Goal: Task Accomplishment & Management: Manage account settings

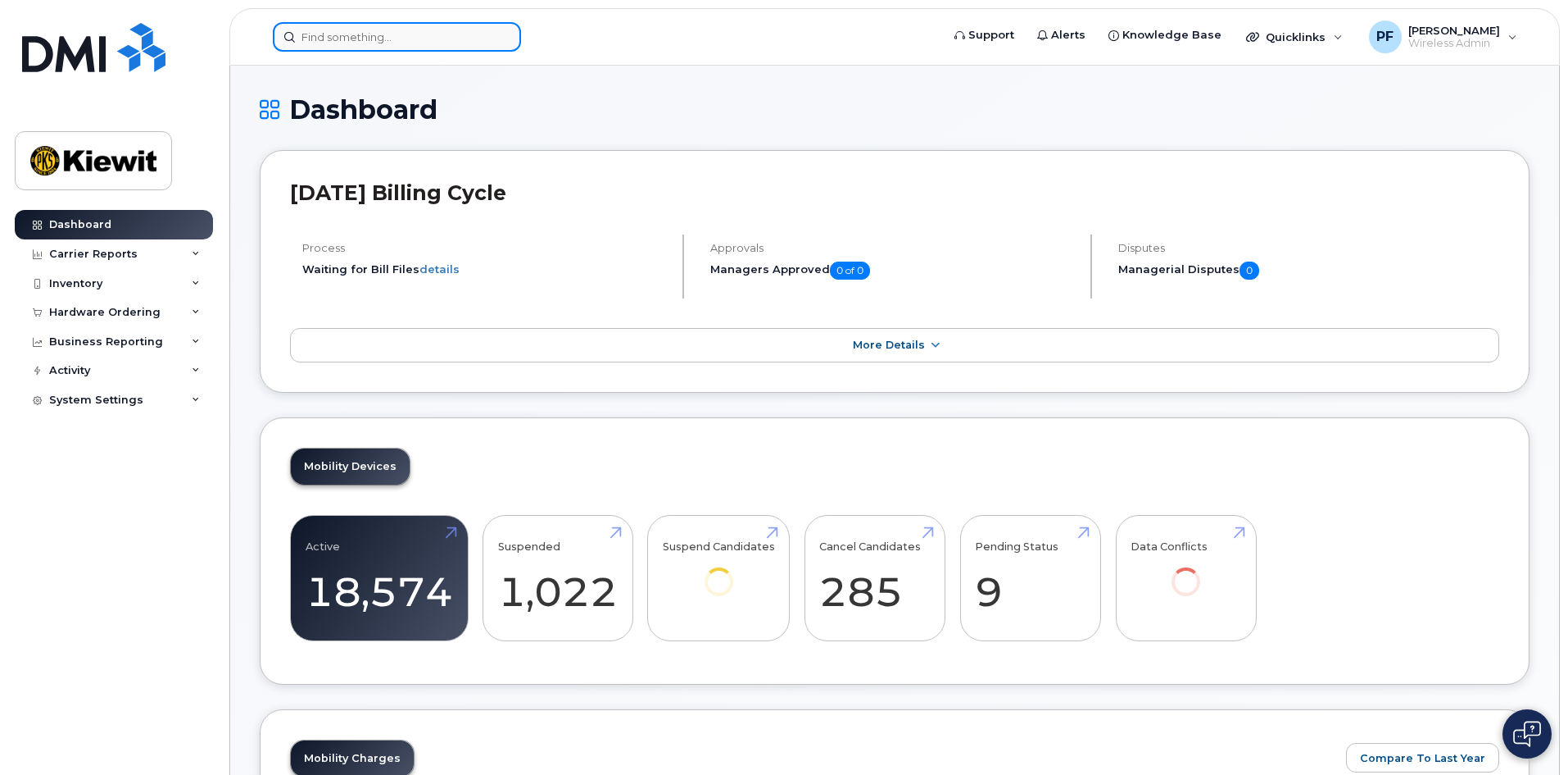
click at [338, 37] on input at bounding box center [396, 36] width 248 height 29
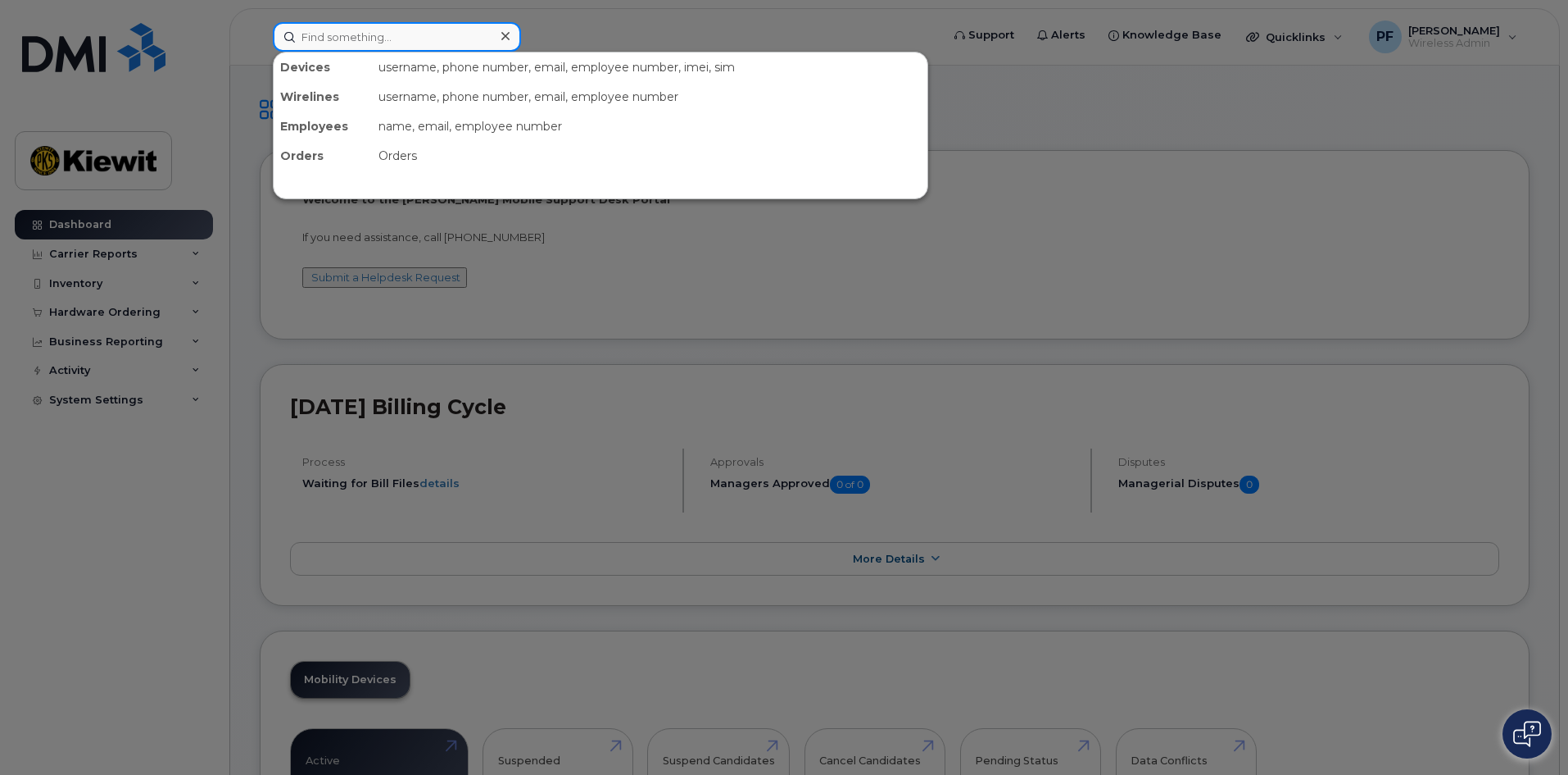
click at [345, 29] on input at bounding box center [396, 36] width 248 height 29
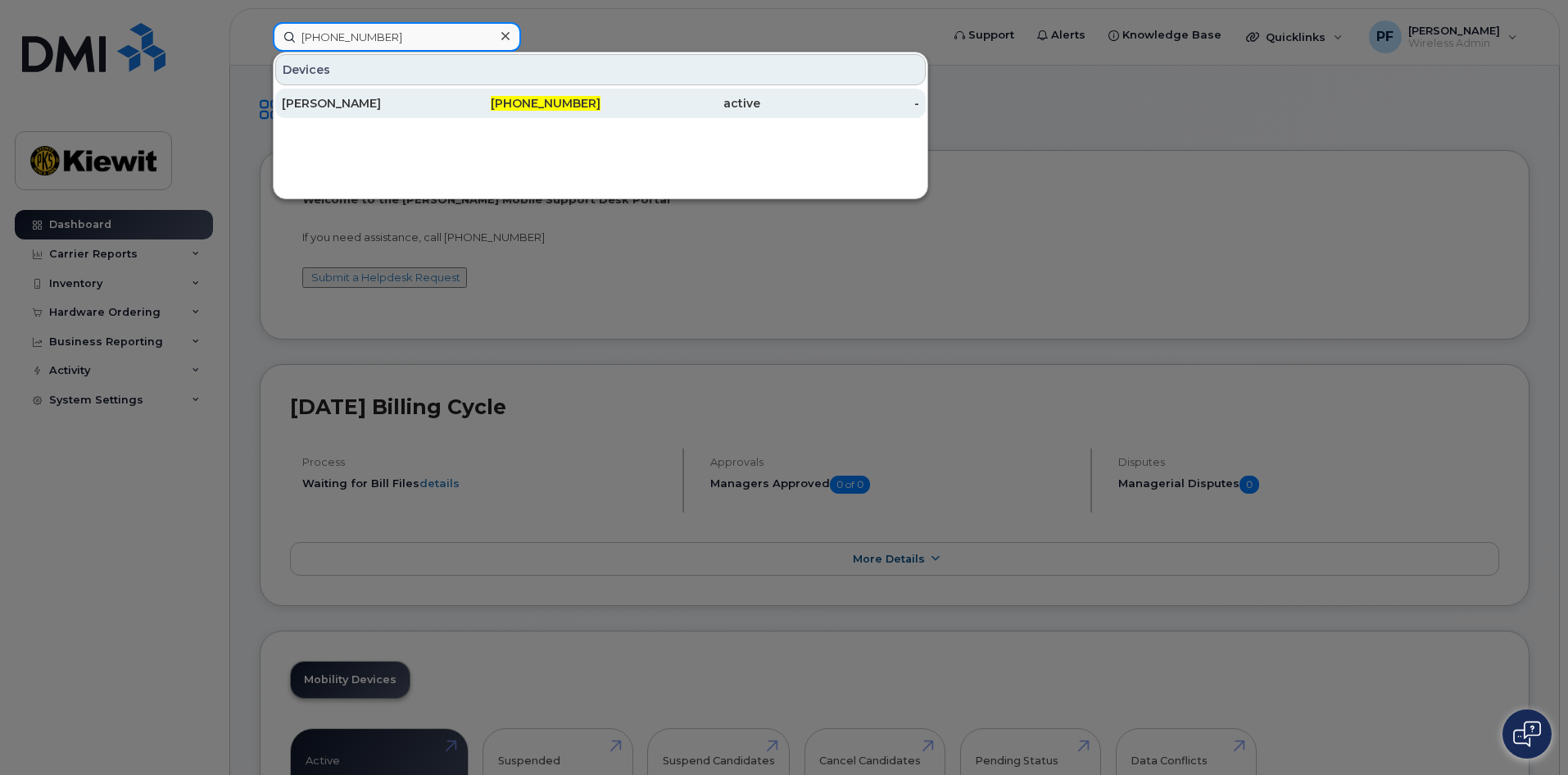
type input "702-338-1692"
click at [438, 96] on div "JESSICA JOHNSON" at bounding box center [361, 103] width 159 height 16
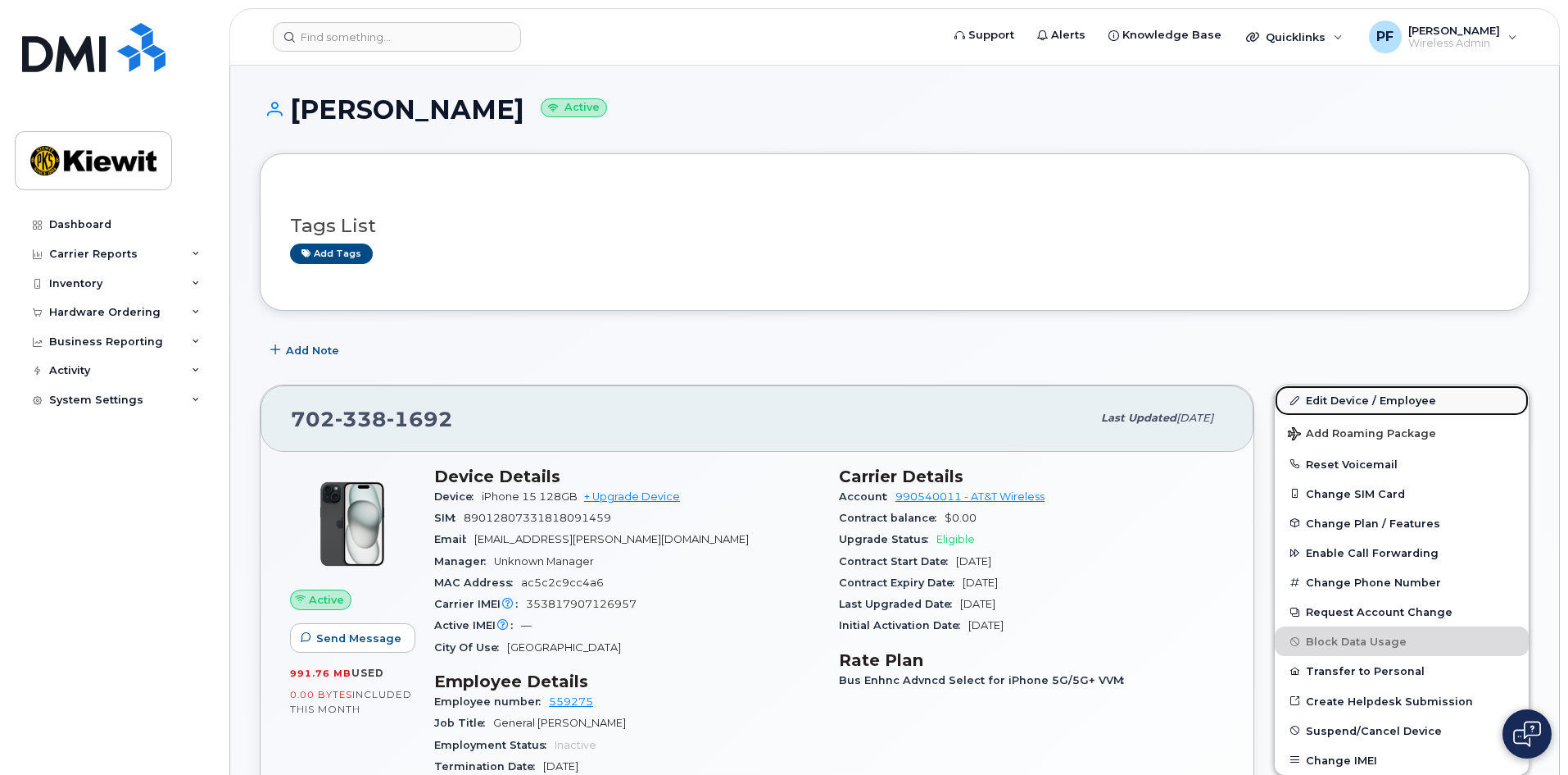
click at [1309, 401] on link "Edit Device / Employee" at bounding box center [1401, 399] width 254 height 29
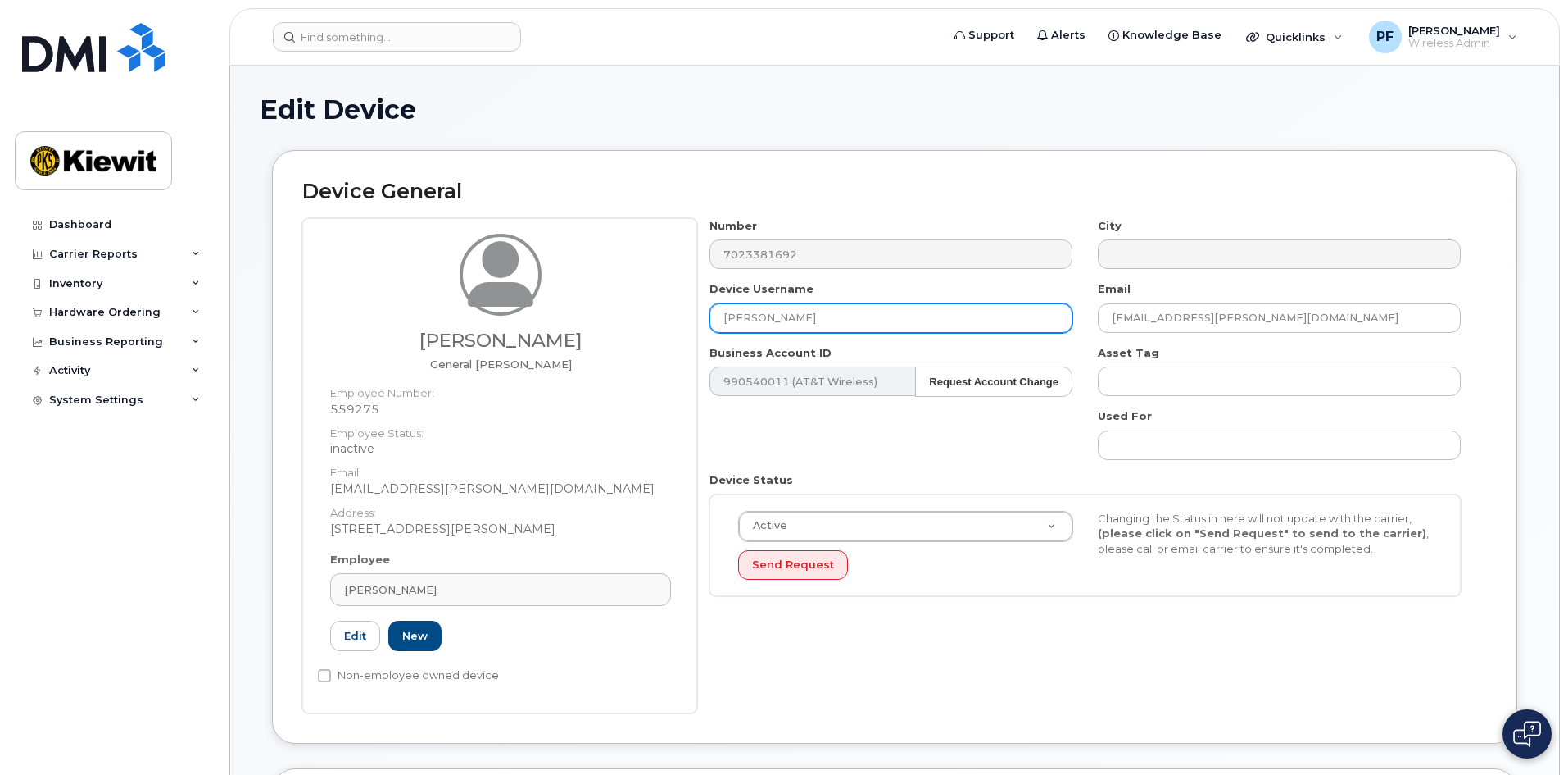
drag, startPoint x: 869, startPoint y: 322, endPoint x: 563, endPoint y: 333, distance: 306.2
click at [571, 337] on div "Tyler Bennett General Foreman Employee Number: 559275 Employee Status: inactive…" at bounding box center [894, 465] width 1185 height 496
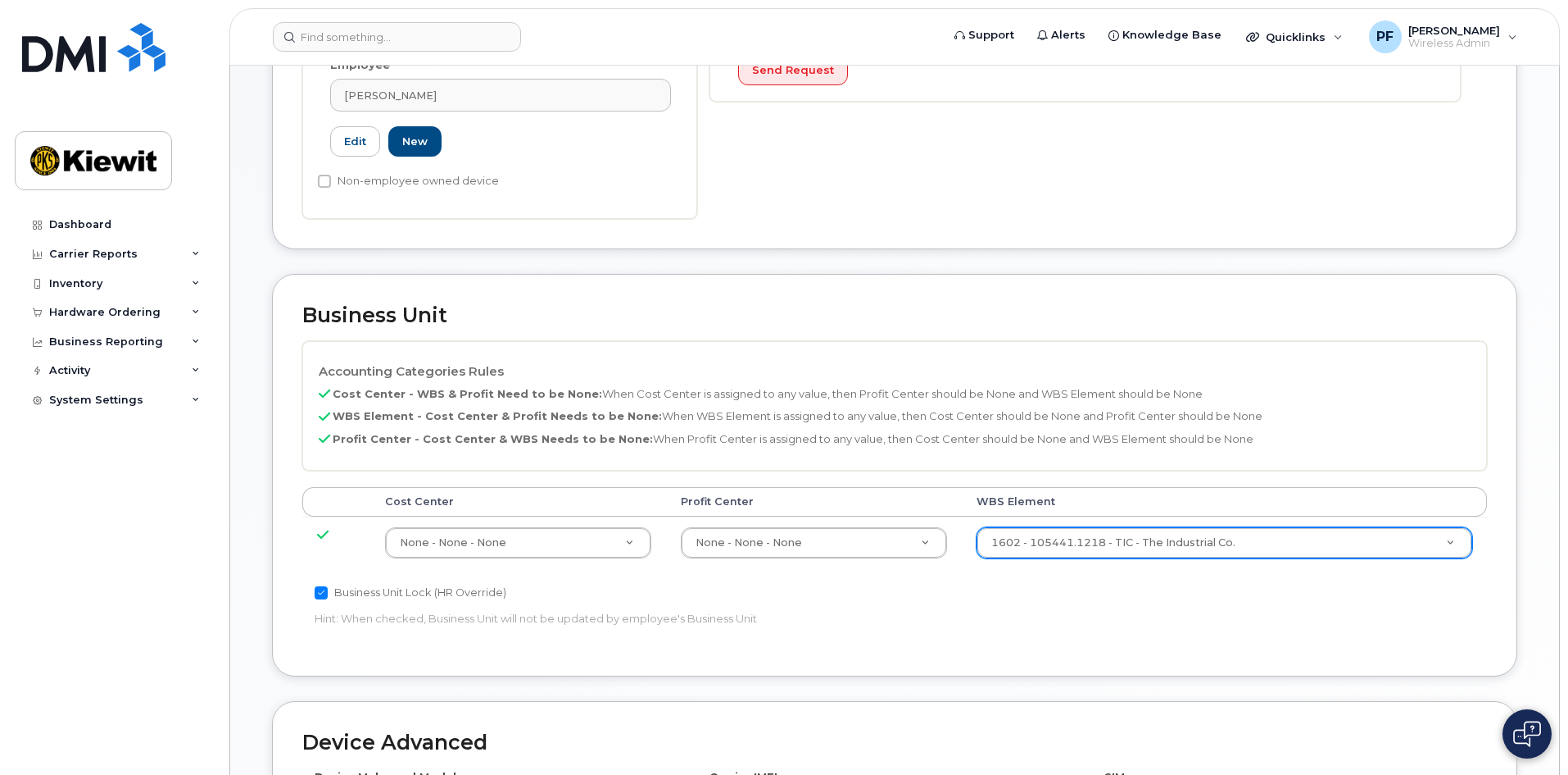
scroll to position [656, 0]
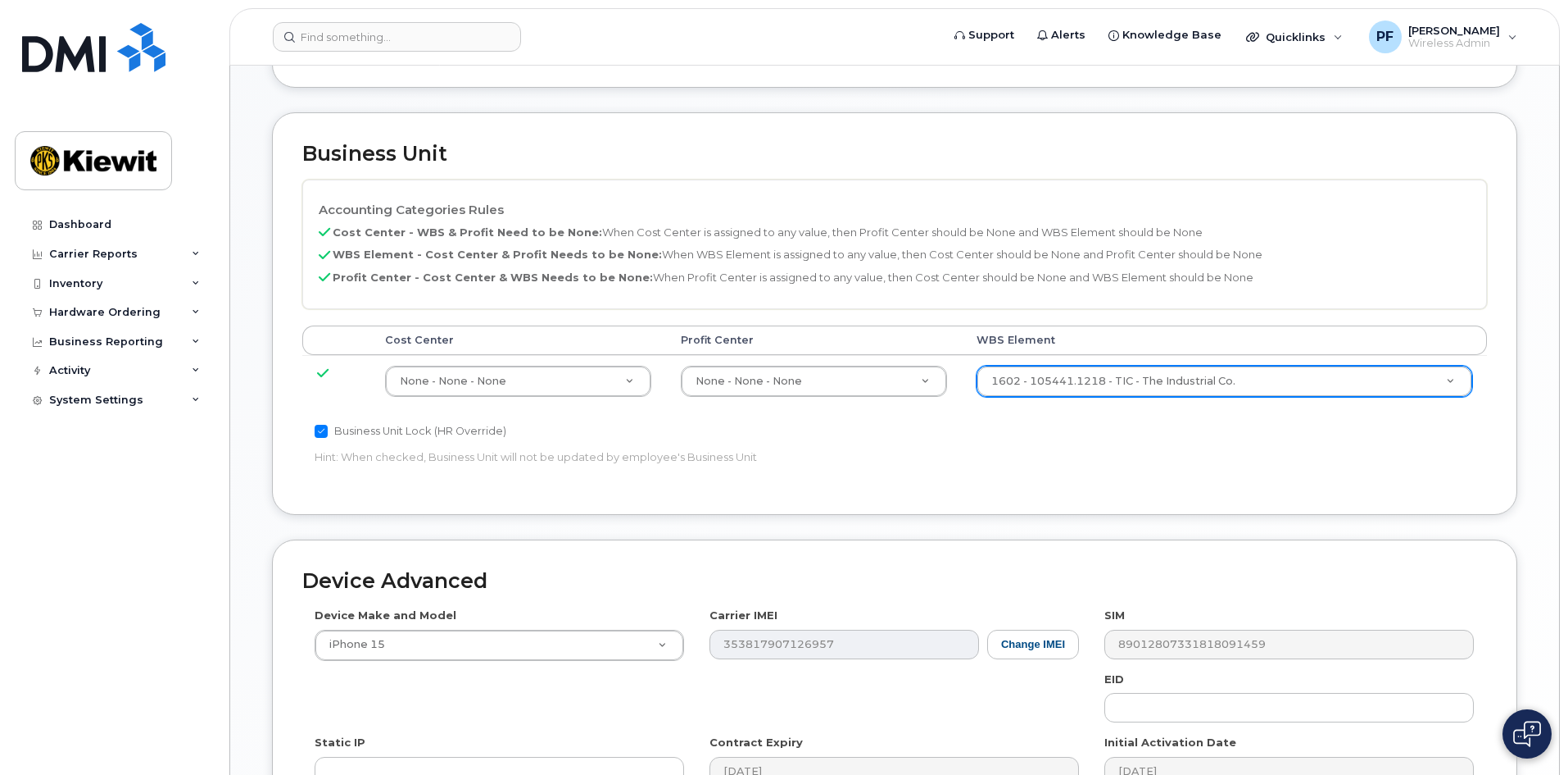
type input "Tyler Bennett"
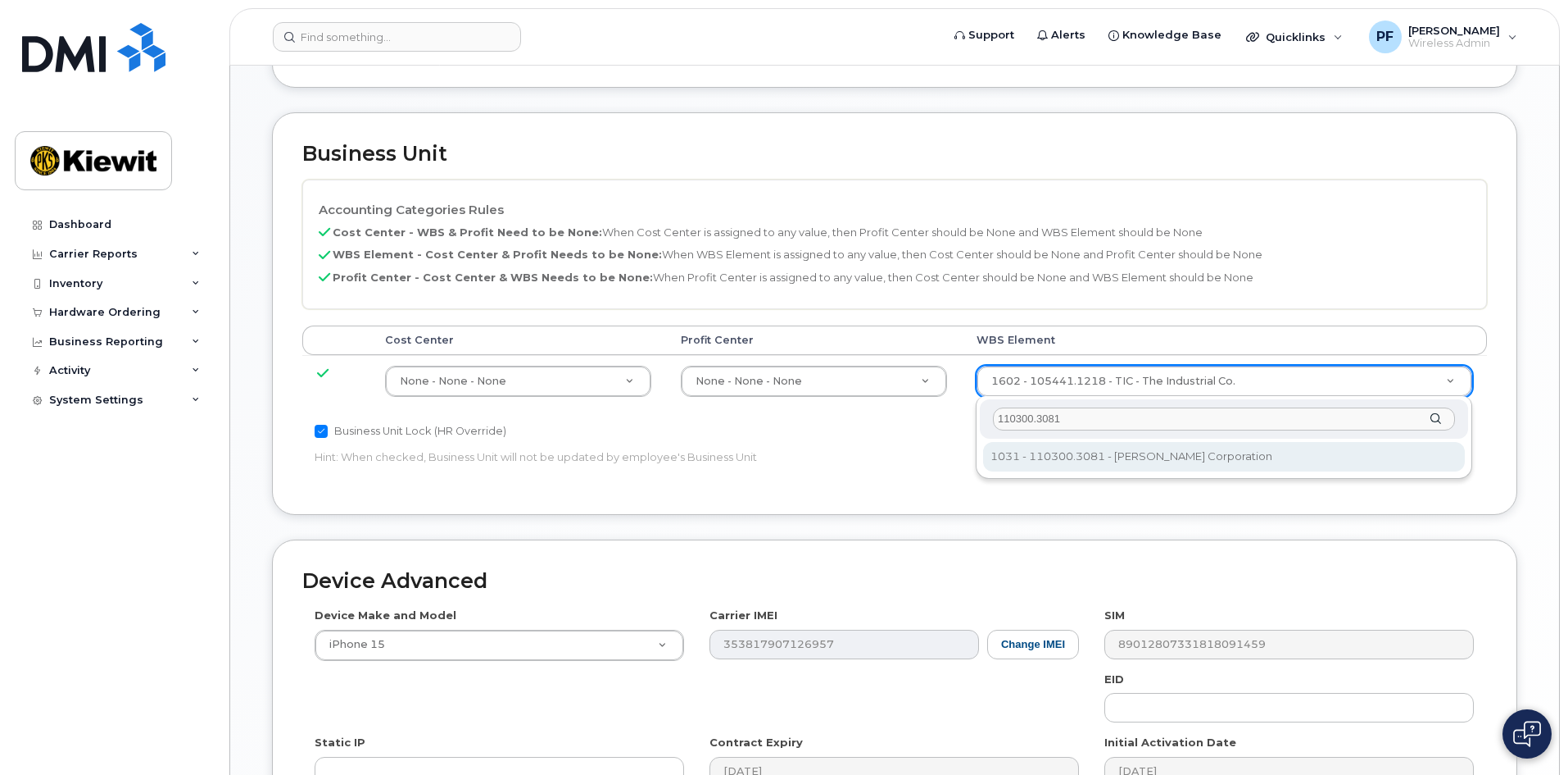
type input "110300.3081"
type input "33464135"
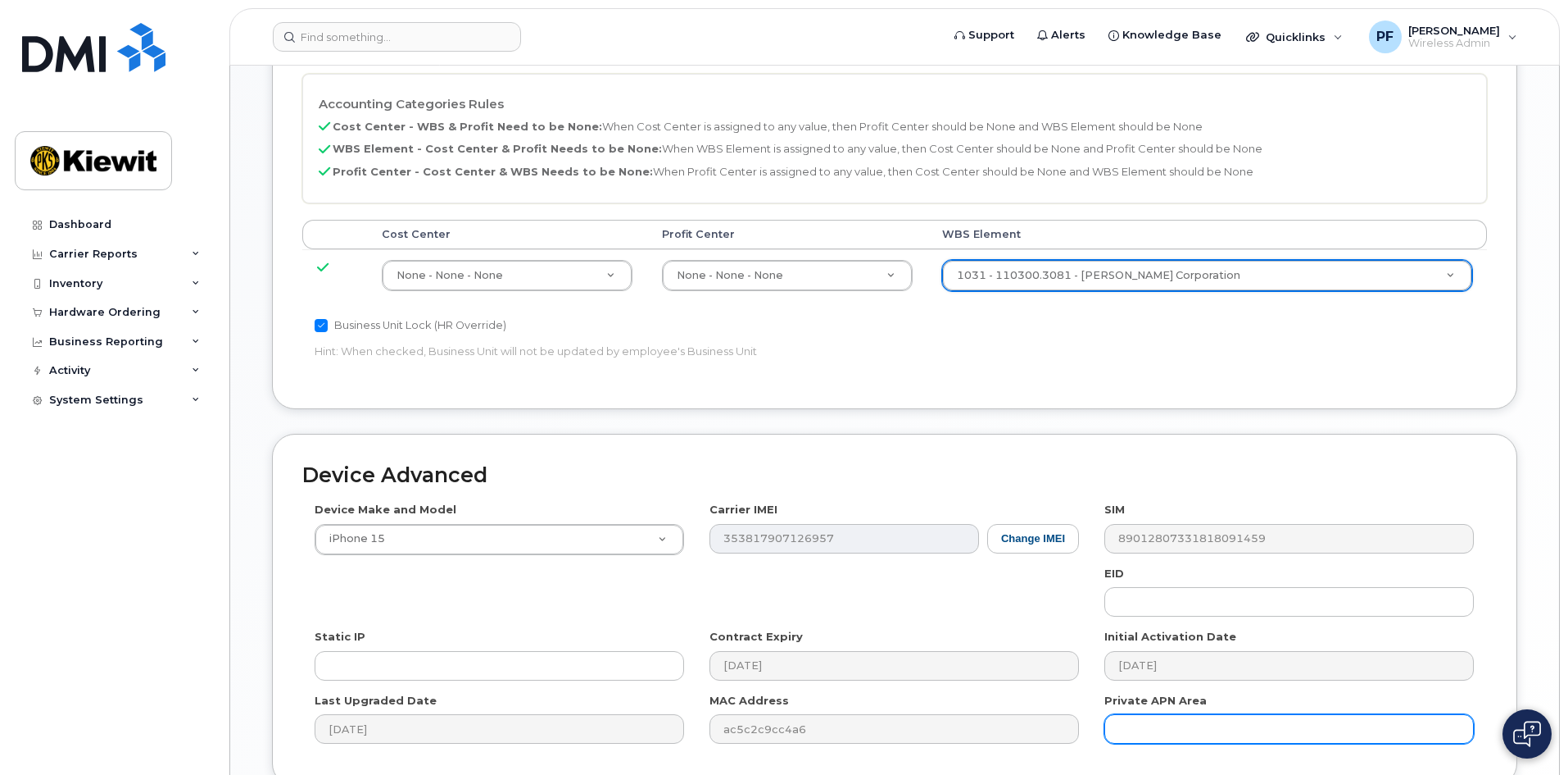
scroll to position [910, 0]
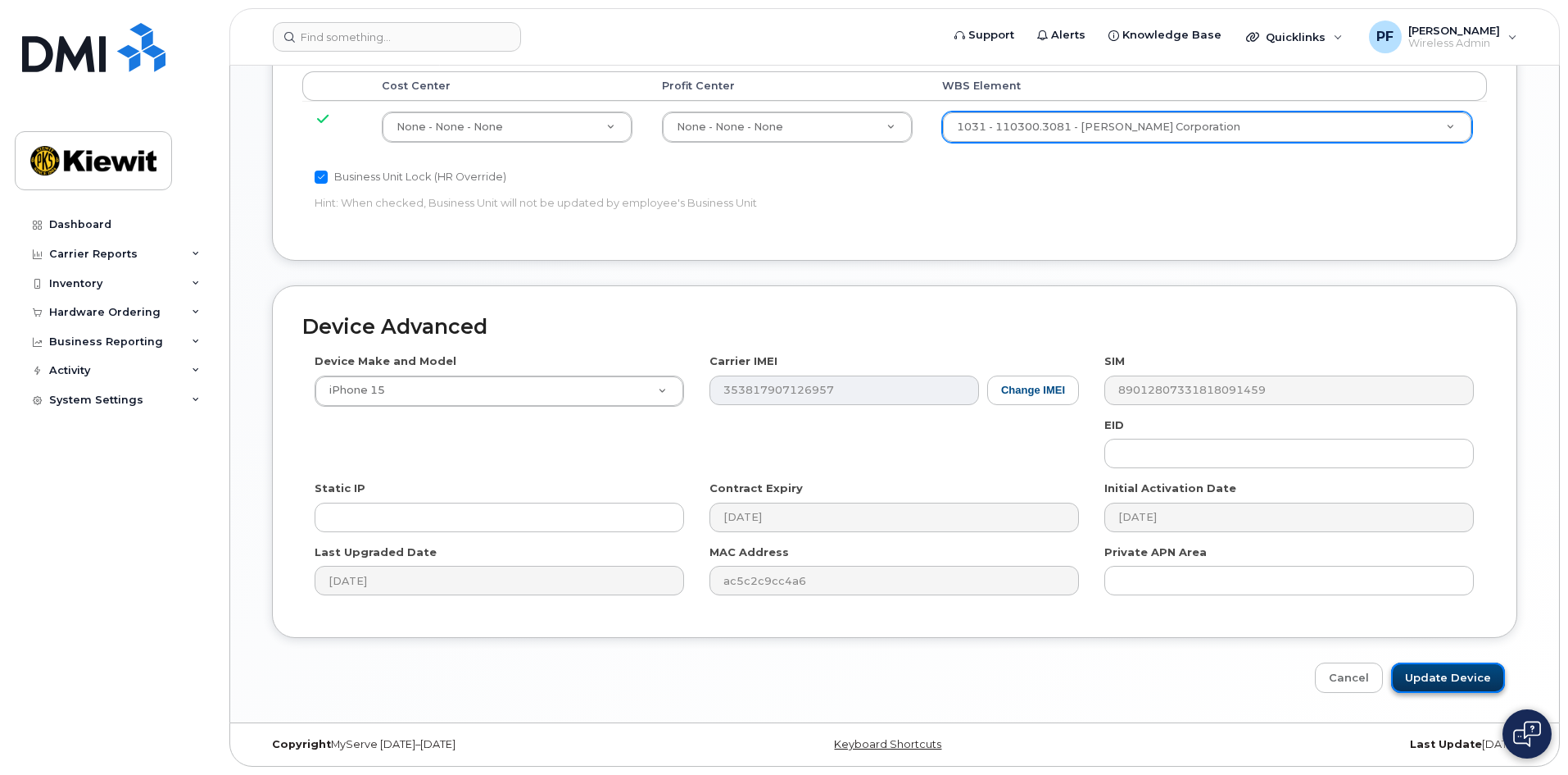
click at [1428, 672] on input "Update Device" at bounding box center [1448, 678] width 114 height 30
type input "Saving..."
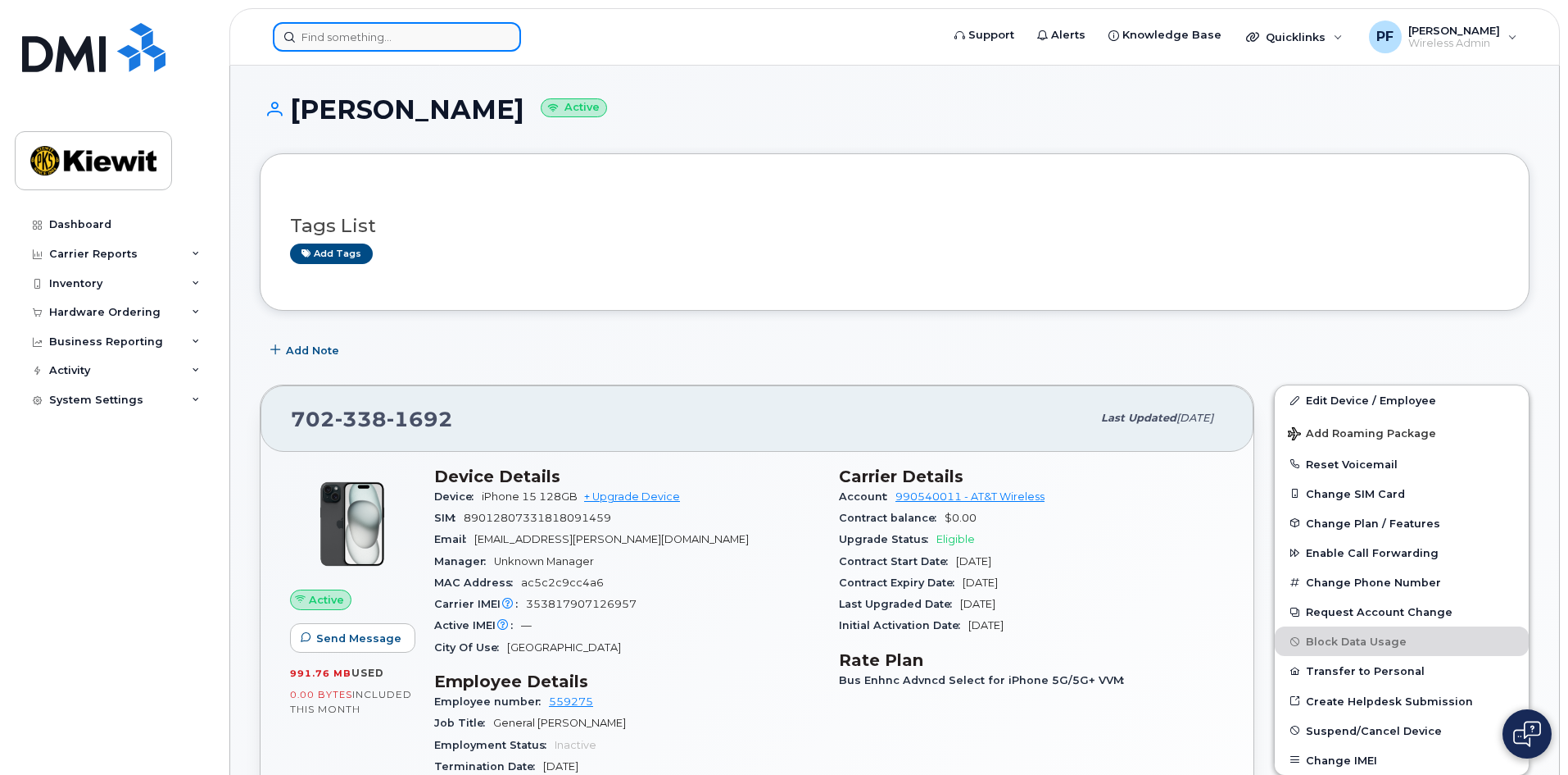
click at [349, 41] on input at bounding box center [396, 36] width 248 height 29
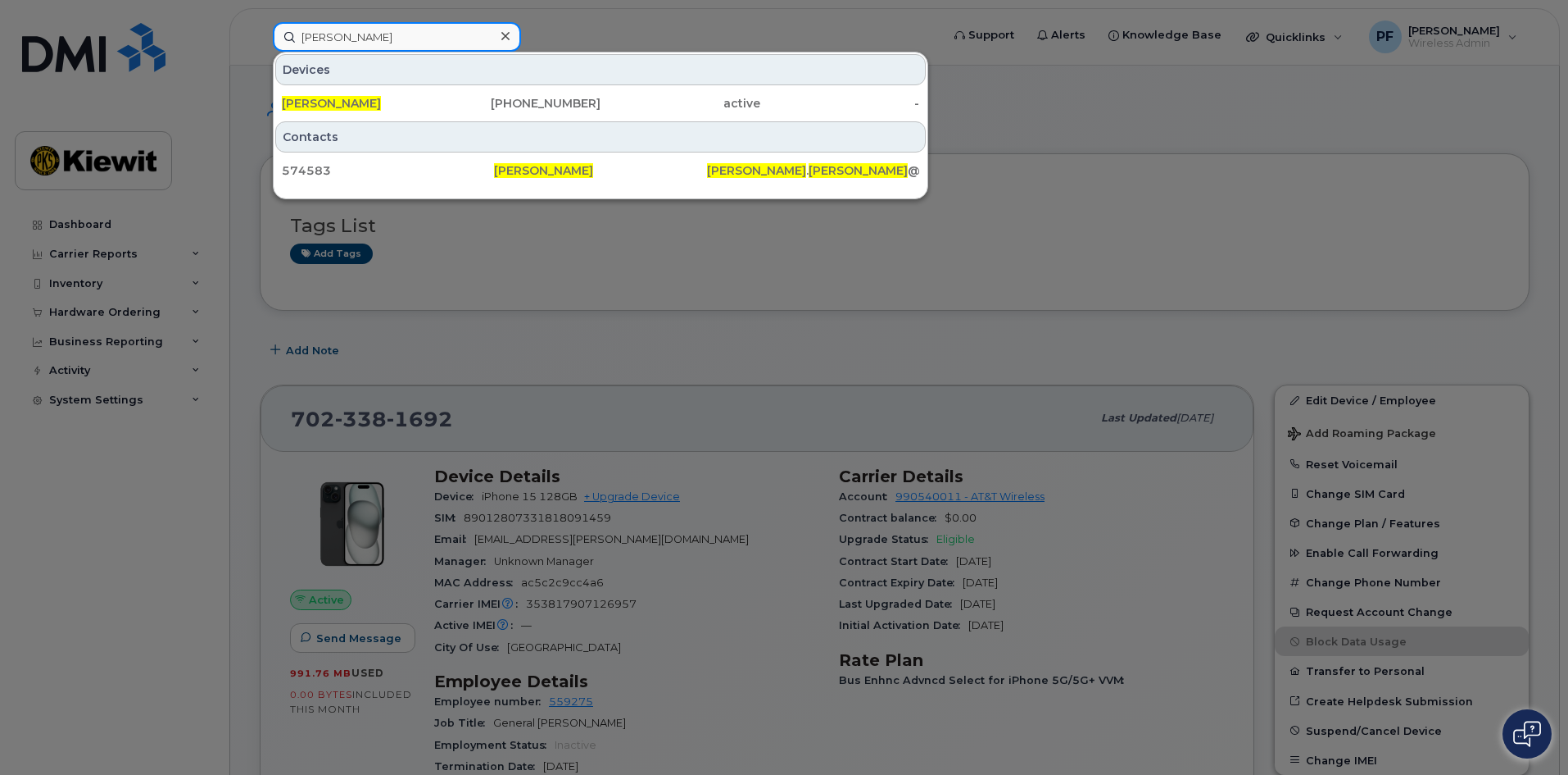
type input "[PERSON_NAME]"
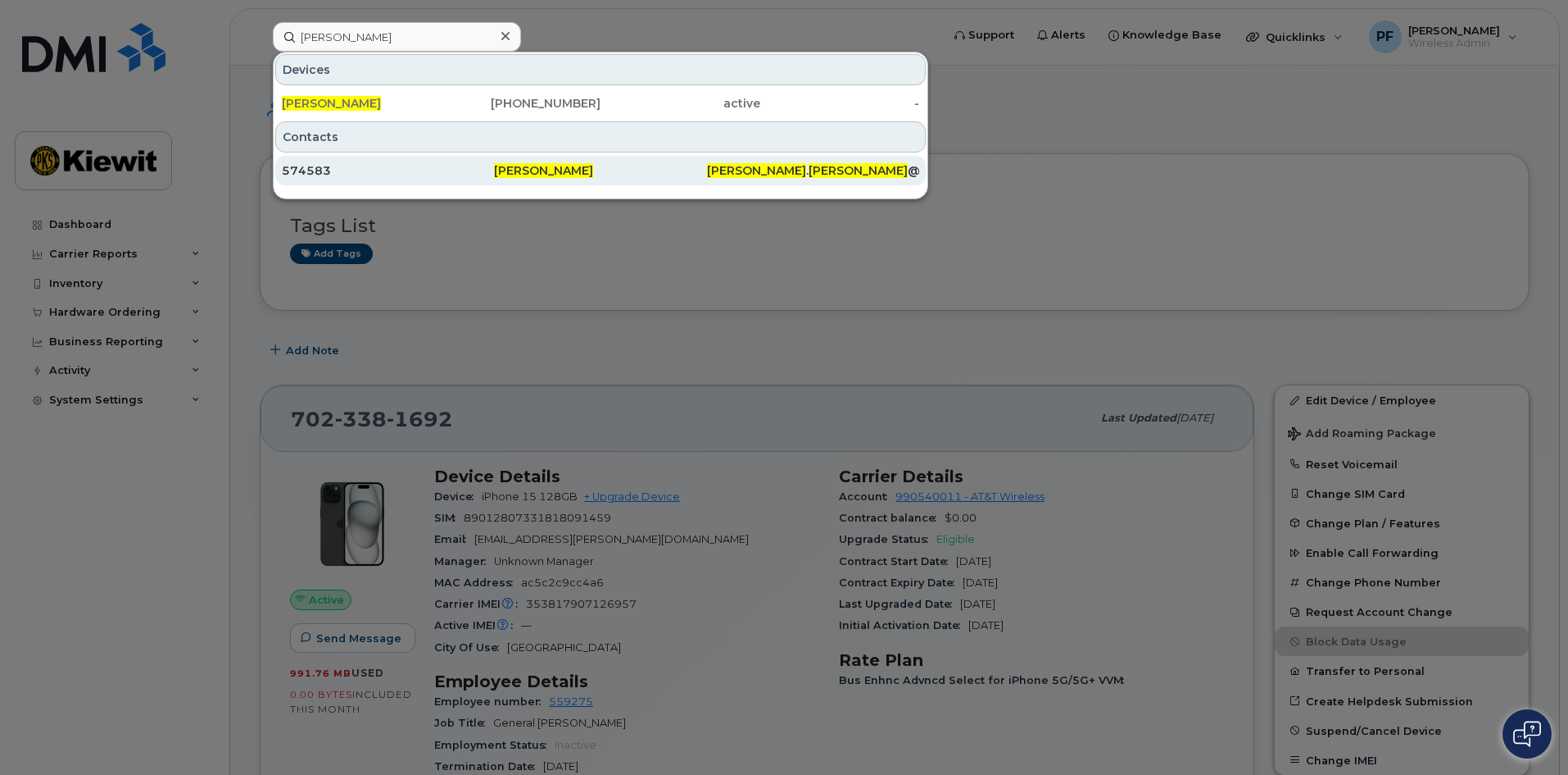
click at [378, 173] on div "574583" at bounding box center [388, 170] width 212 height 16
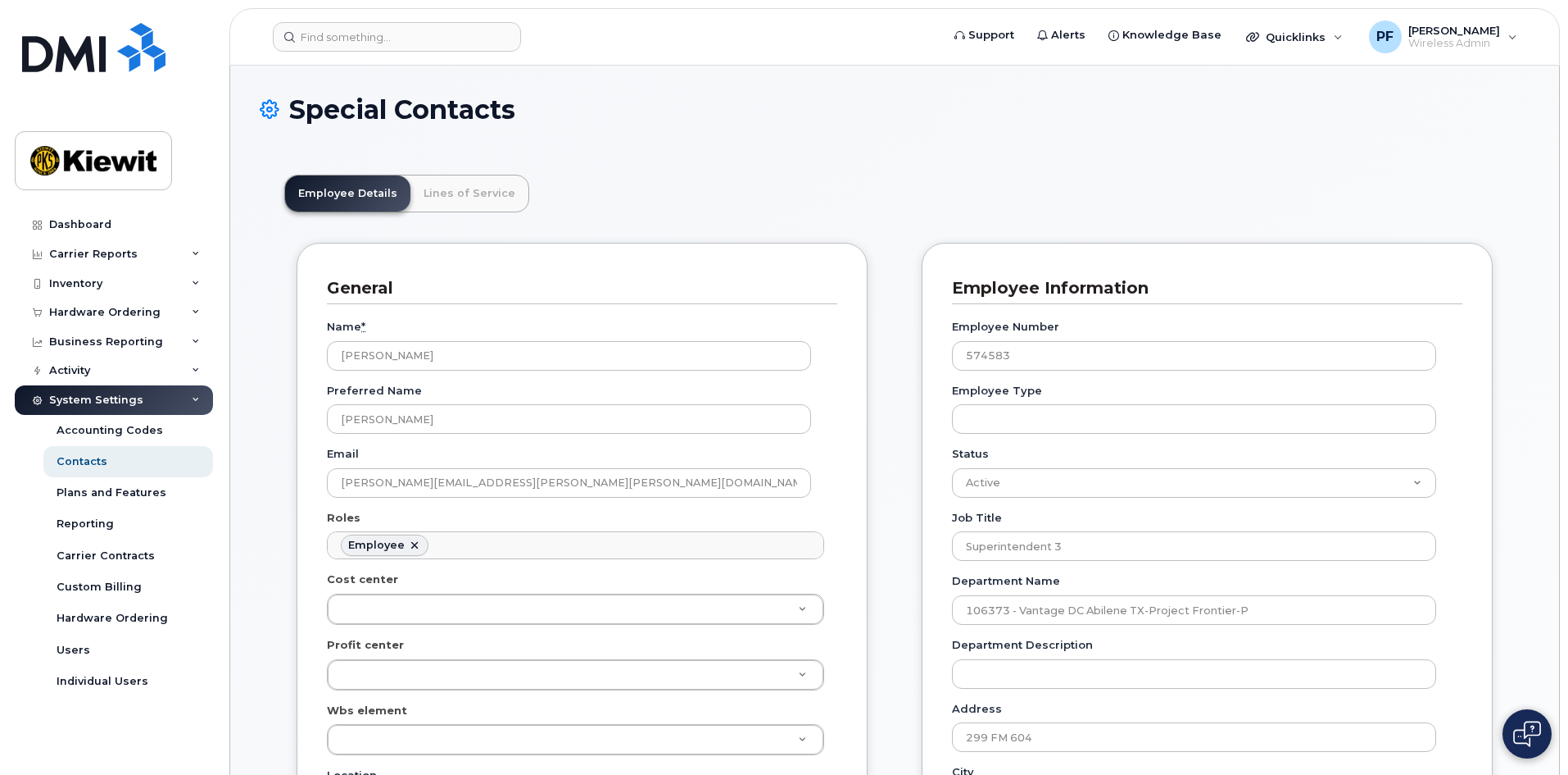
scroll to position [48, 0]
click at [457, 201] on link "Lines of Service" at bounding box center [469, 194] width 118 height 36
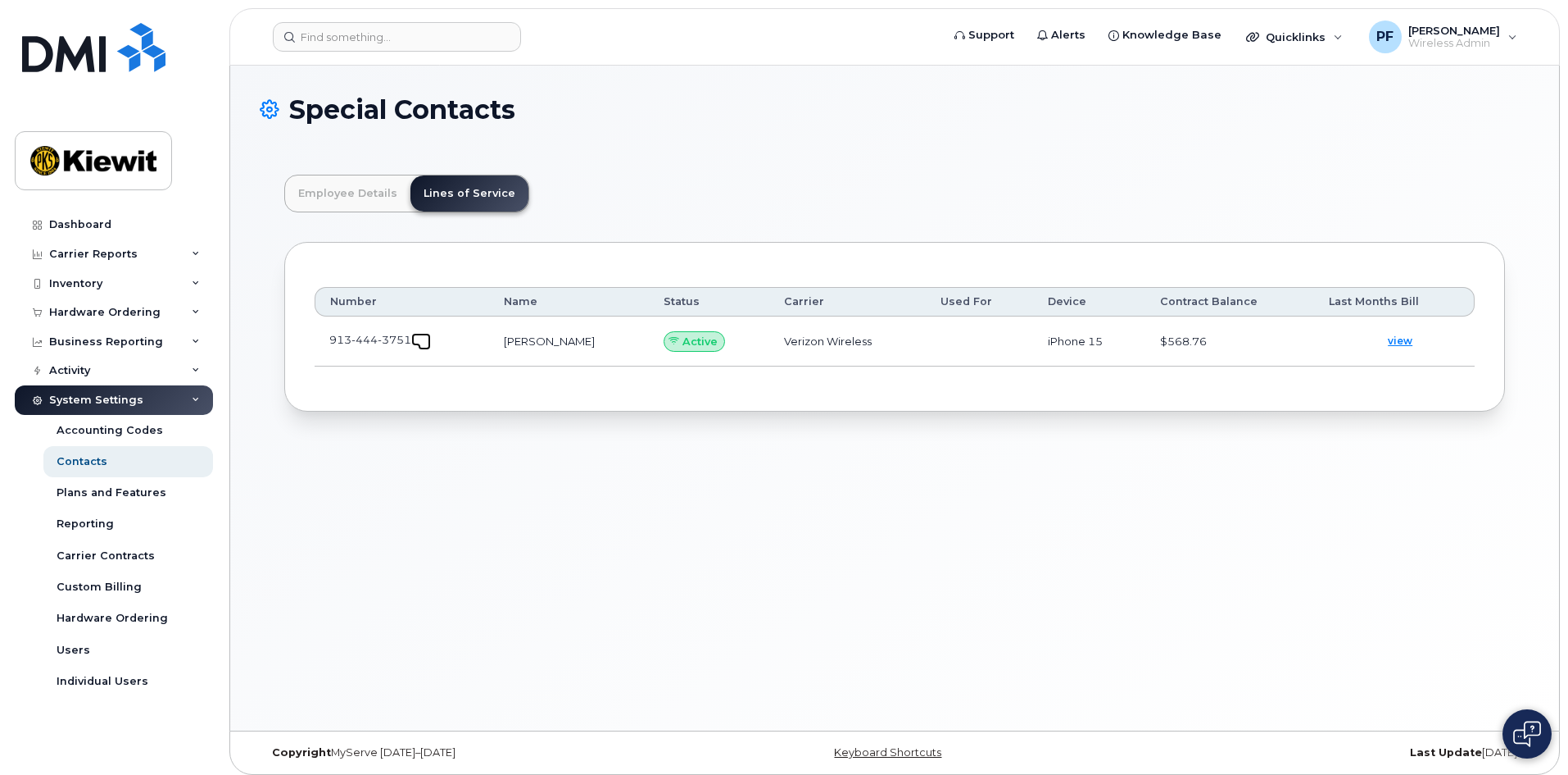
click at [422, 333] on link at bounding box center [421, 340] width 20 height 13
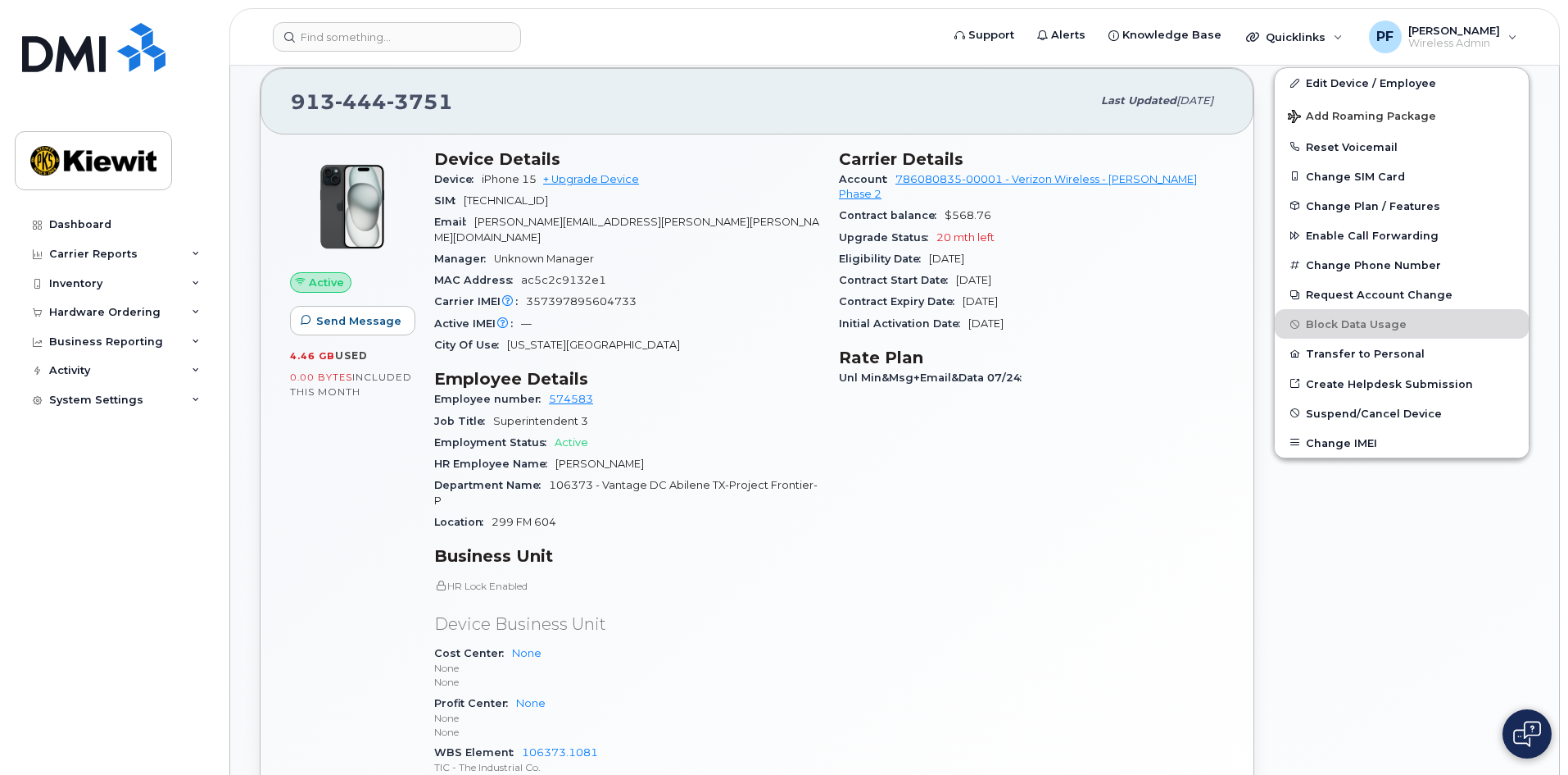
scroll to position [410, 0]
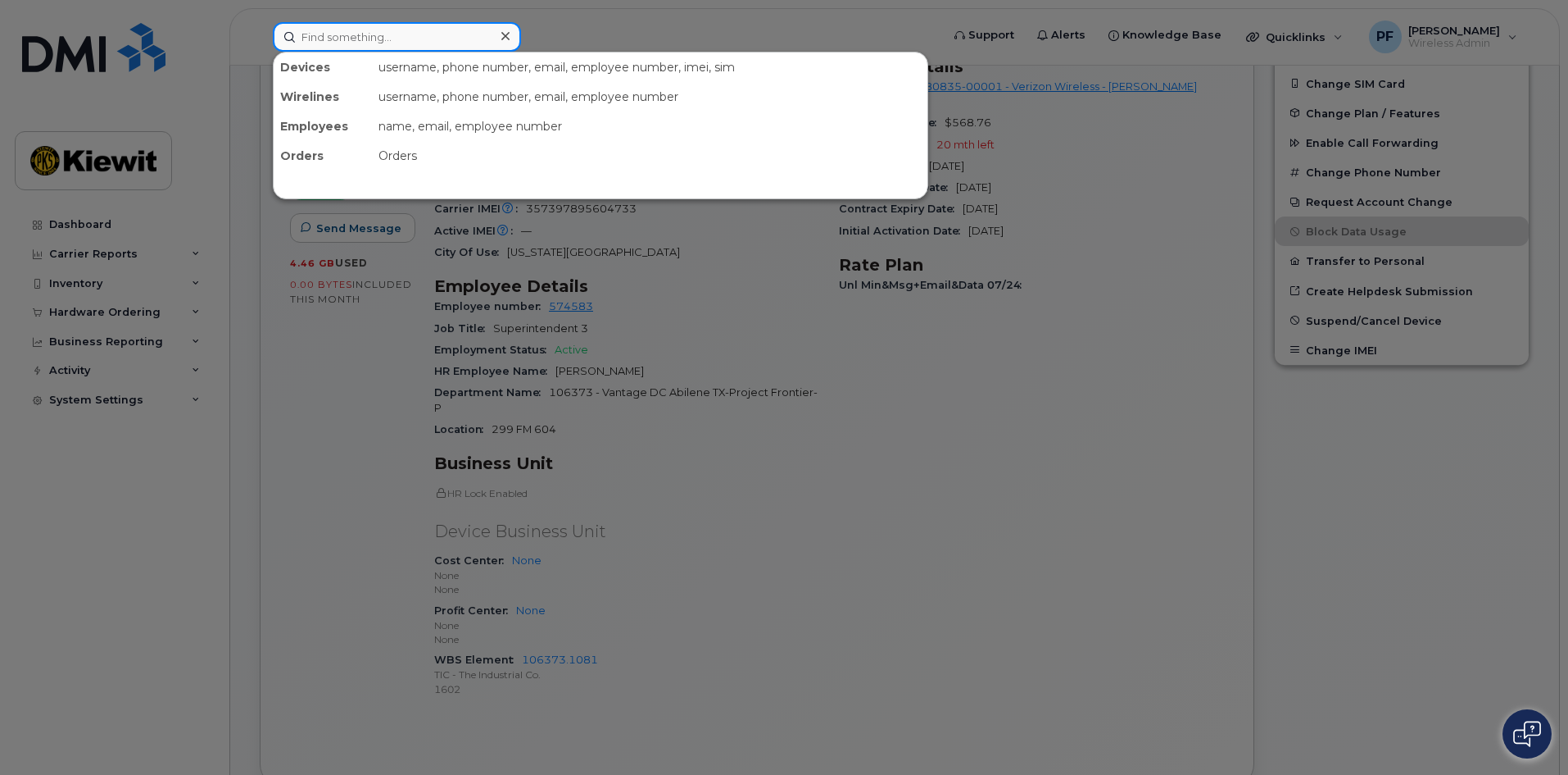
click at [344, 22] on input at bounding box center [396, 36] width 248 height 29
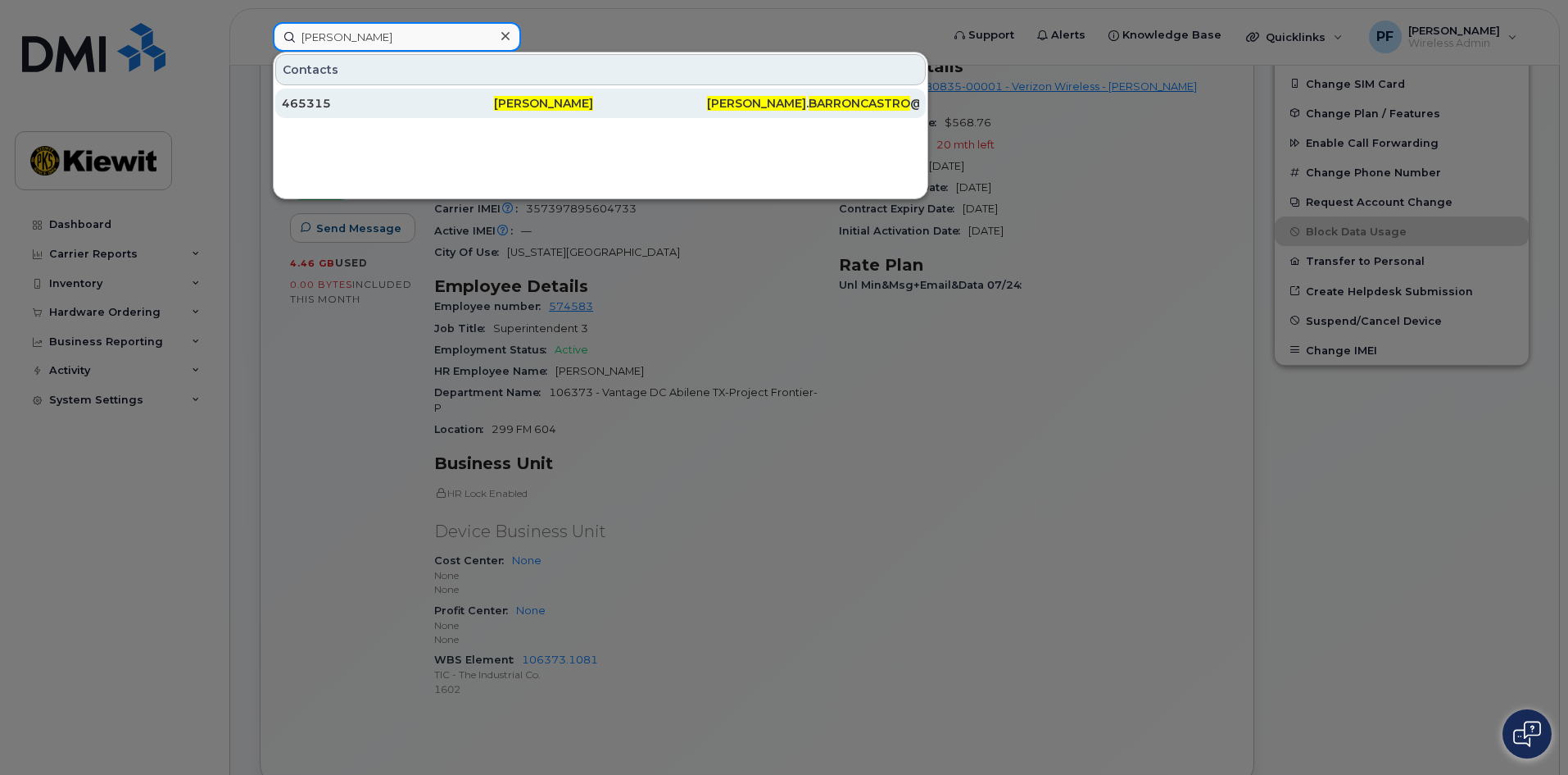
type input "[PERSON_NAME]"
click at [395, 107] on div "465315" at bounding box center [388, 103] width 212 height 16
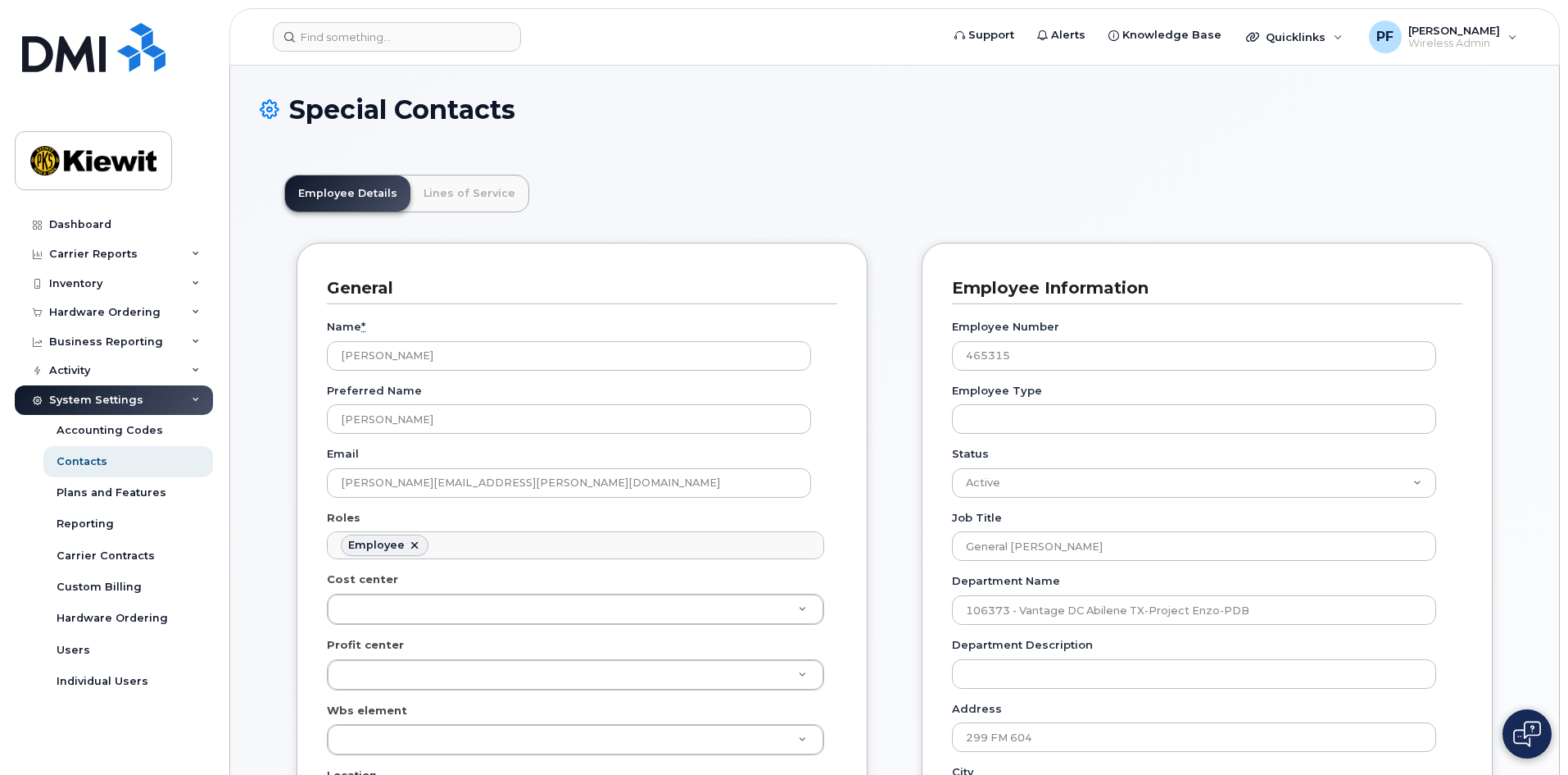
scroll to position [48, 0]
click at [495, 186] on link "Lines of Service" at bounding box center [469, 194] width 118 height 36
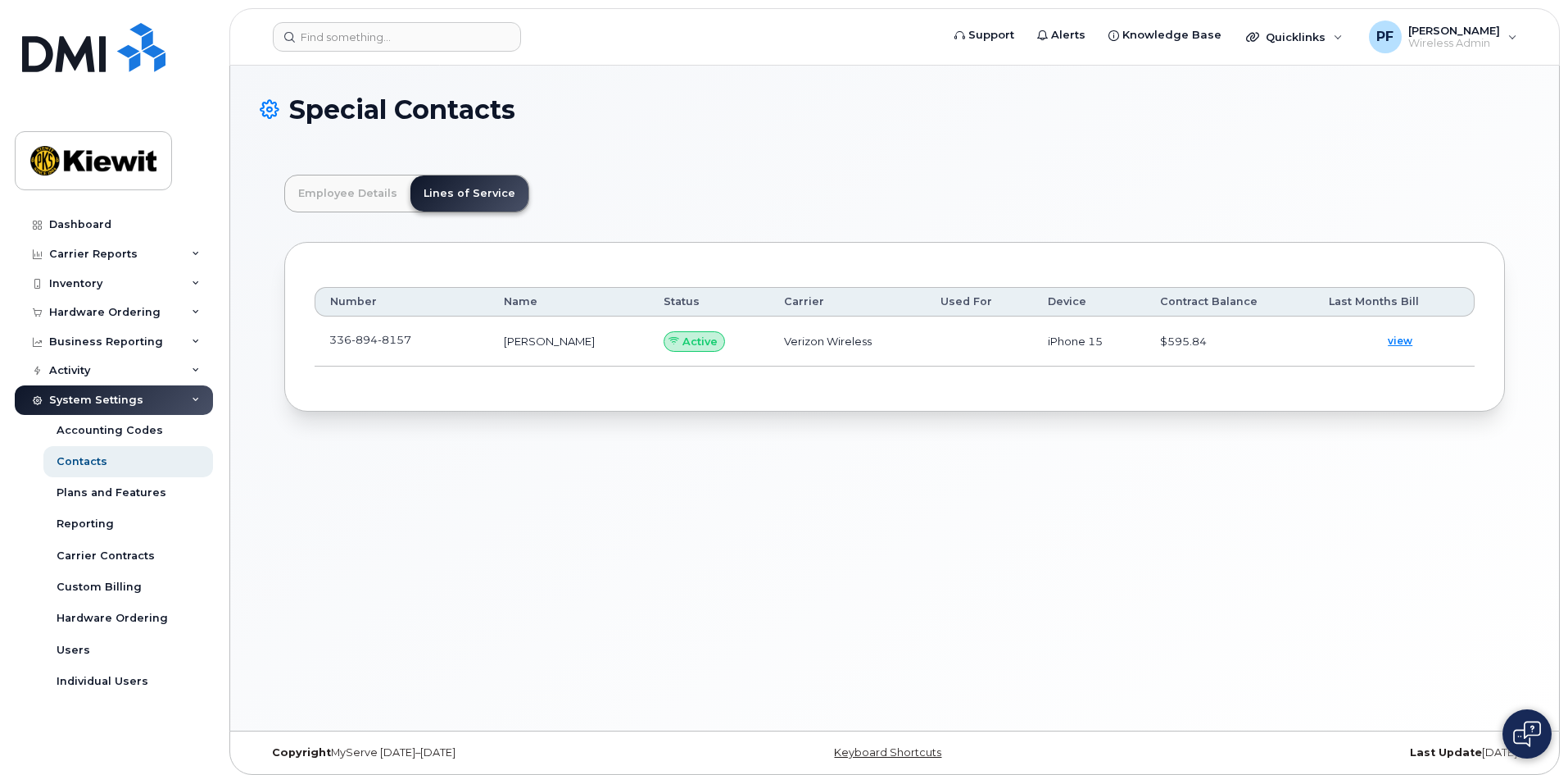
click at [461, 347] on td "336 894 8157" at bounding box center [401, 341] width 175 height 50
click at [445, 328] on td "336 894 8157" at bounding box center [401, 341] width 175 height 50
click at [442, 342] on td "336 894 8157" at bounding box center [401, 341] width 175 height 50
click at [415, 335] on link at bounding box center [421, 340] width 20 height 13
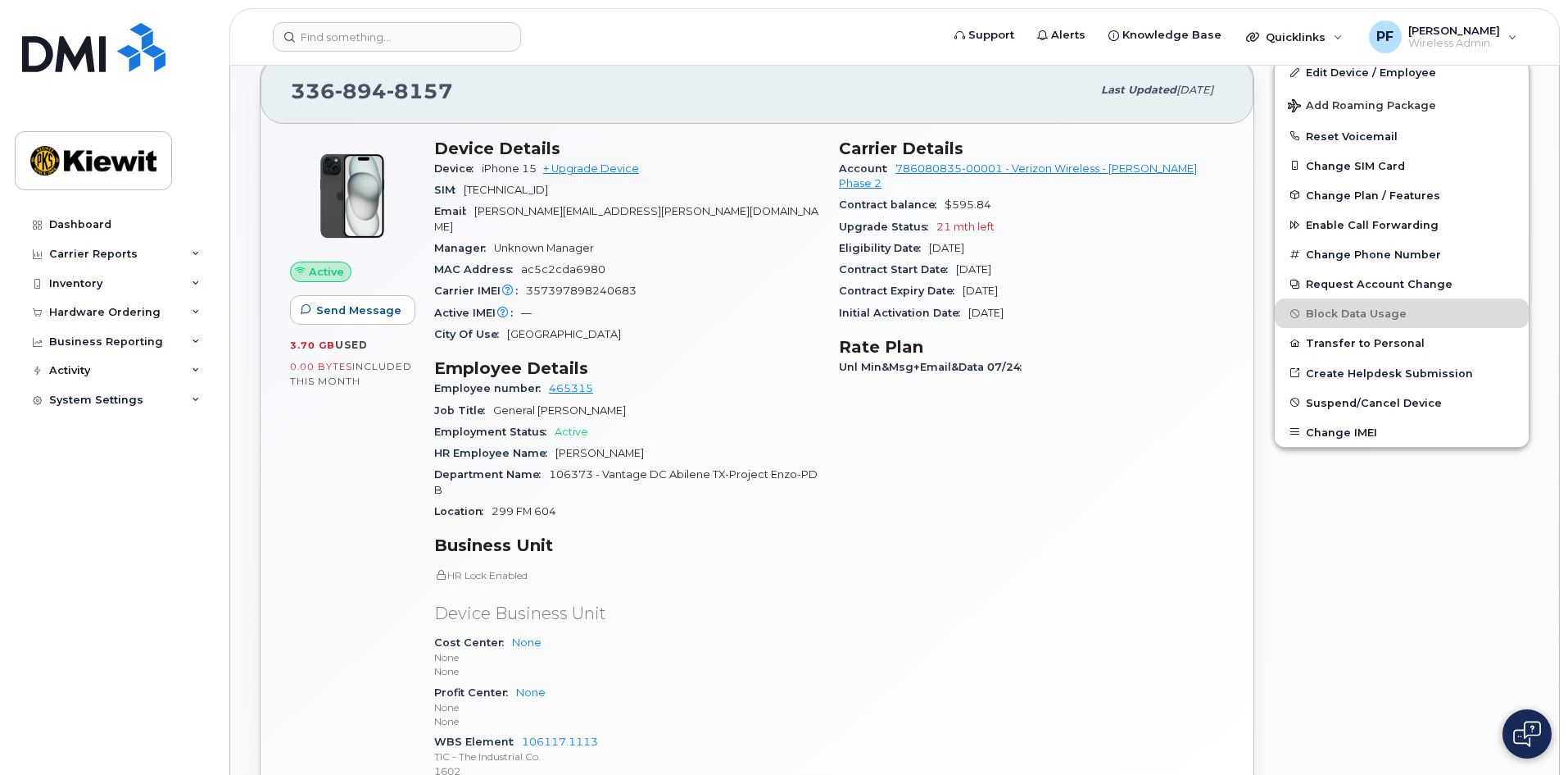
scroll to position [246, 0]
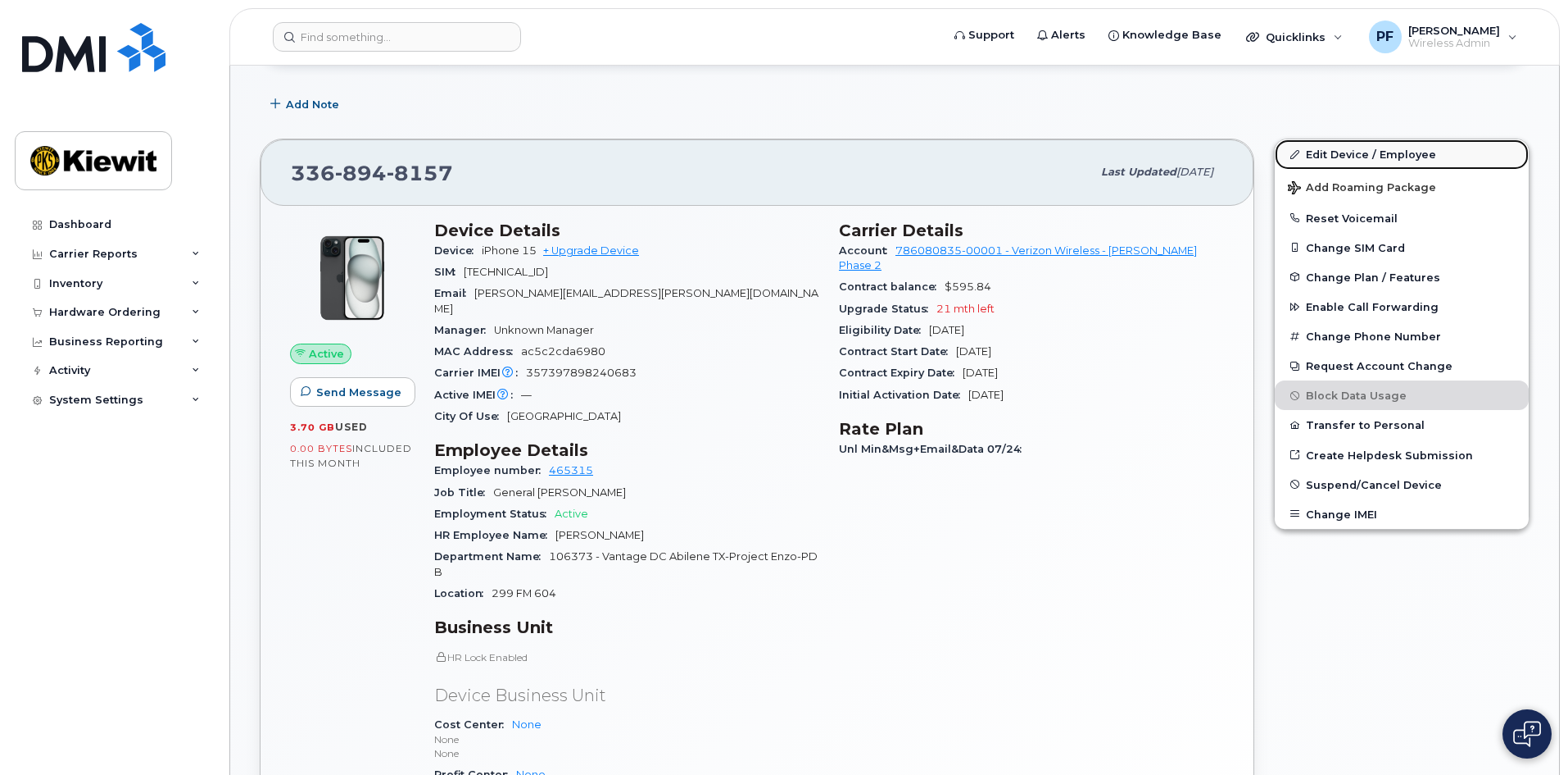
click at [1336, 160] on link "Edit Device / Employee" at bounding box center [1401, 154] width 254 height 29
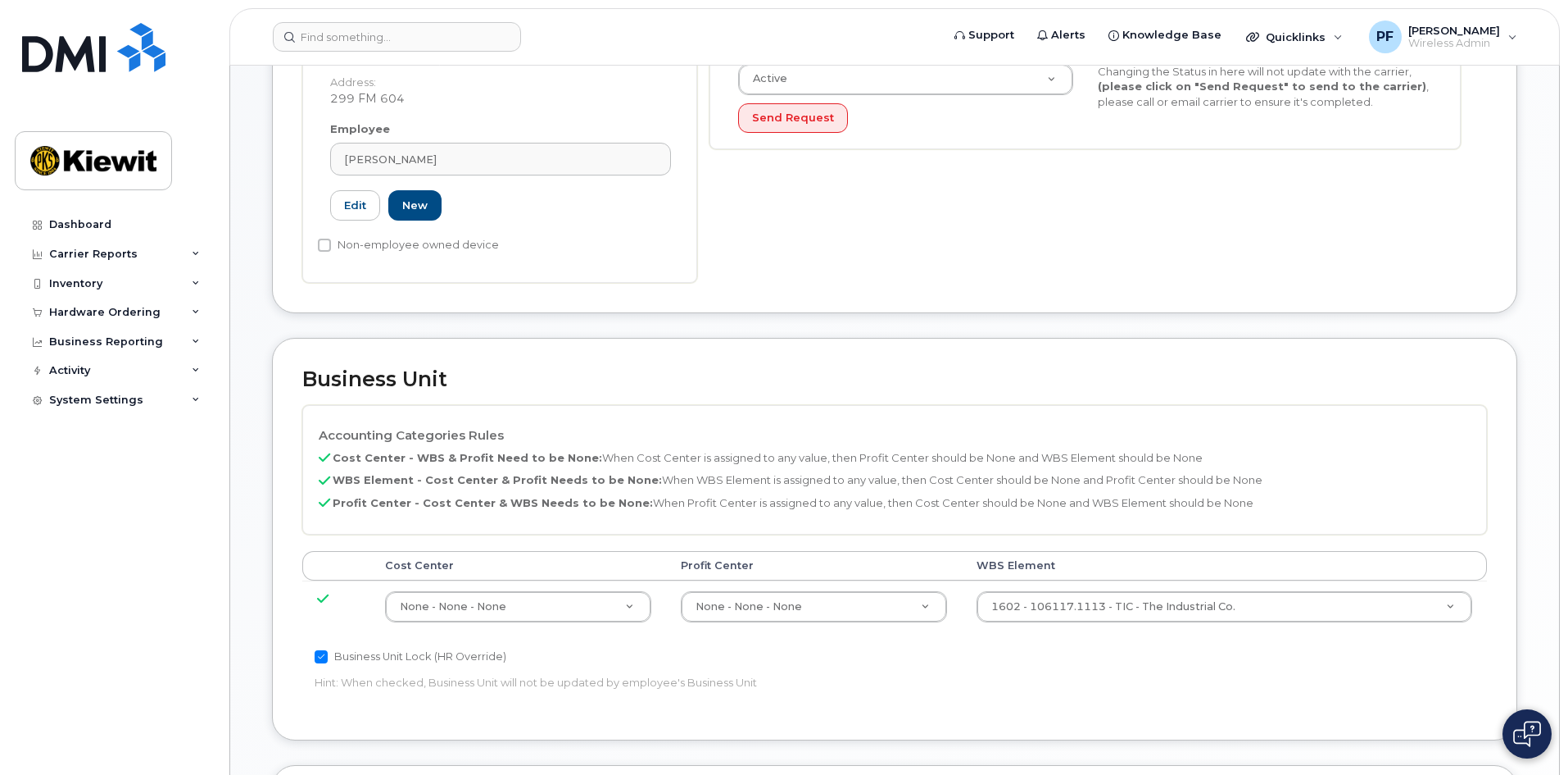
scroll to position [574, 0]
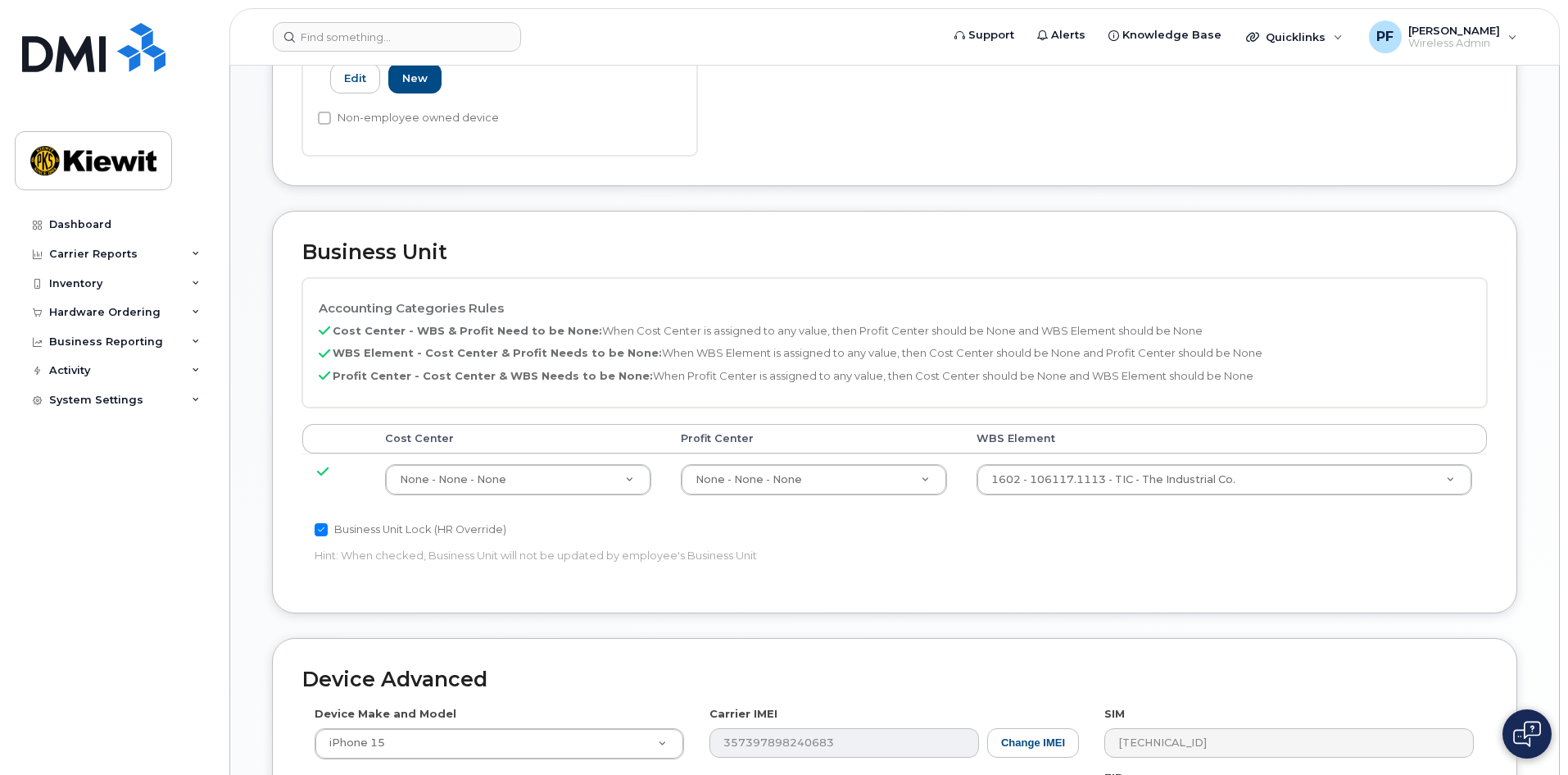
click at [1062, 482] on td "1602 - 106117.1113 - TIC - The Industrial Co. 30383876" at bounding box center [1225, 479] width 525 height 52
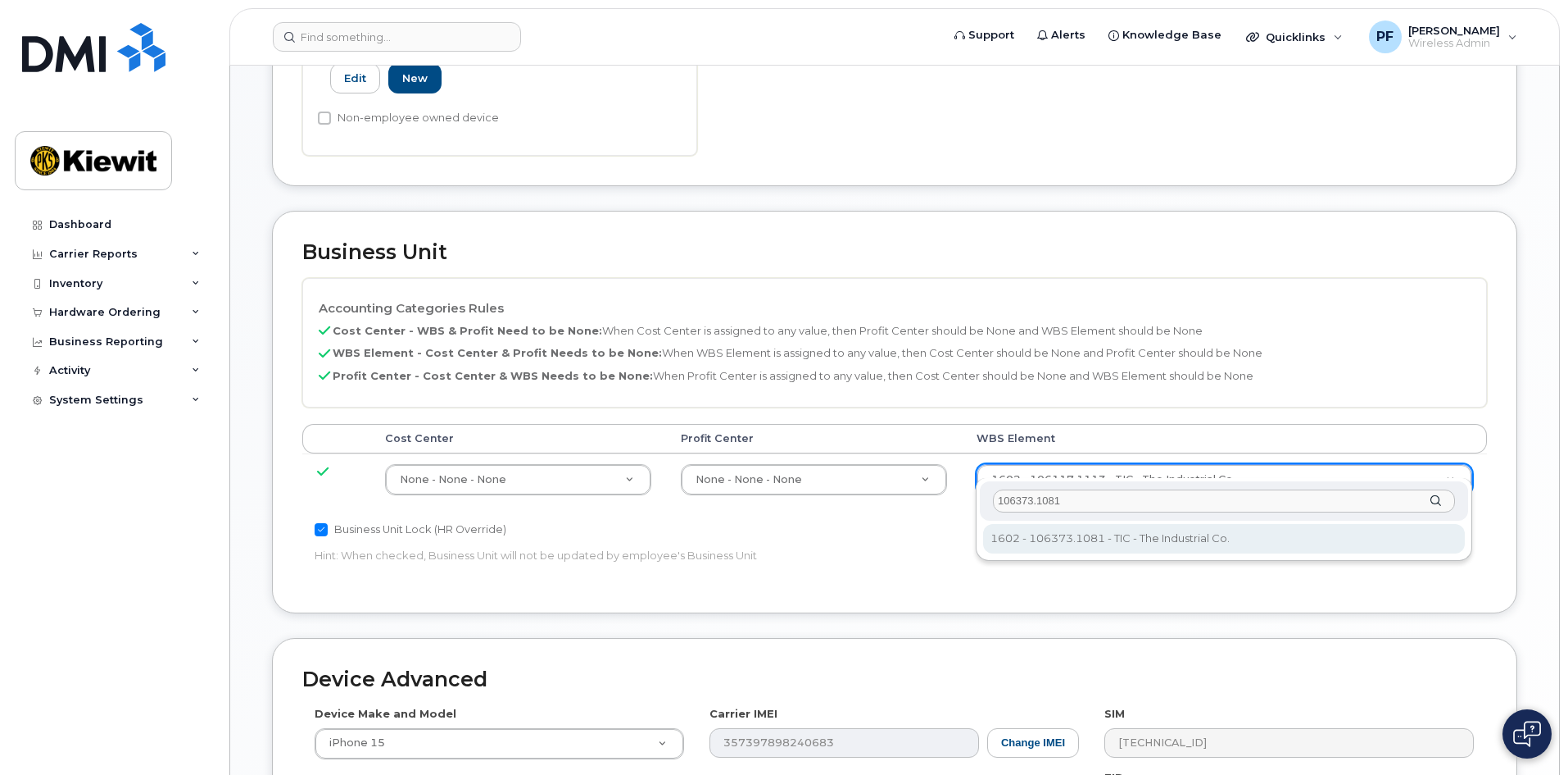
type input "106373.1081"
type input "35050978"
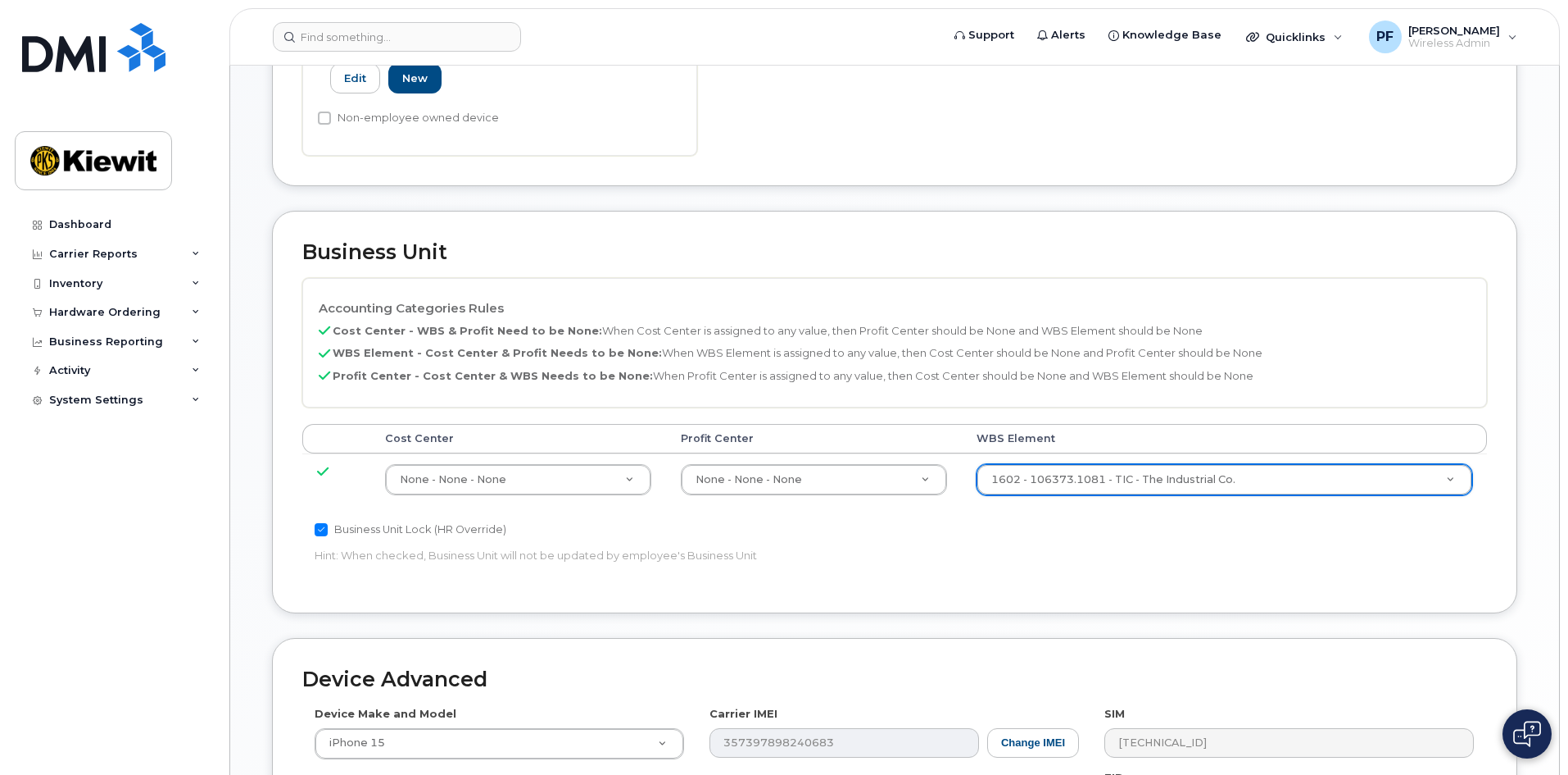
scroll to position [910, 0]
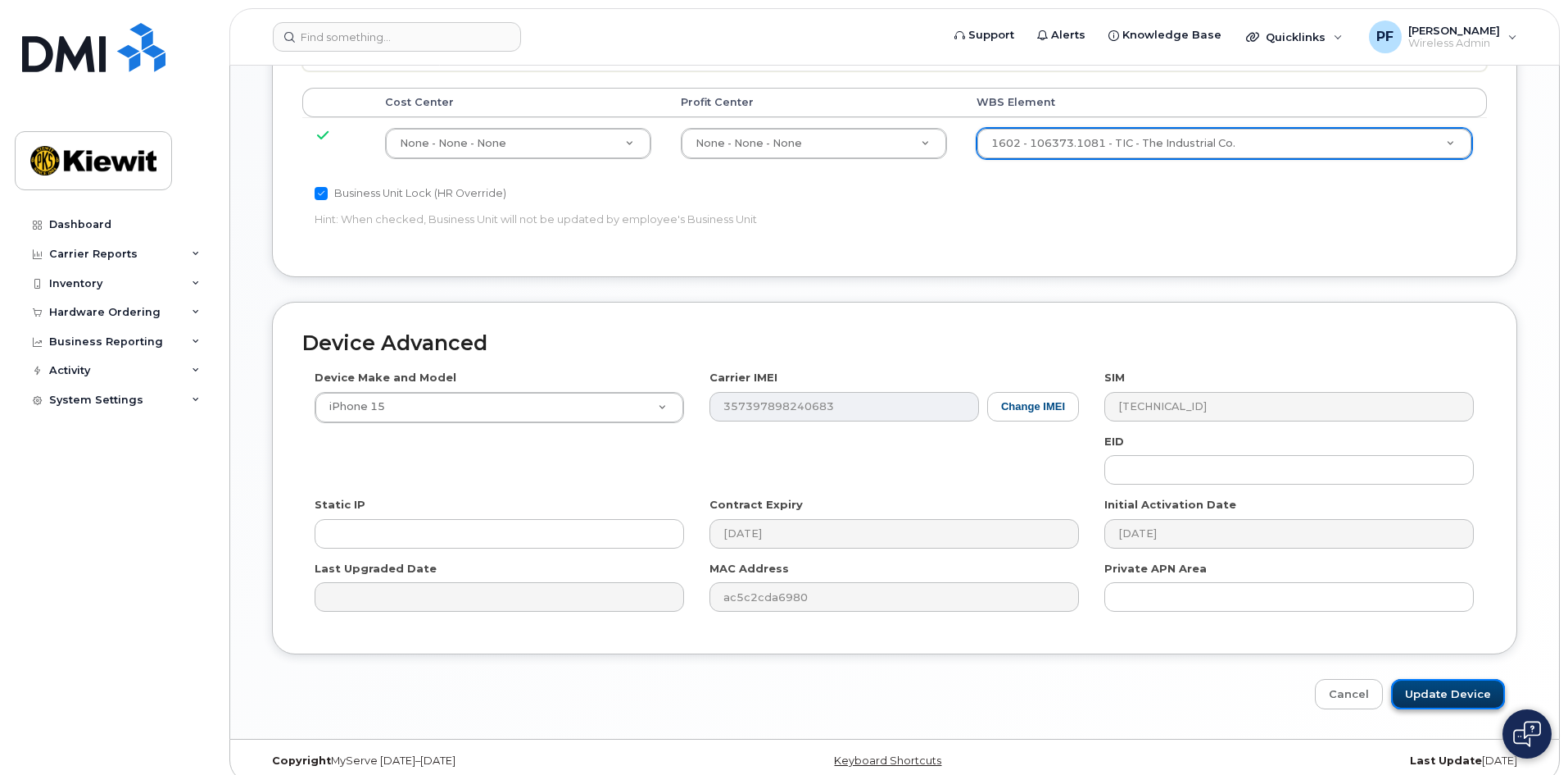
click at [1447, 679] on input "Update Device" at bounding box center [1448, 694] width 114 height 30
type input "Saving..."
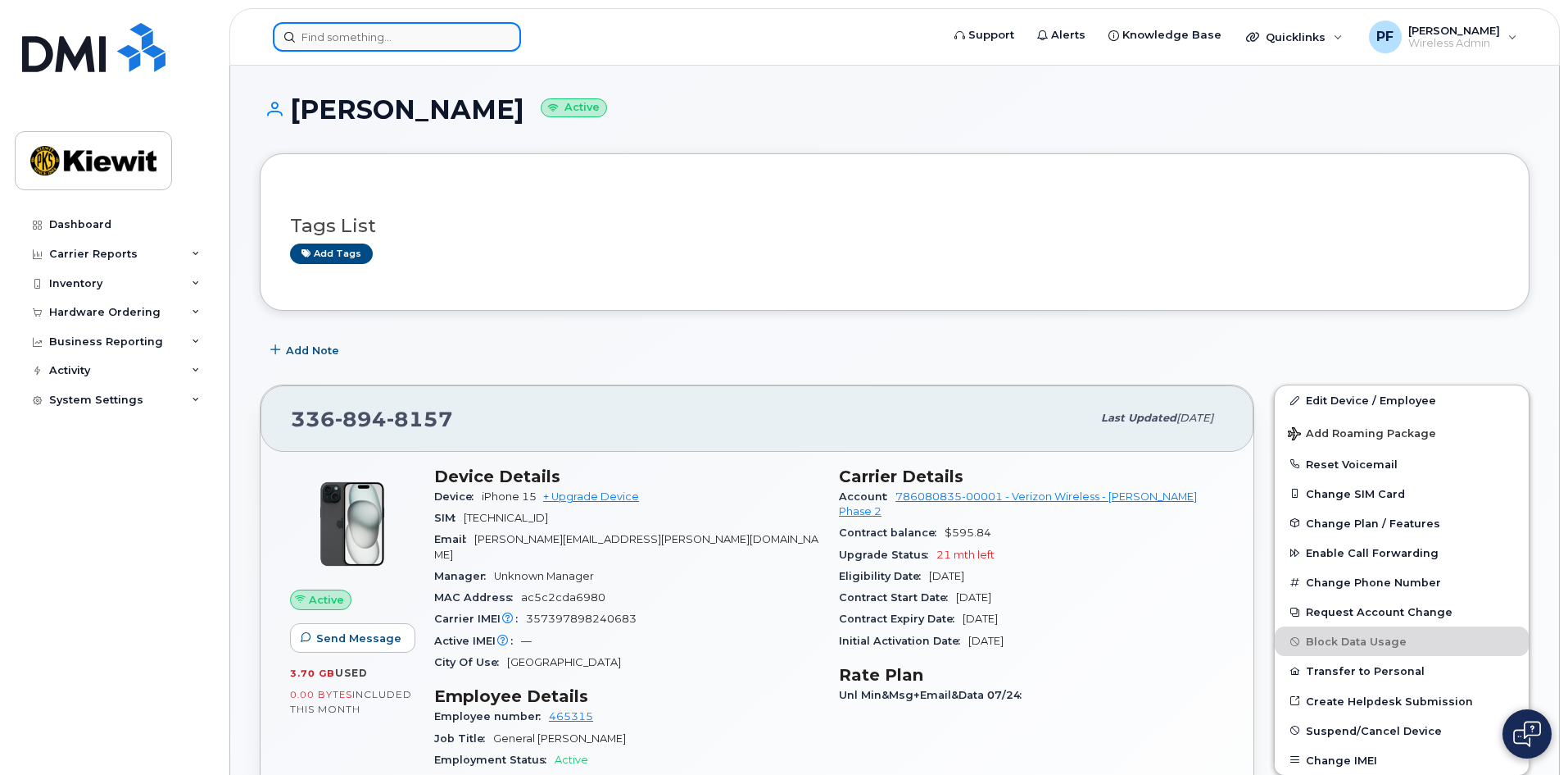
drag, startPoint x: 283, startPoint y: 29, endPoint x: 292, endPoint y: 31, distance: 9.2
click at [283, 29] on input at bounding box center [396, 36] width 248 height 29
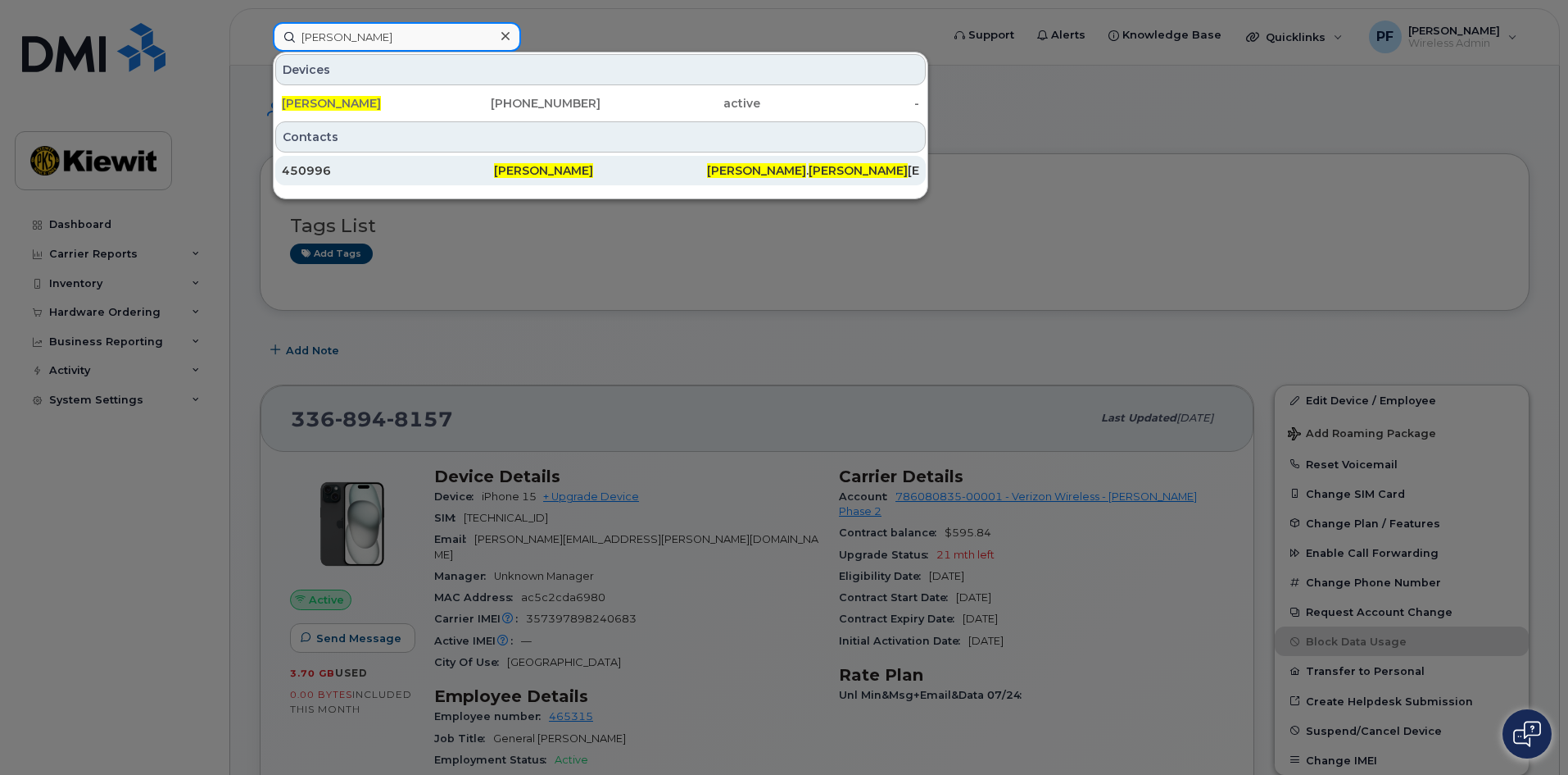
type input "juan ramirez jr"
click at [348, 175] on div "450996" at bounding box center [388, 170] width 212 height 16
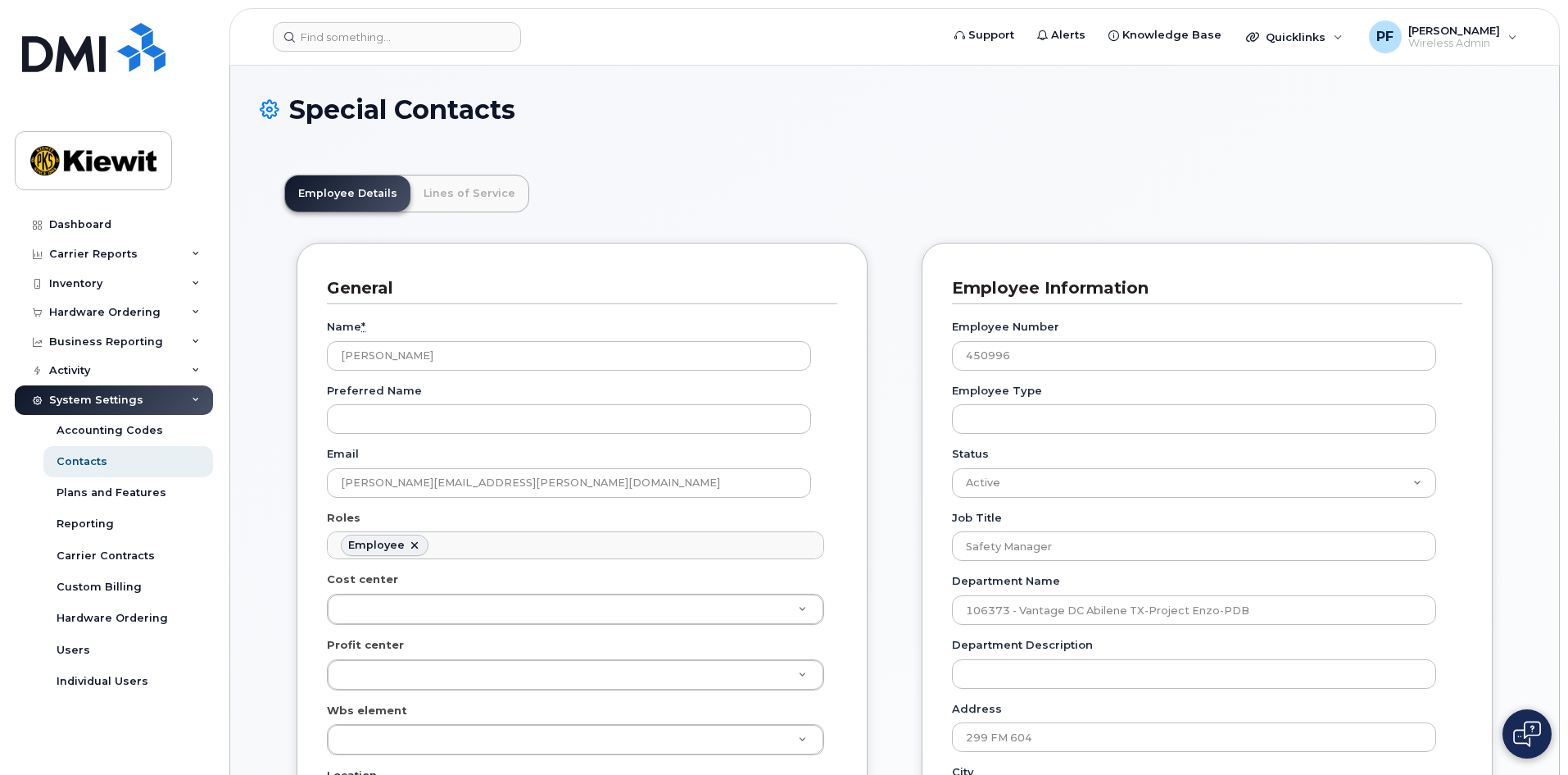
scroll to position [48, 0]
click at [487, 205] on link "Lines of Service" at bounding box center [469, 194] width 118 height 36
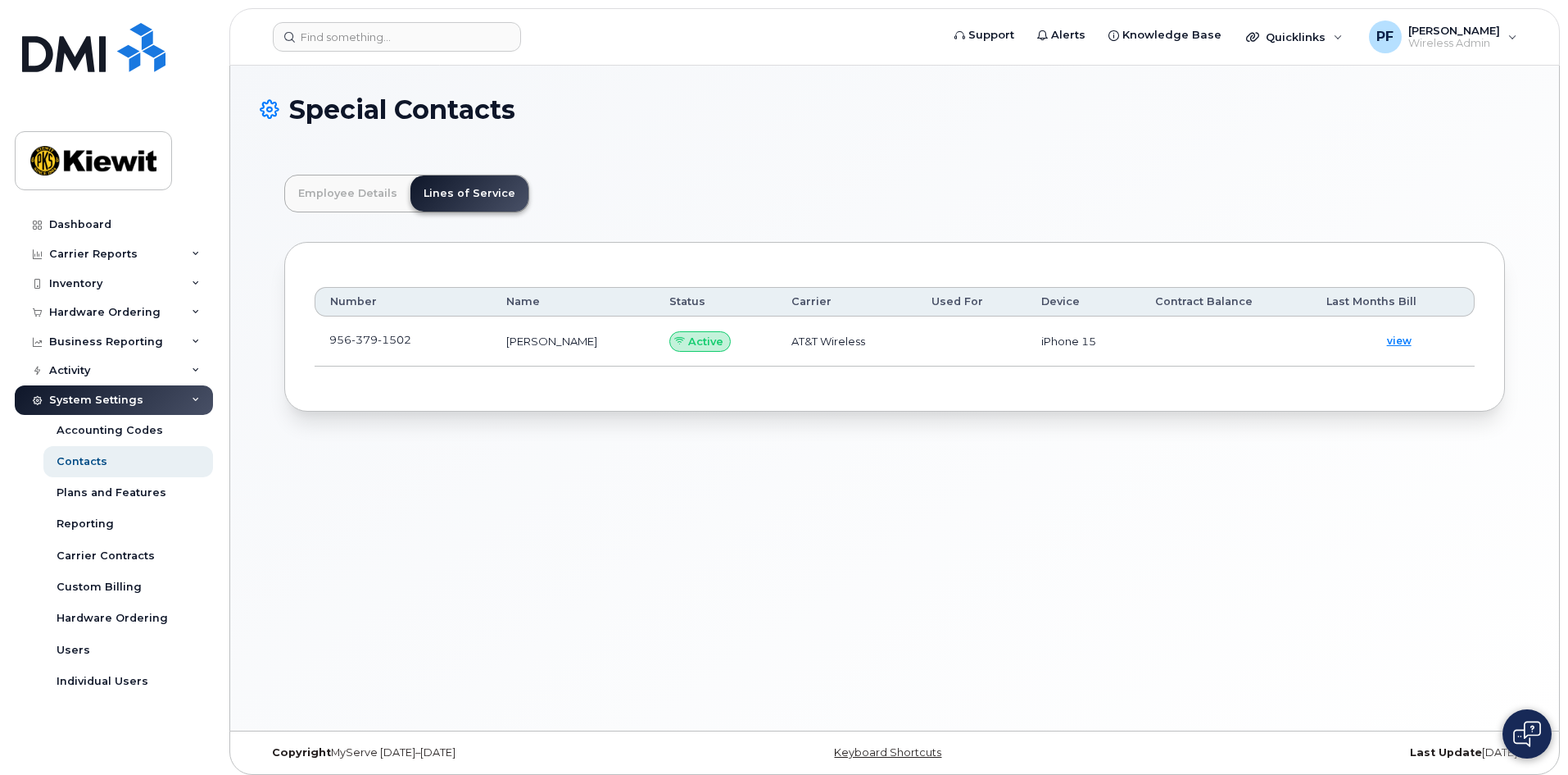
click at [458, 333] on td "956 379 1502" at bounding box center [403, 341] width 177 height 50
click at [443, 340] on td "956 379 1502" at bounding box center [403, 341] width 177 height 50
click at [431, 343] on span at bounding box center [425, 344] width 13 height 13
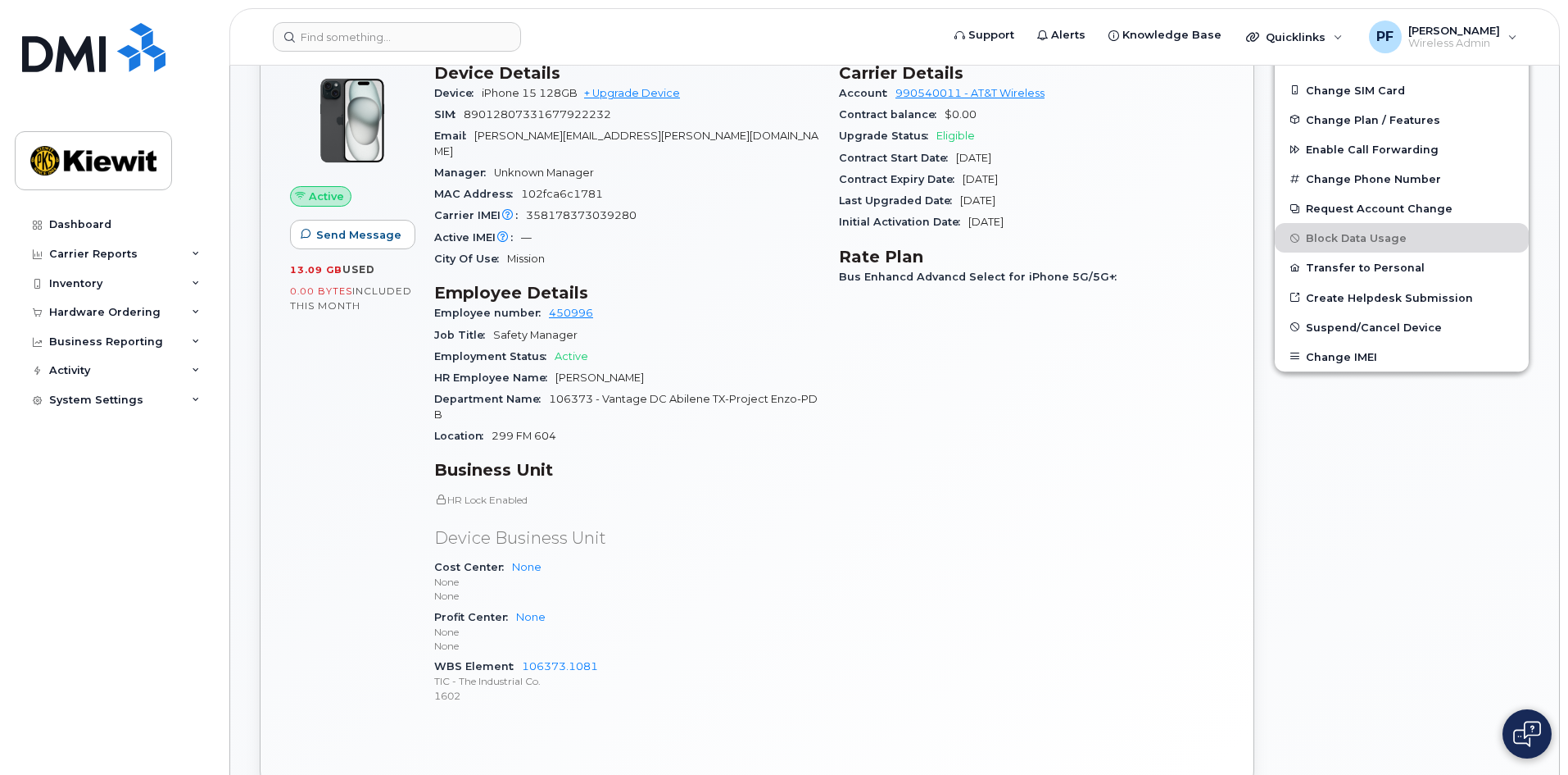
scroll to position [410, 0]
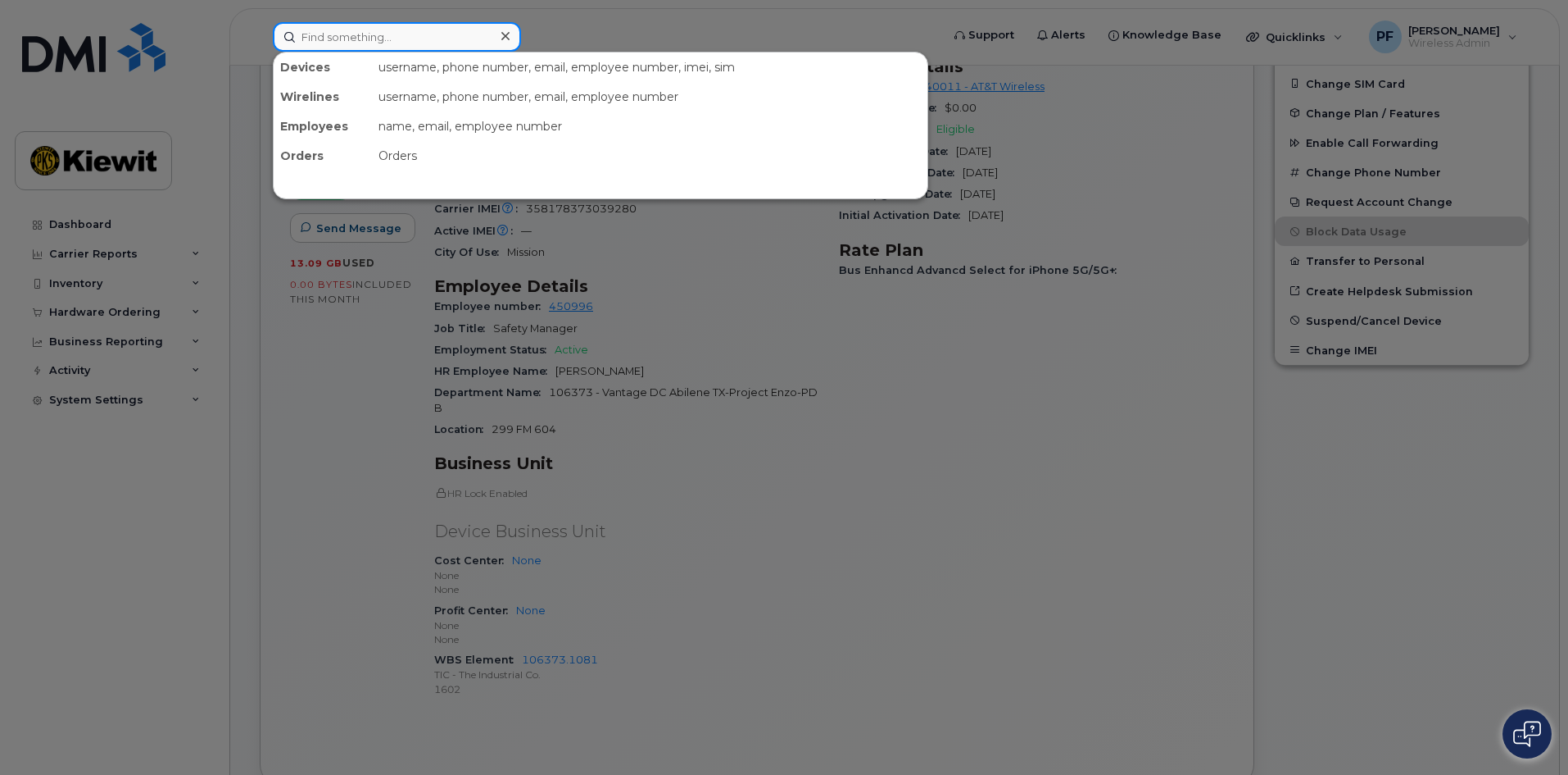
click at [366, 34] on input at bounding box center [396, 36] width 248 height 29
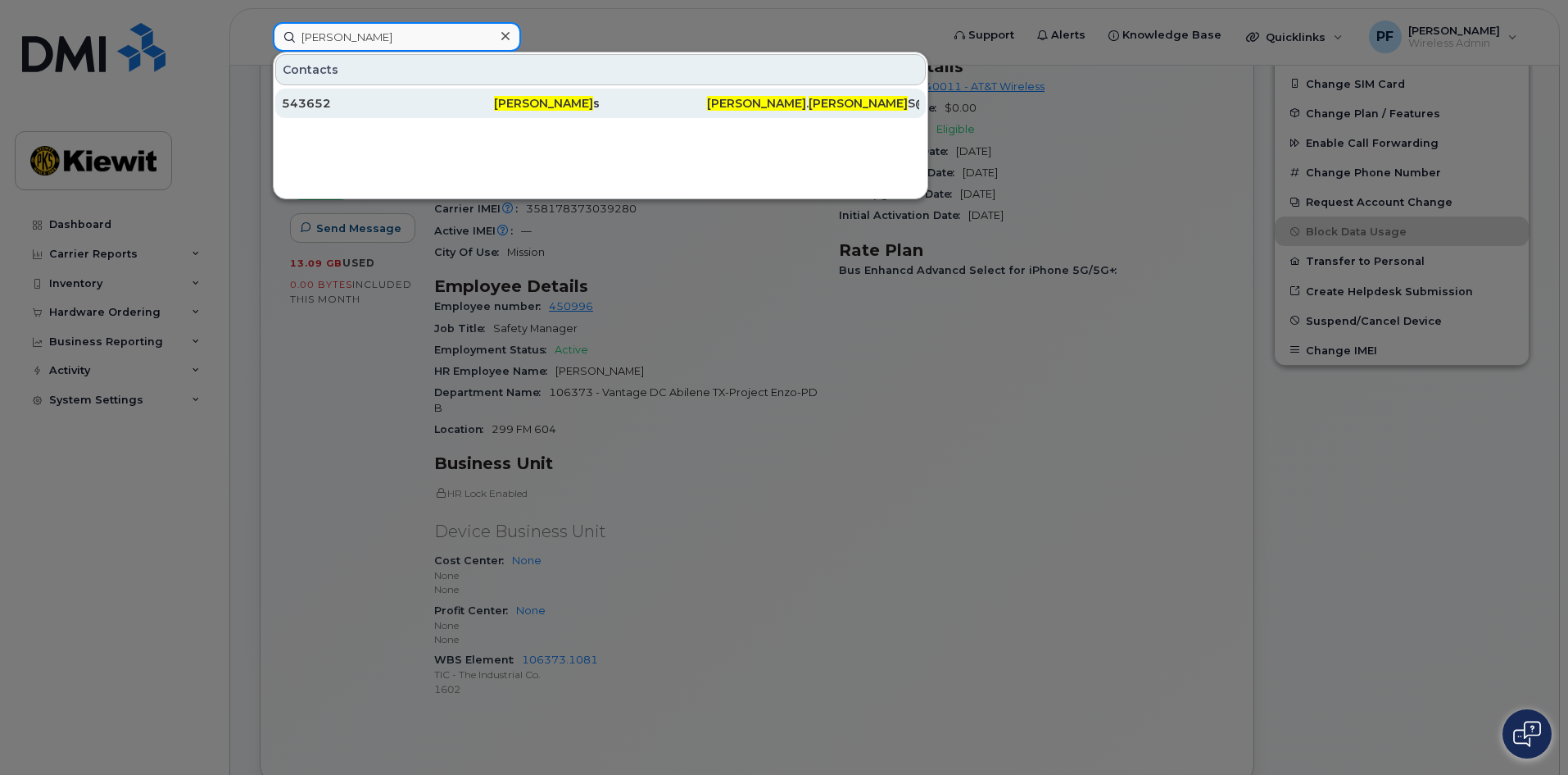
type input "[PERSON_NAME]"
click at [392, 107] on div "543652" at bounding box center [388, 103] width 212 height 16
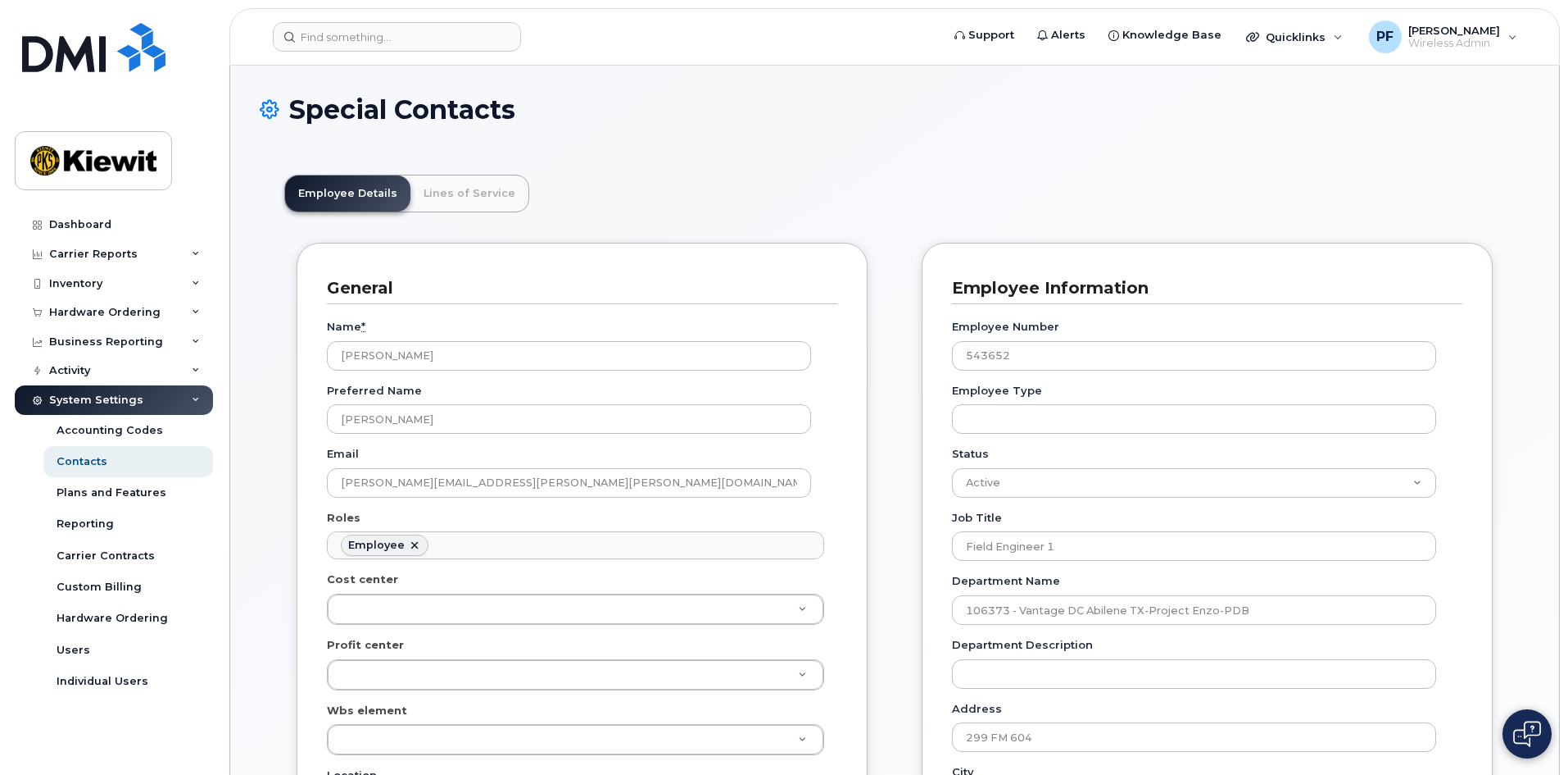
scroll to position [48, 0]
click at [454, 177] on link "Lines of Service" at bounding box center [469, 194] width 118 height 36
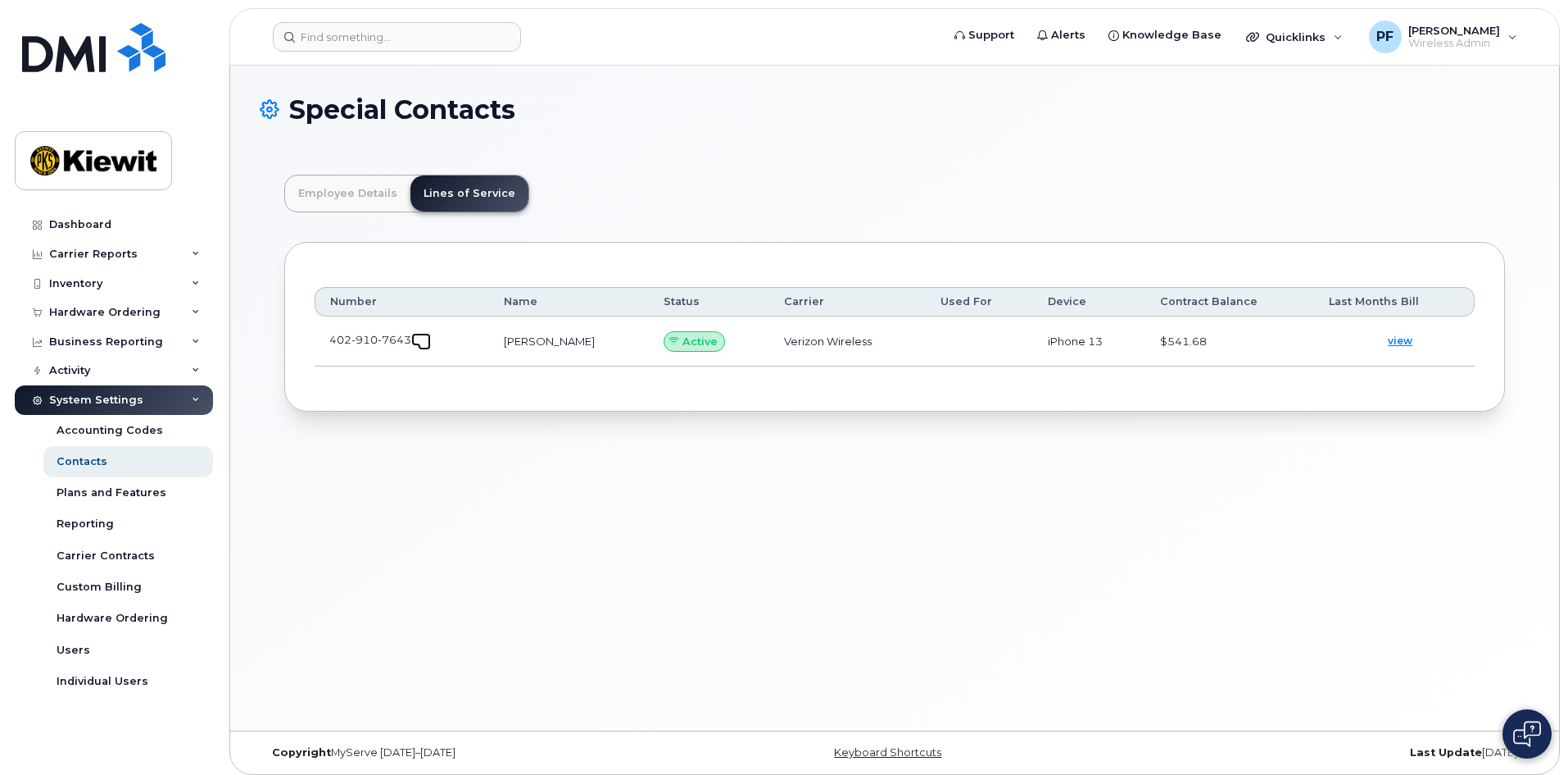
click at [419, 345] on span at bounding box center [425, 344] width 13 height 13
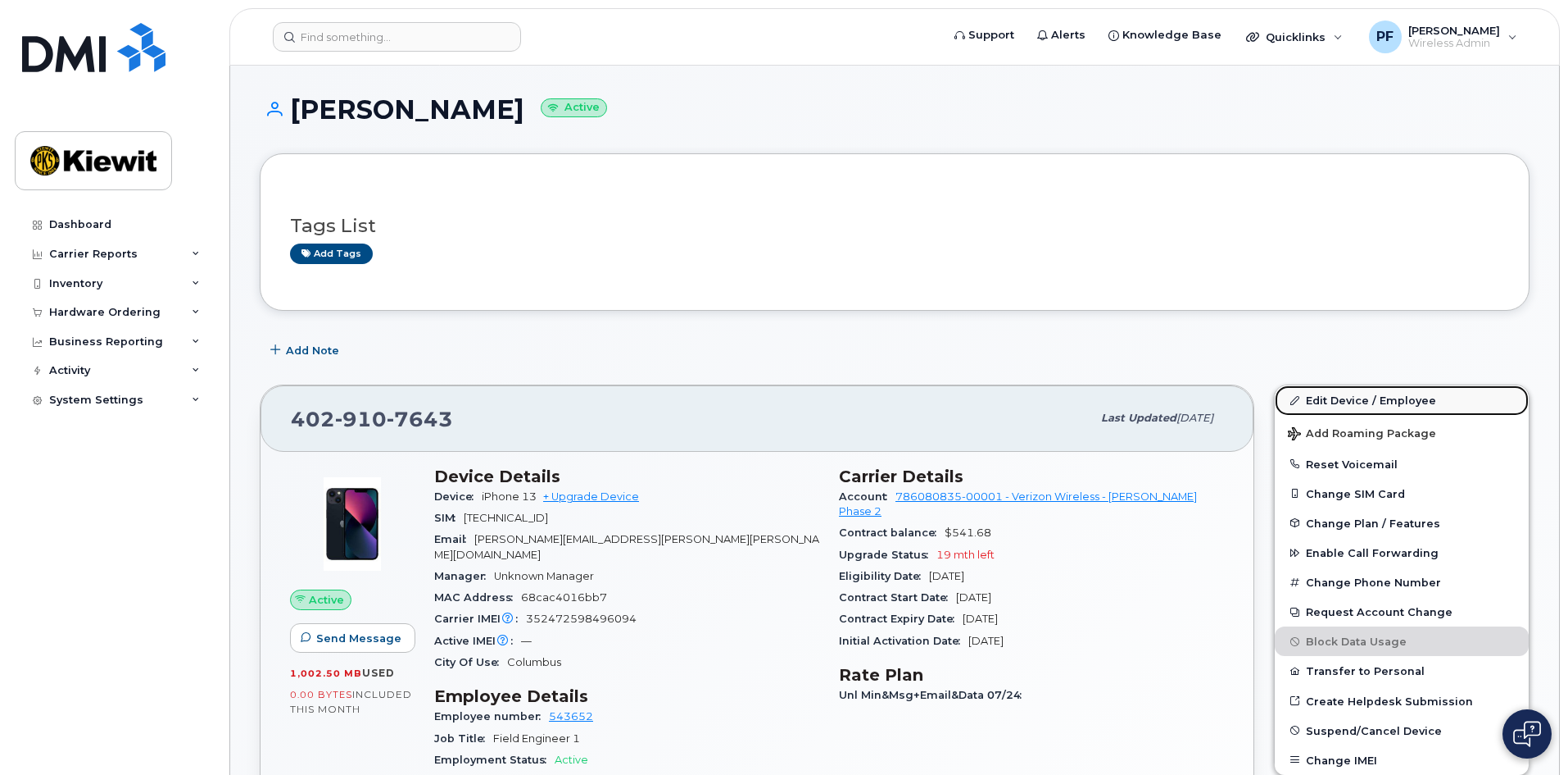
drag, startPoint x: 1343, startPoint y: 404, endPoint x: 1301, endPoint y: 405, distance: 42.0
click at [1343, 404] on link "Edit Device / Employee" at bounding box center [1401, 399] width 254 height 29
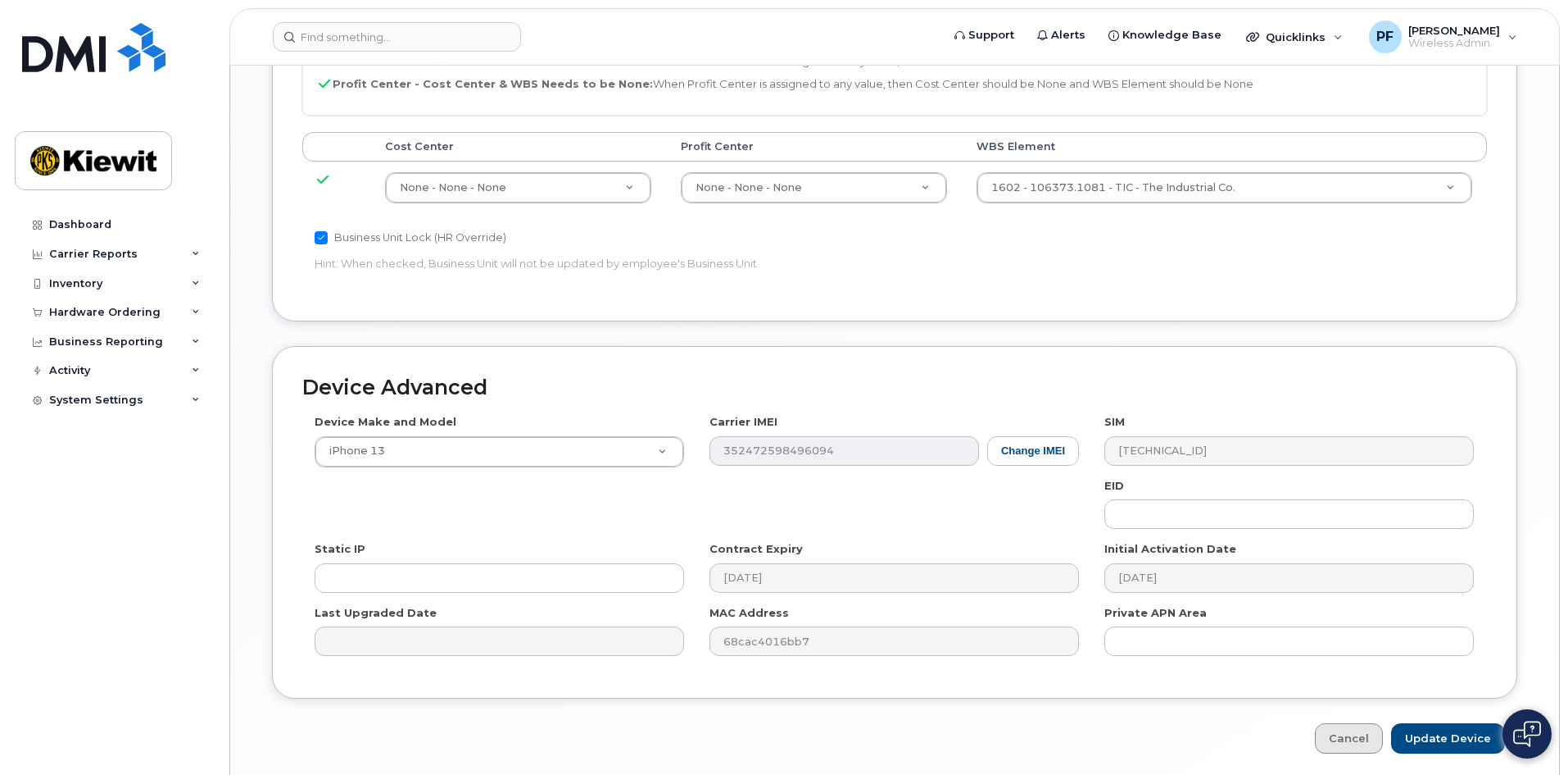
scroll to position [910, 0]
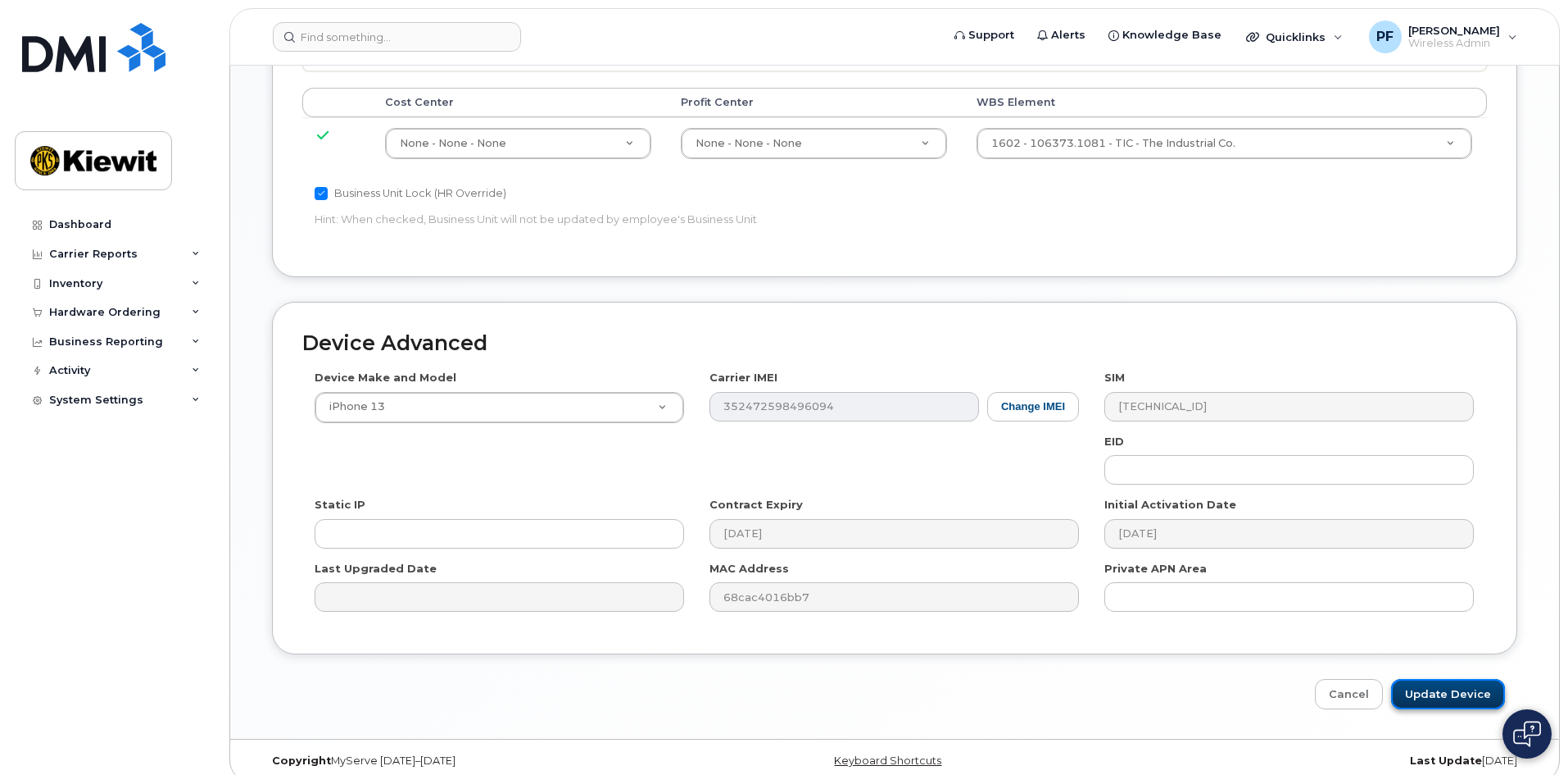
click at [1440, 679] on input "Update Device" at bounding box center [1448, 694] width 114 height 30
type input "Saving..."
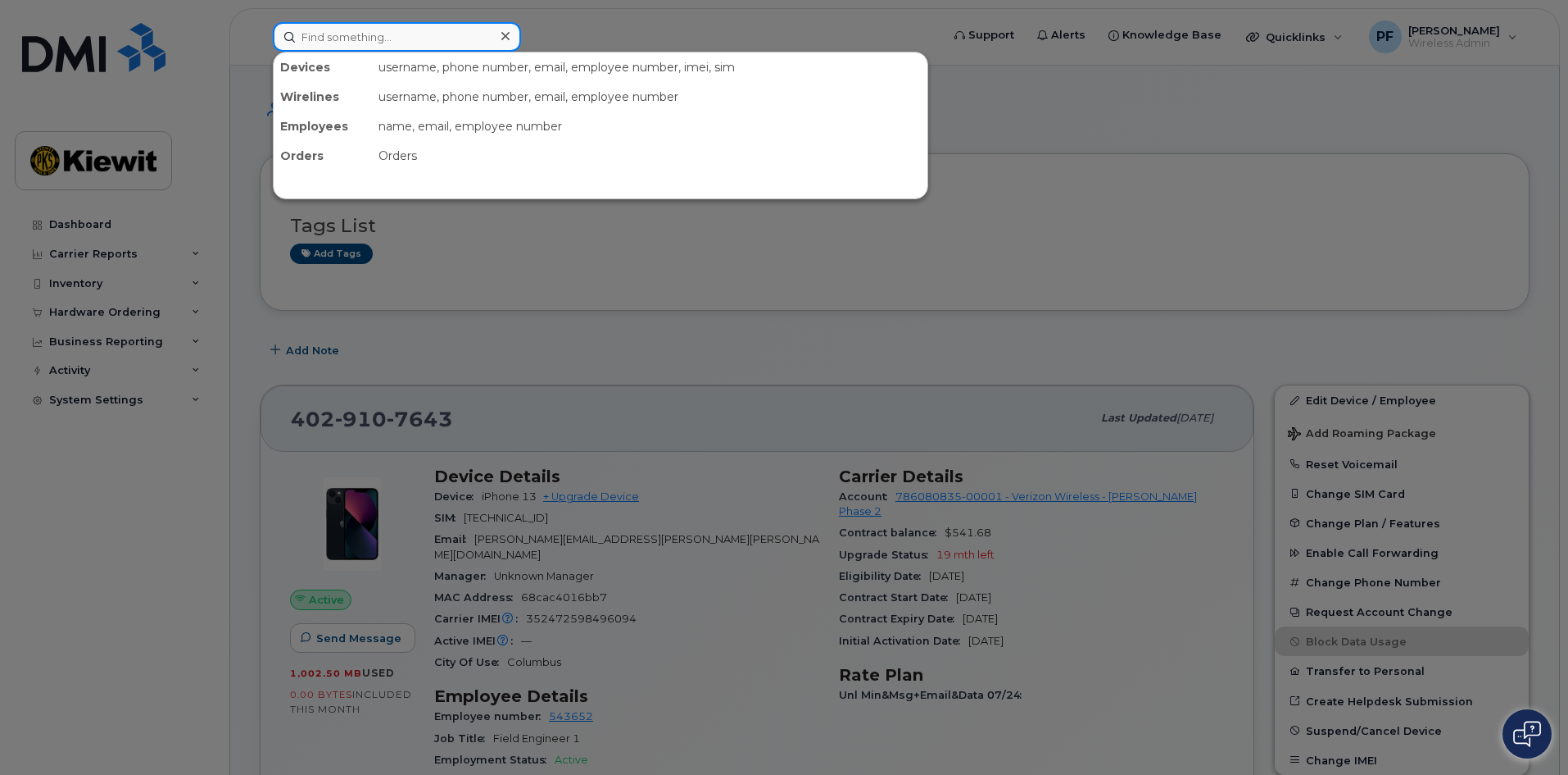
click at [366, 41] on input at bounding box center [396, 36] width 248 height 29
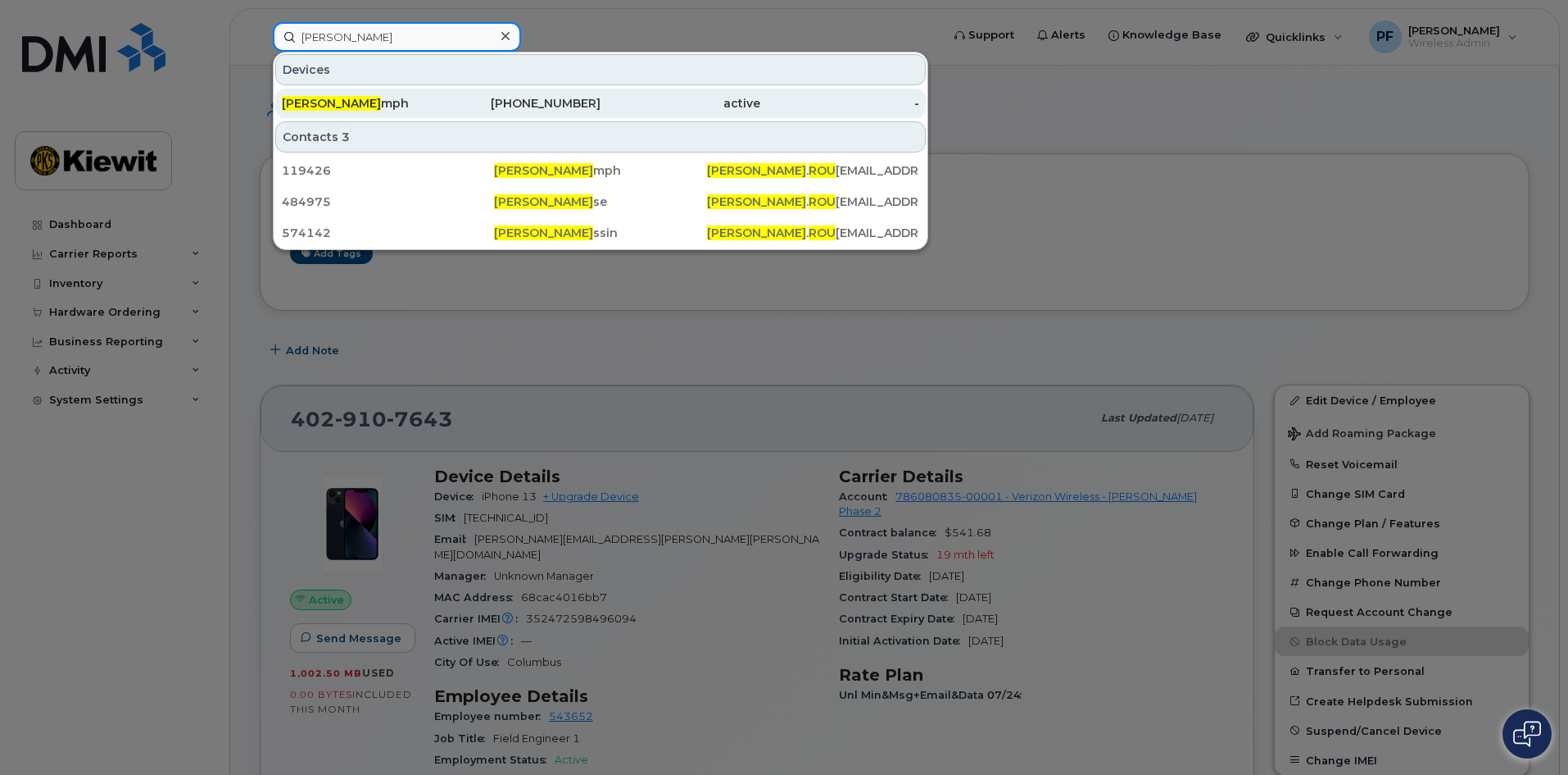
type input "eric rou"
click at [442, 95] on div "Eric Rou mph" at bounding box center [521, 103] width 159 height 29
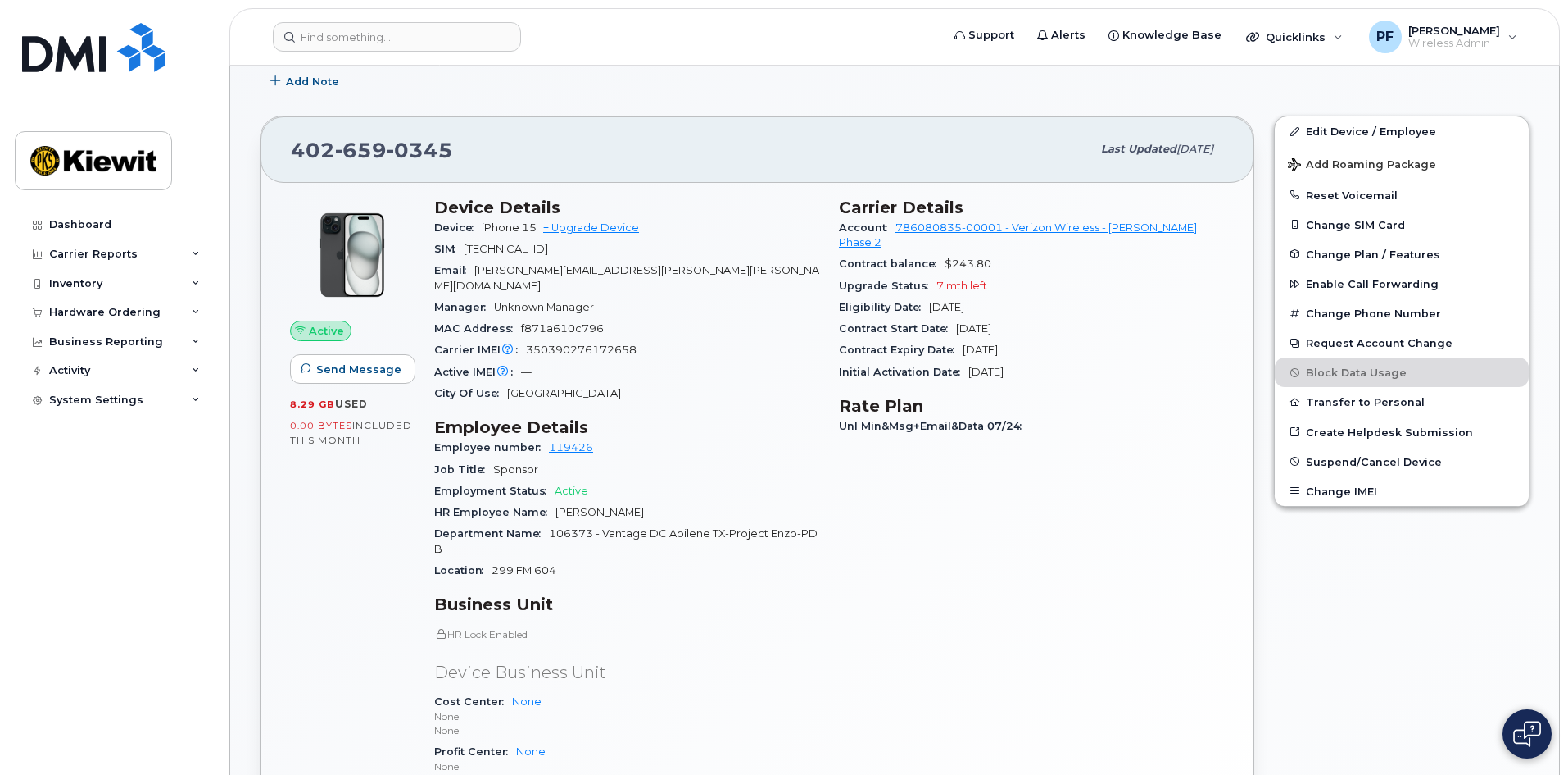
scroll to position [328, 0]
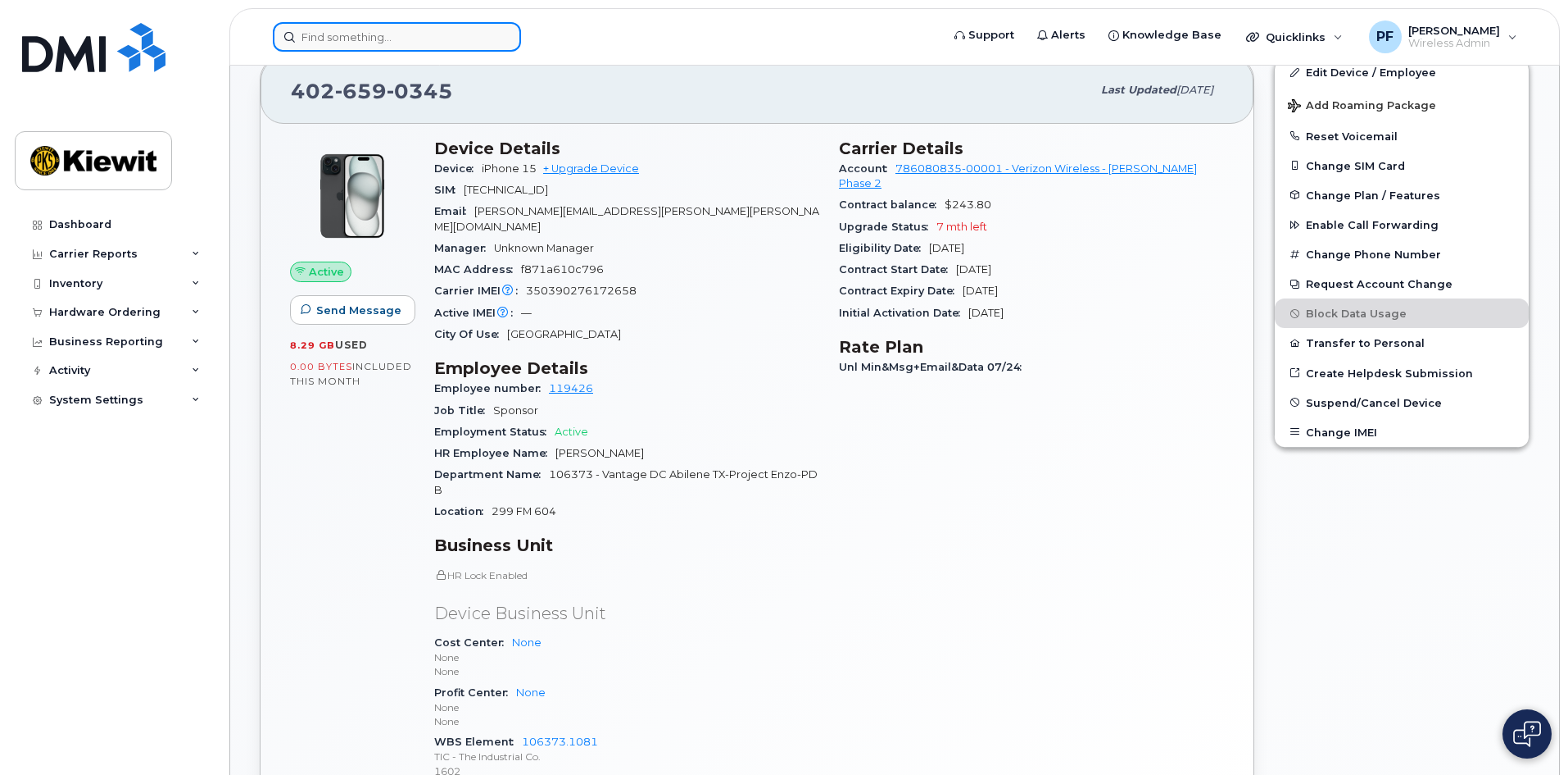
click at [298, 28] on input at bounding box center [396, 36] width 248 height 29
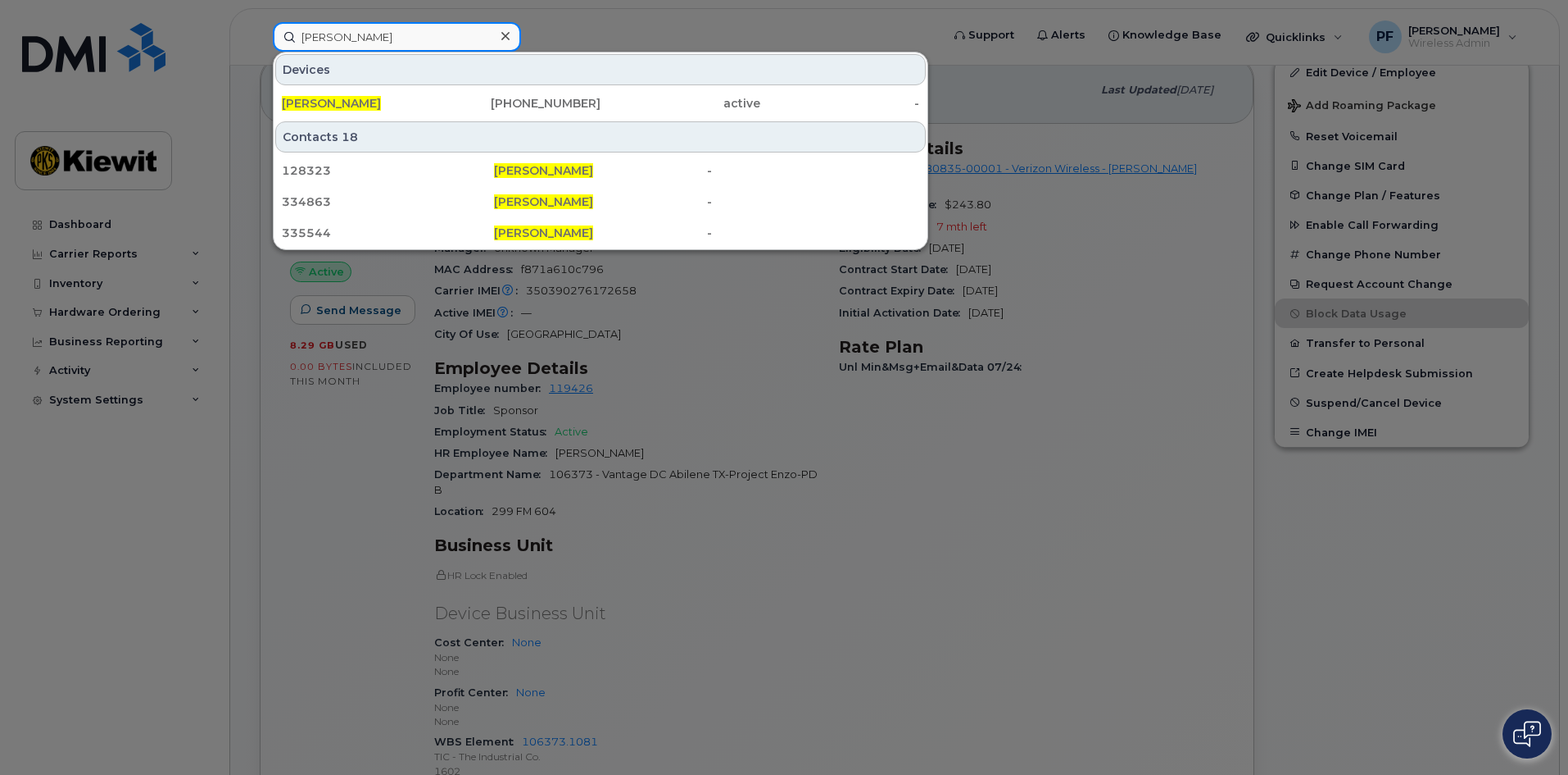
type input "[PERSON_NAME]"
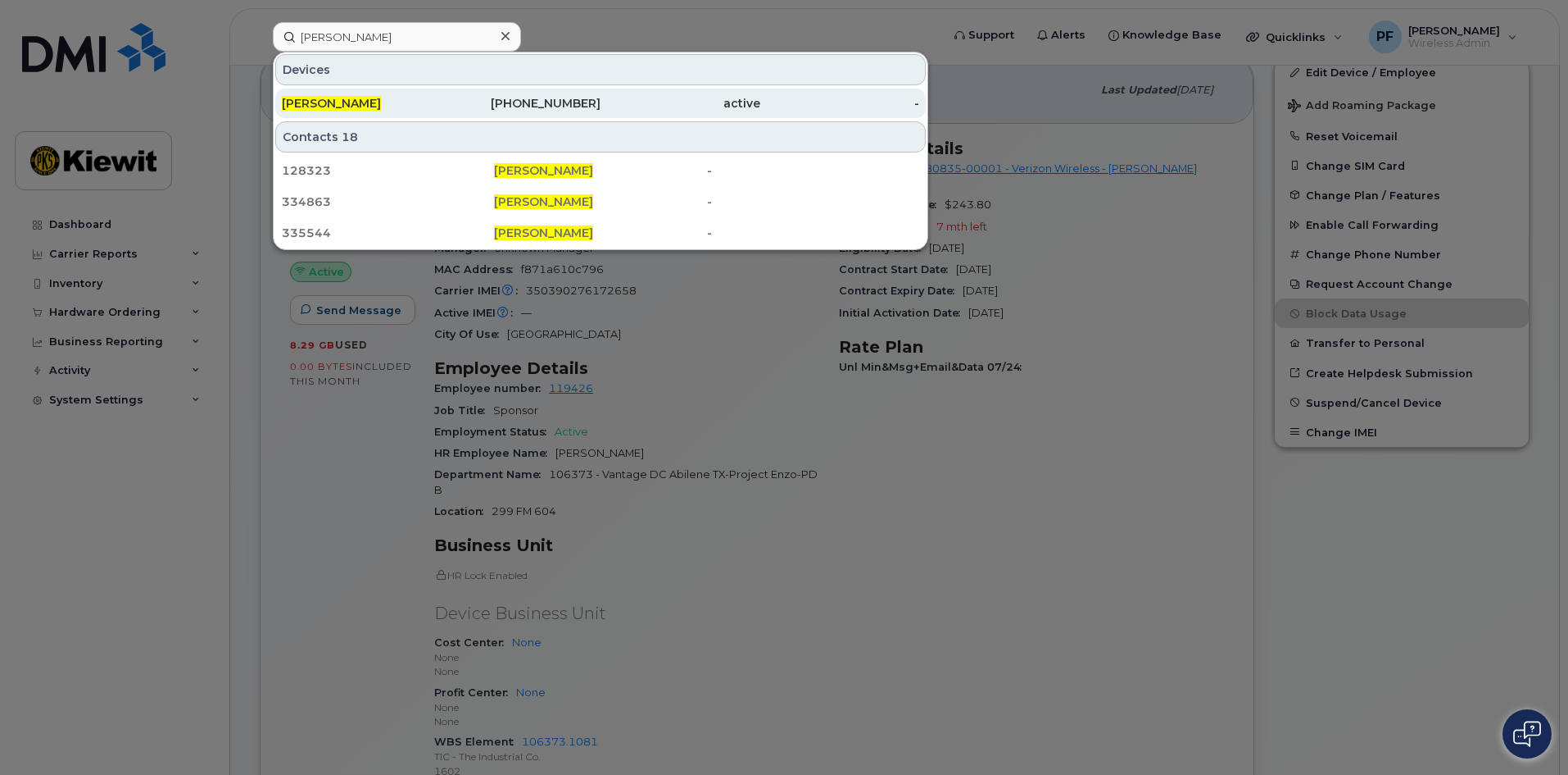
click at [359, 97] on span "[PERSON_NAME]" at bounding box center [331, 104] width 99 height 15
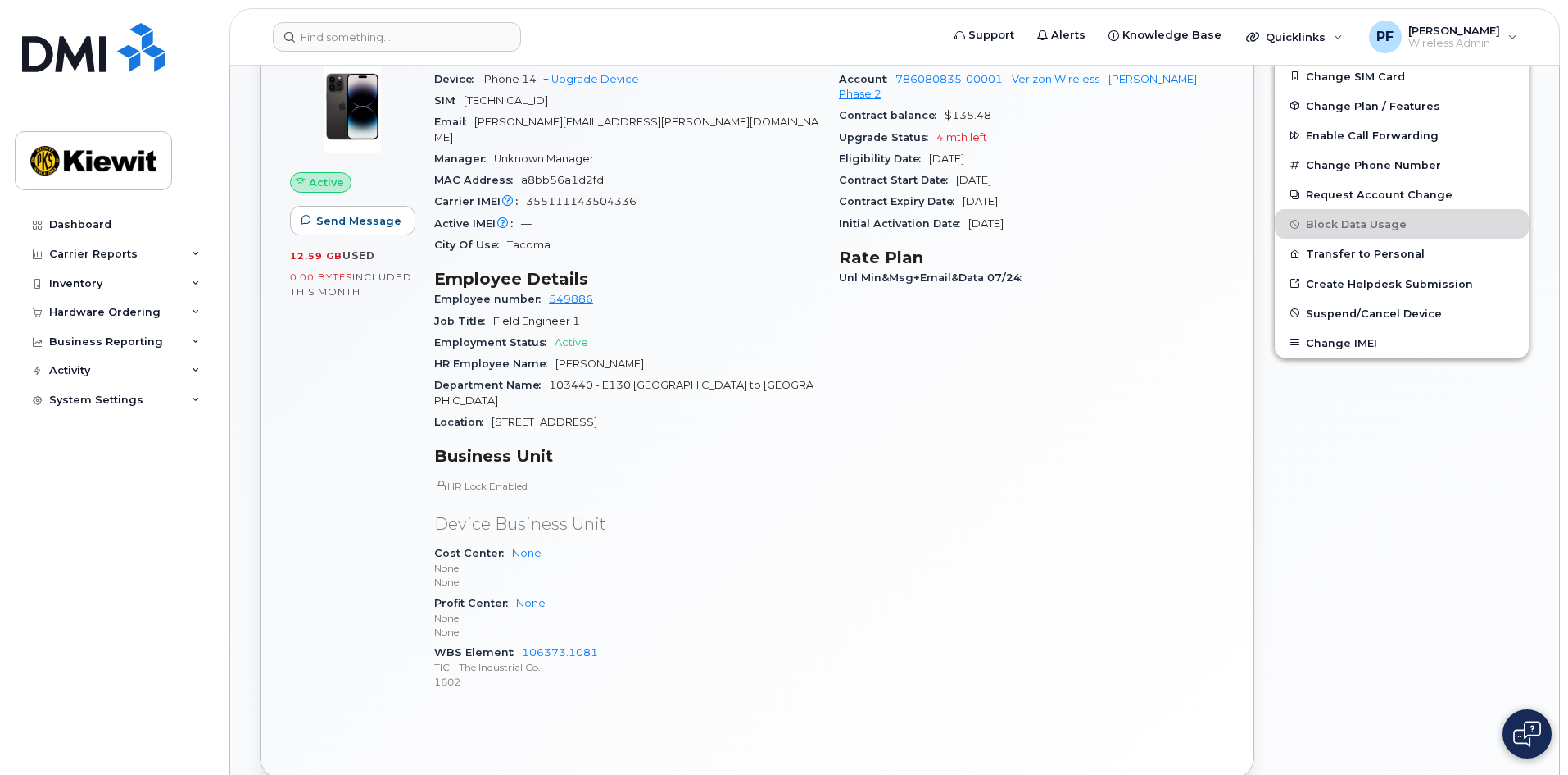
scroll to position [410, 0]
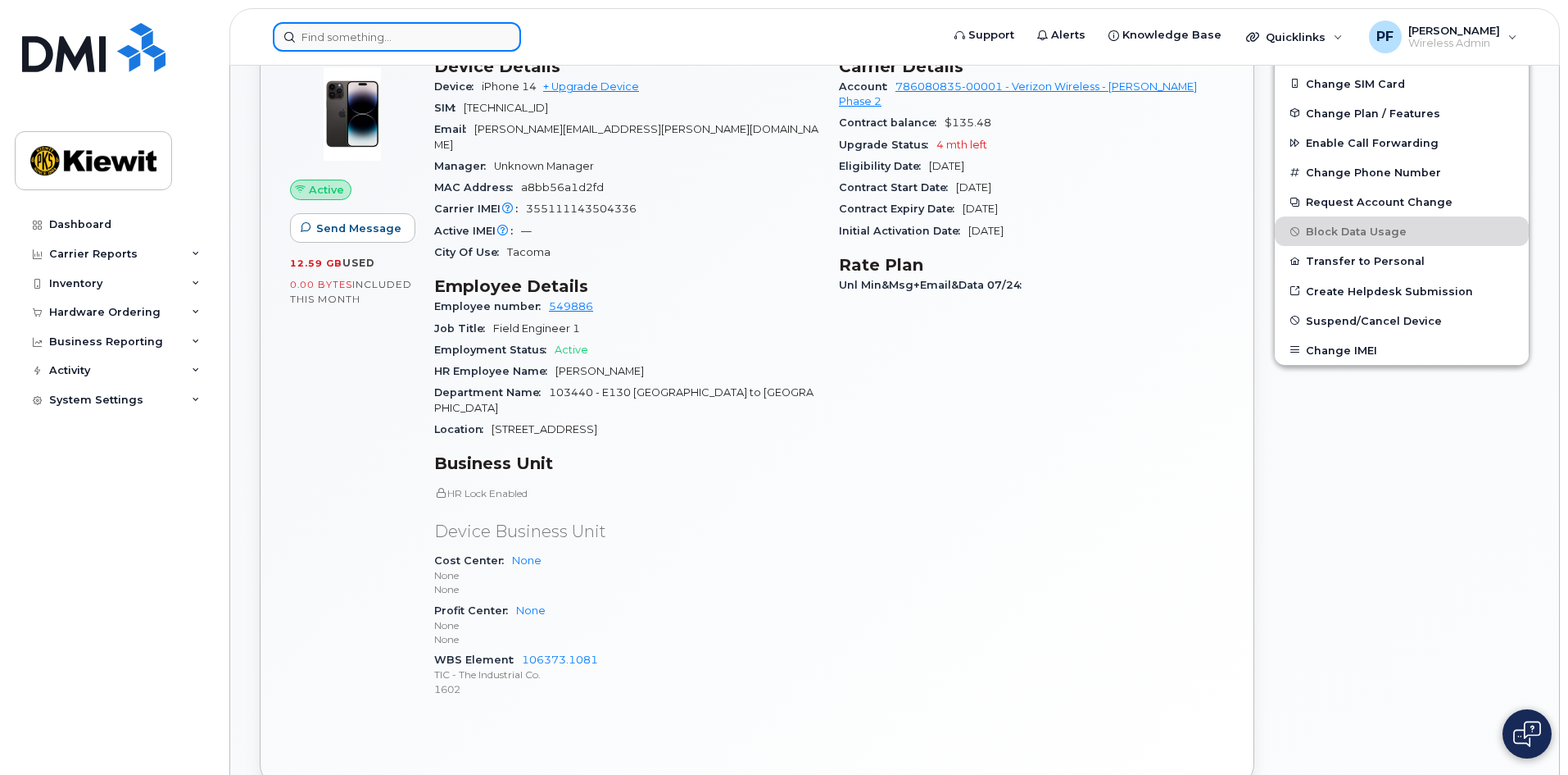
click at [358, 46] on input at bounding box center [396, 36] width 248 height 29
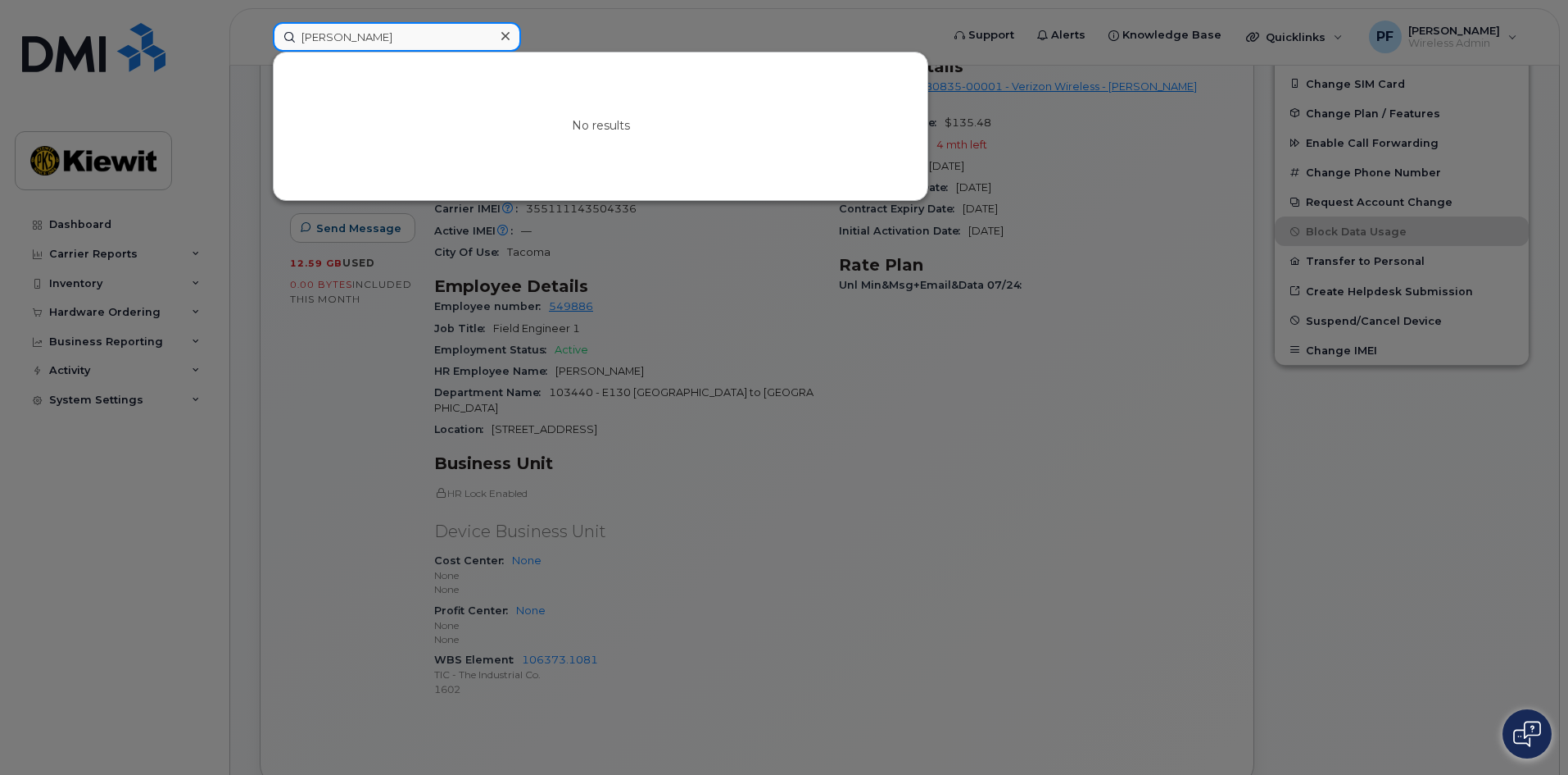
click at [352, 29] on input "[PERSON_NAME]" at bounding box center [396, 36] width 248 height 29
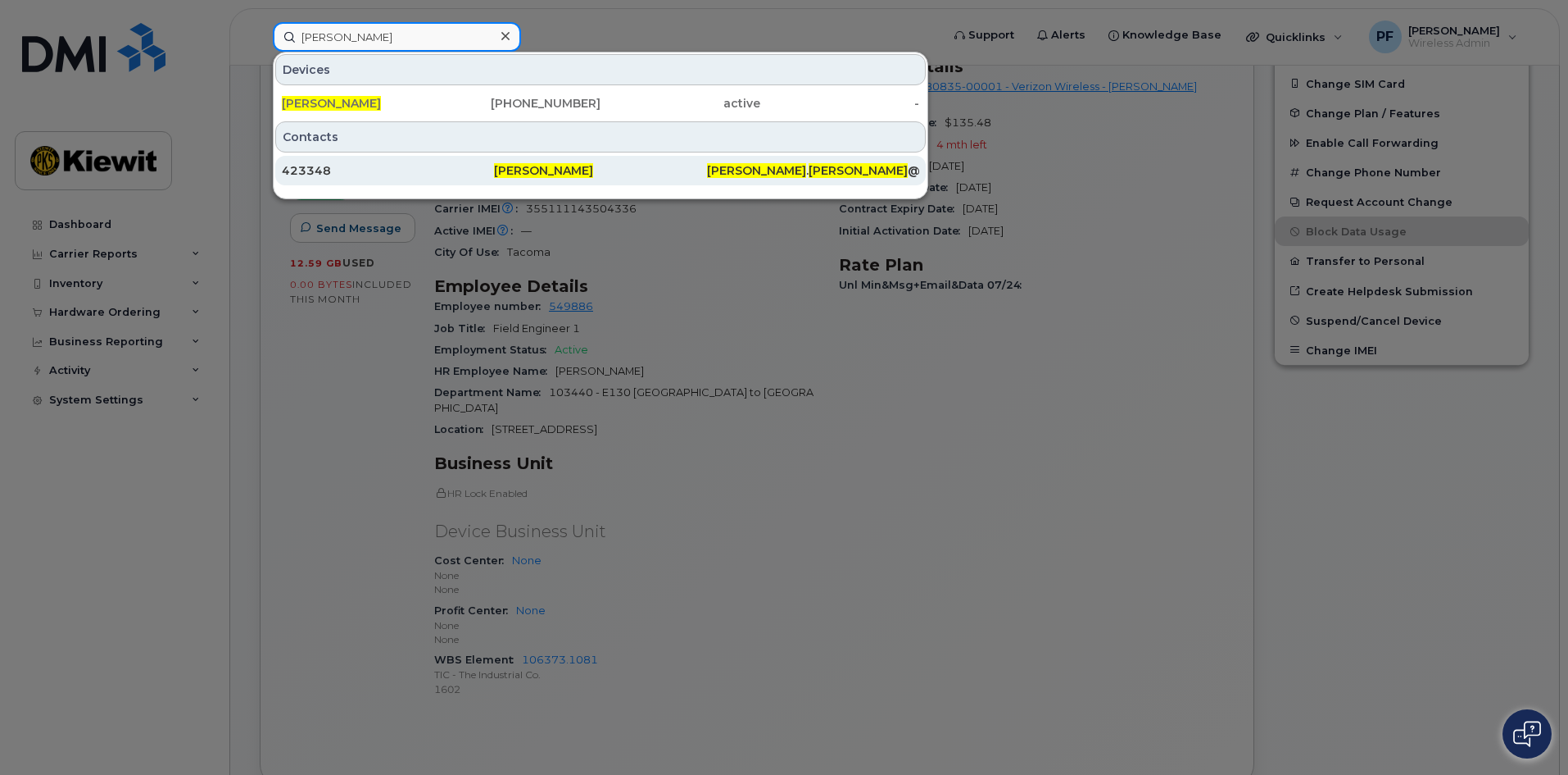
type input "[PERSON_NAME]"
click at [358, 169] on div "423348" at bounding box center [388, 170] width 212 height 16
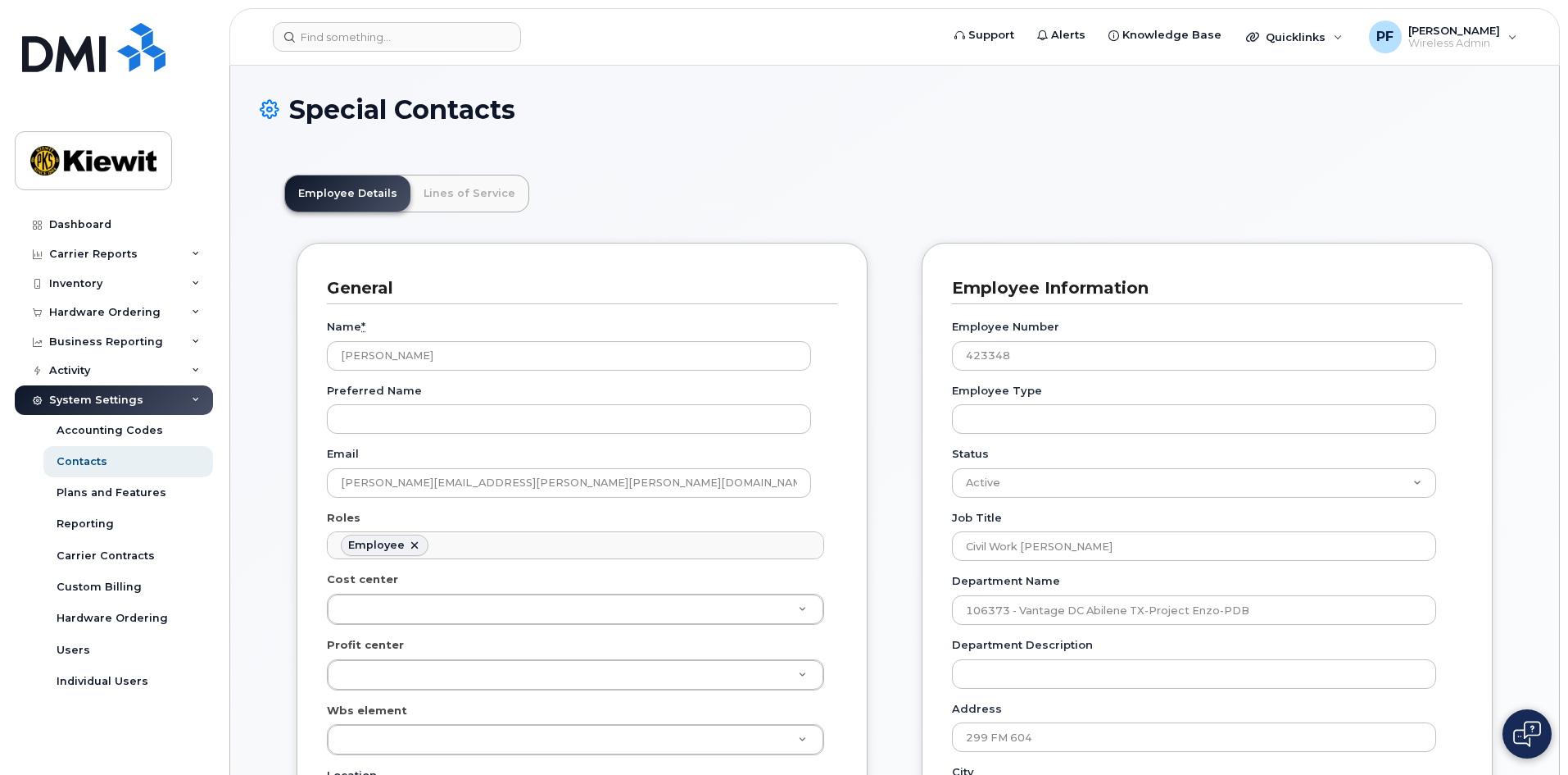
scroll to position [48, 0]
click at [475, 197] on link "Lines of Service" at bounding box center [469, 194] width 118 height 36
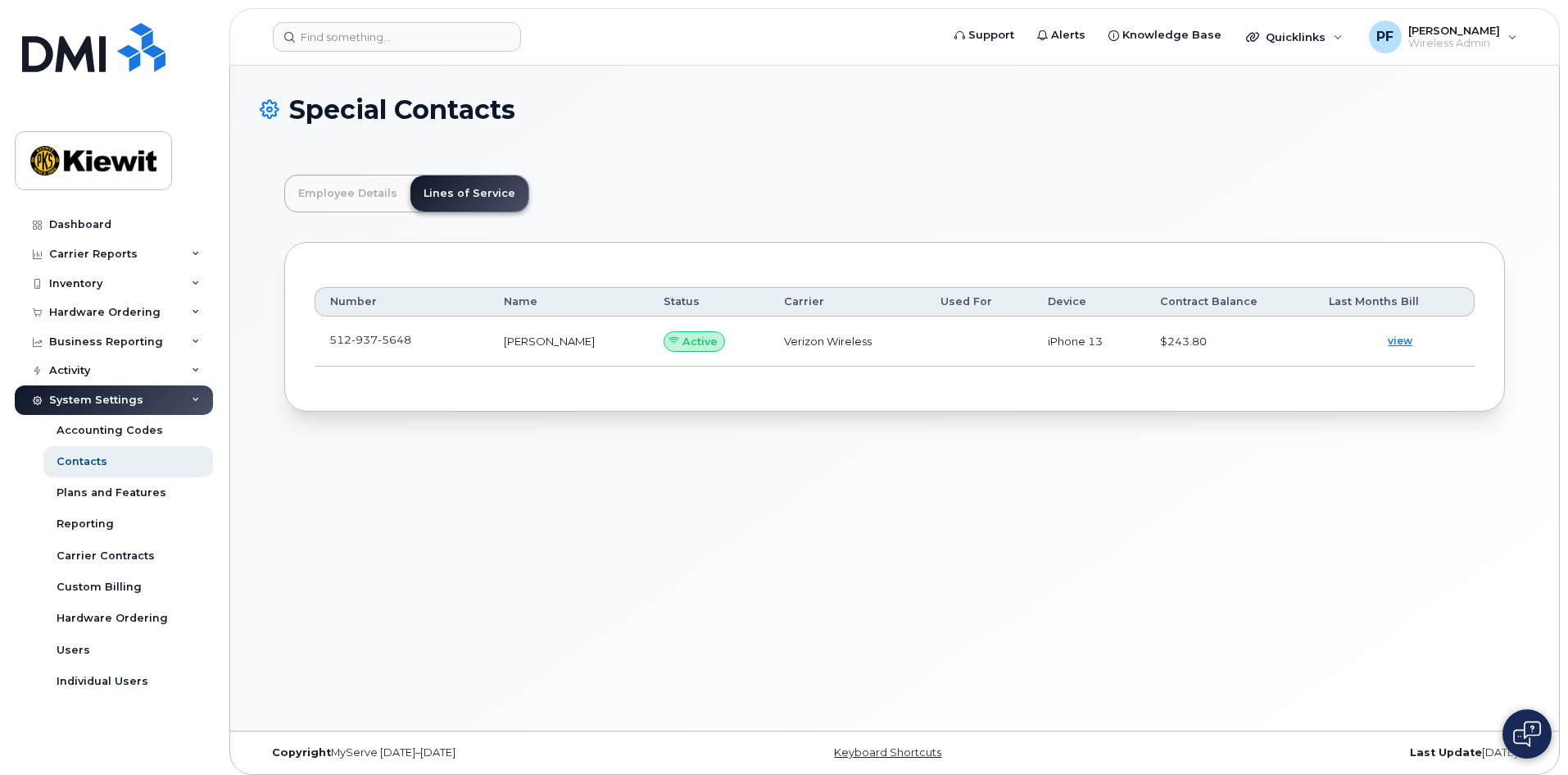
click at [433, 345] on td "512 937 5648" at bounding box center [401, 341] width 175 height 50
click at [416, 336] on link at bounding box center [421, 340] width 20 height 13
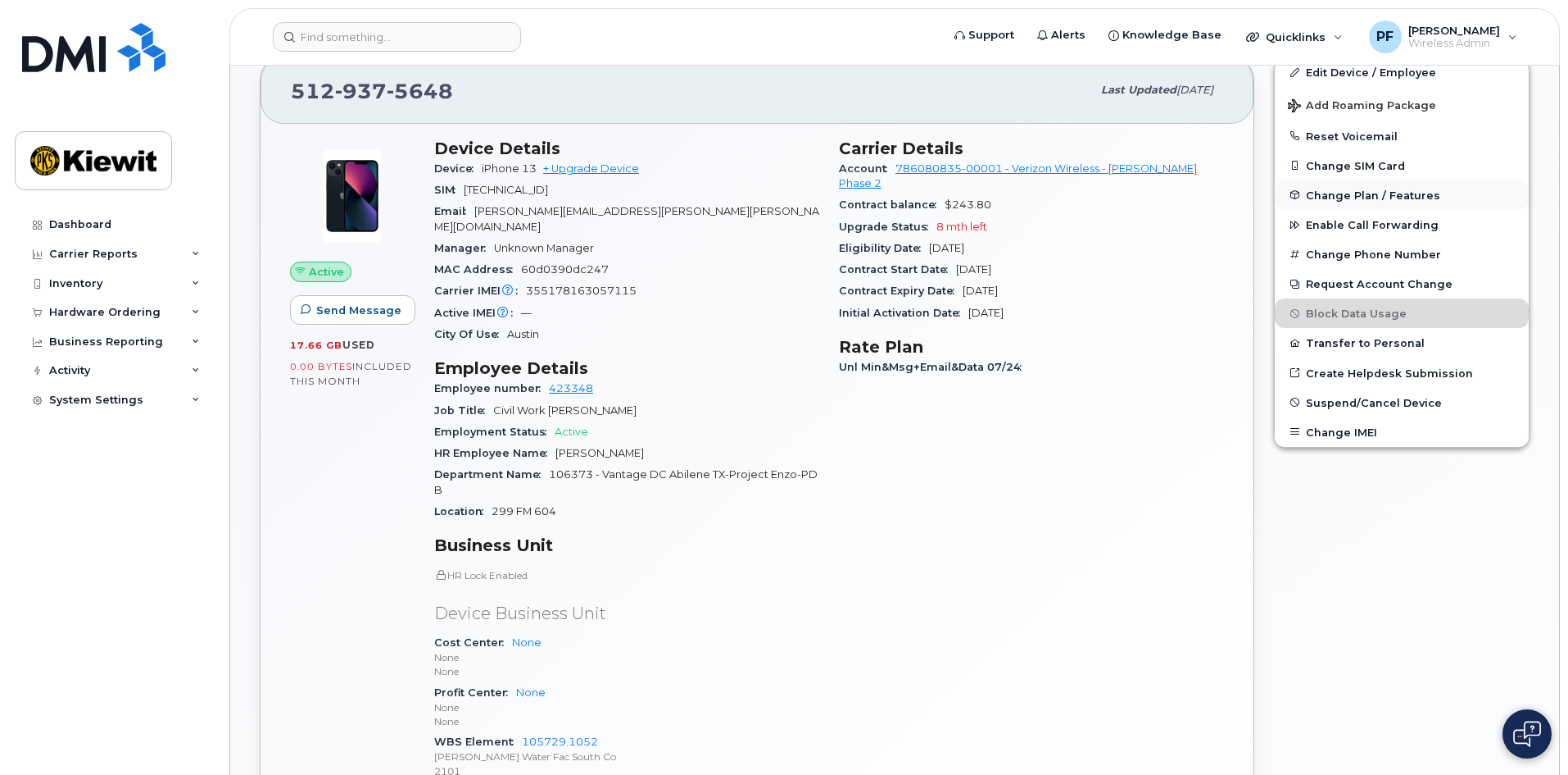
scroll to position [246, 0]
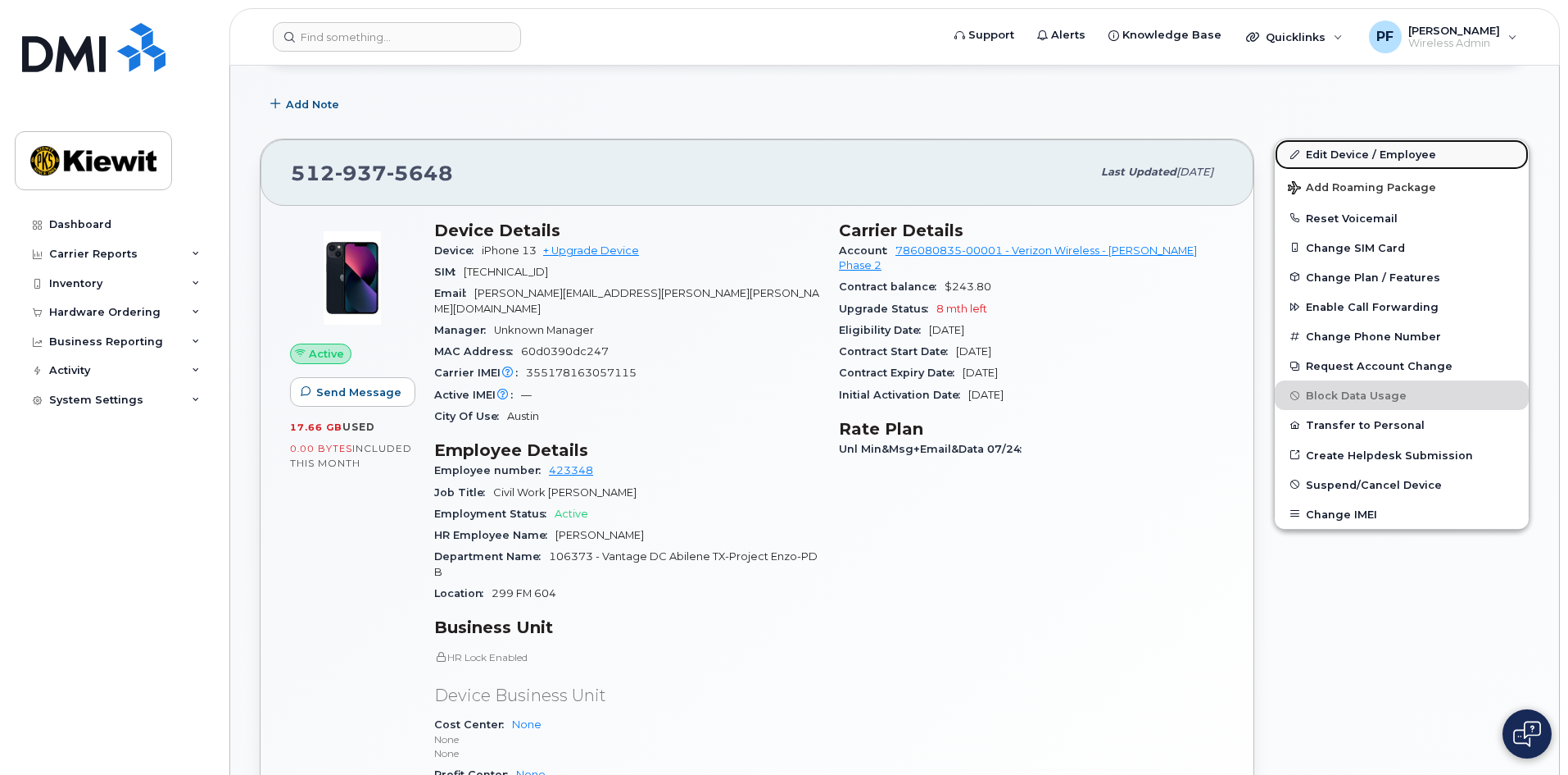
click at [1360, 156] on link "Edit Device / Employee" at bounding box center [1401, 154] width 254 height 29
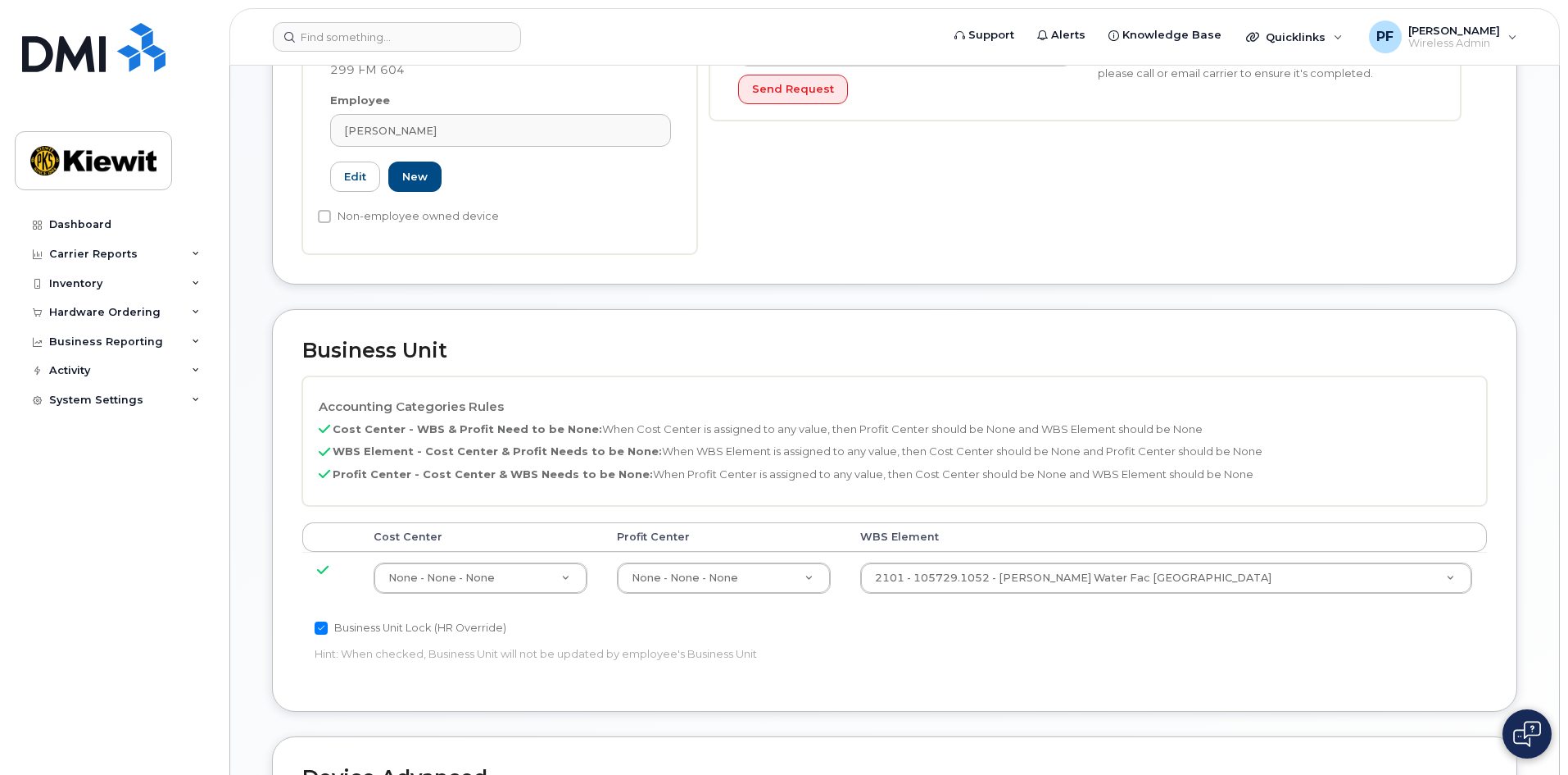
scroll to position [492, 0]
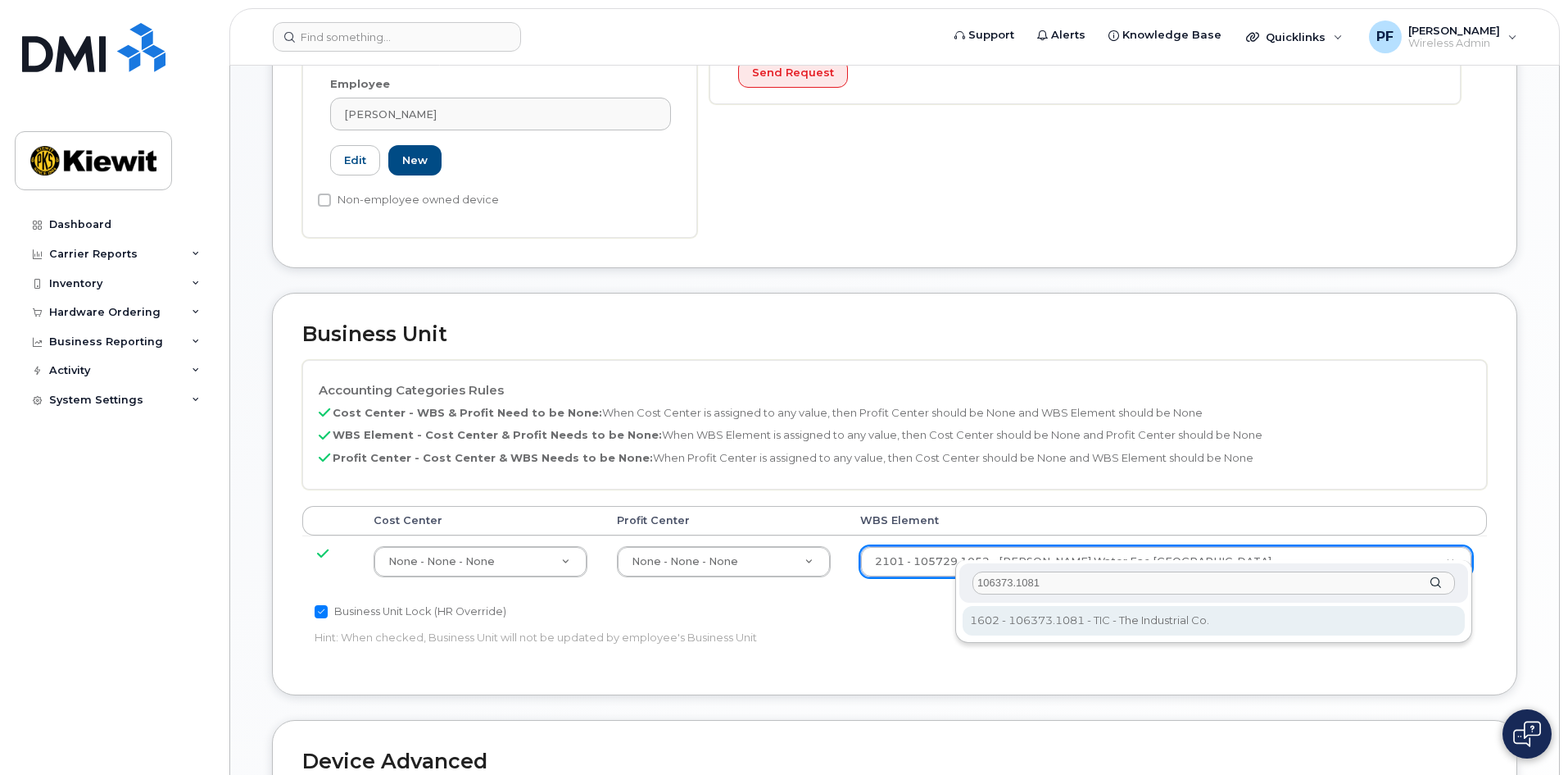
type input "106373.1081"
type input "35050978"
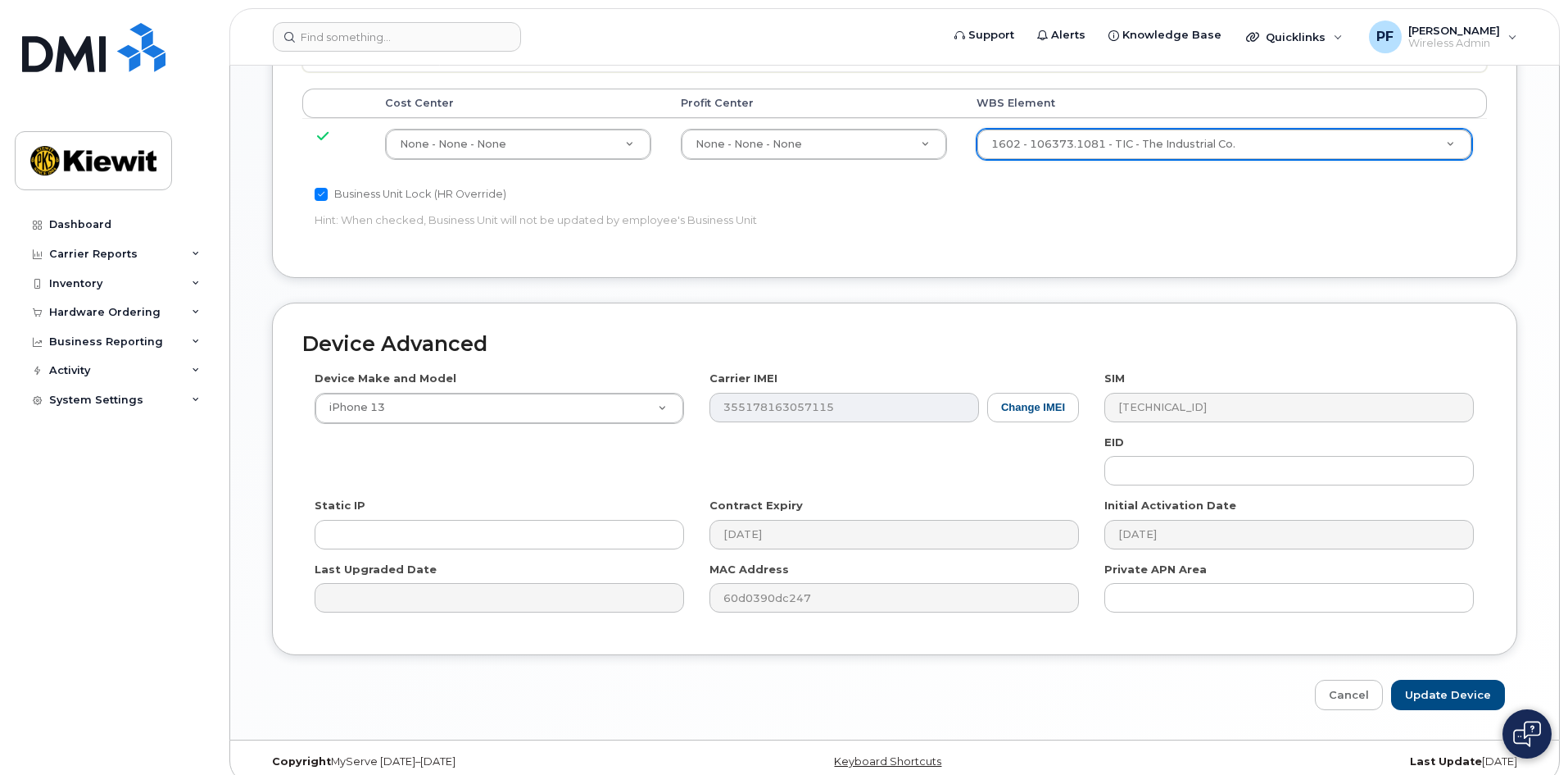
scroll to position [910, 0]
click at [1451, 679] on input "Update Device" at bounding box center [1448, 694] width 114 height 30
type input "Saving..."
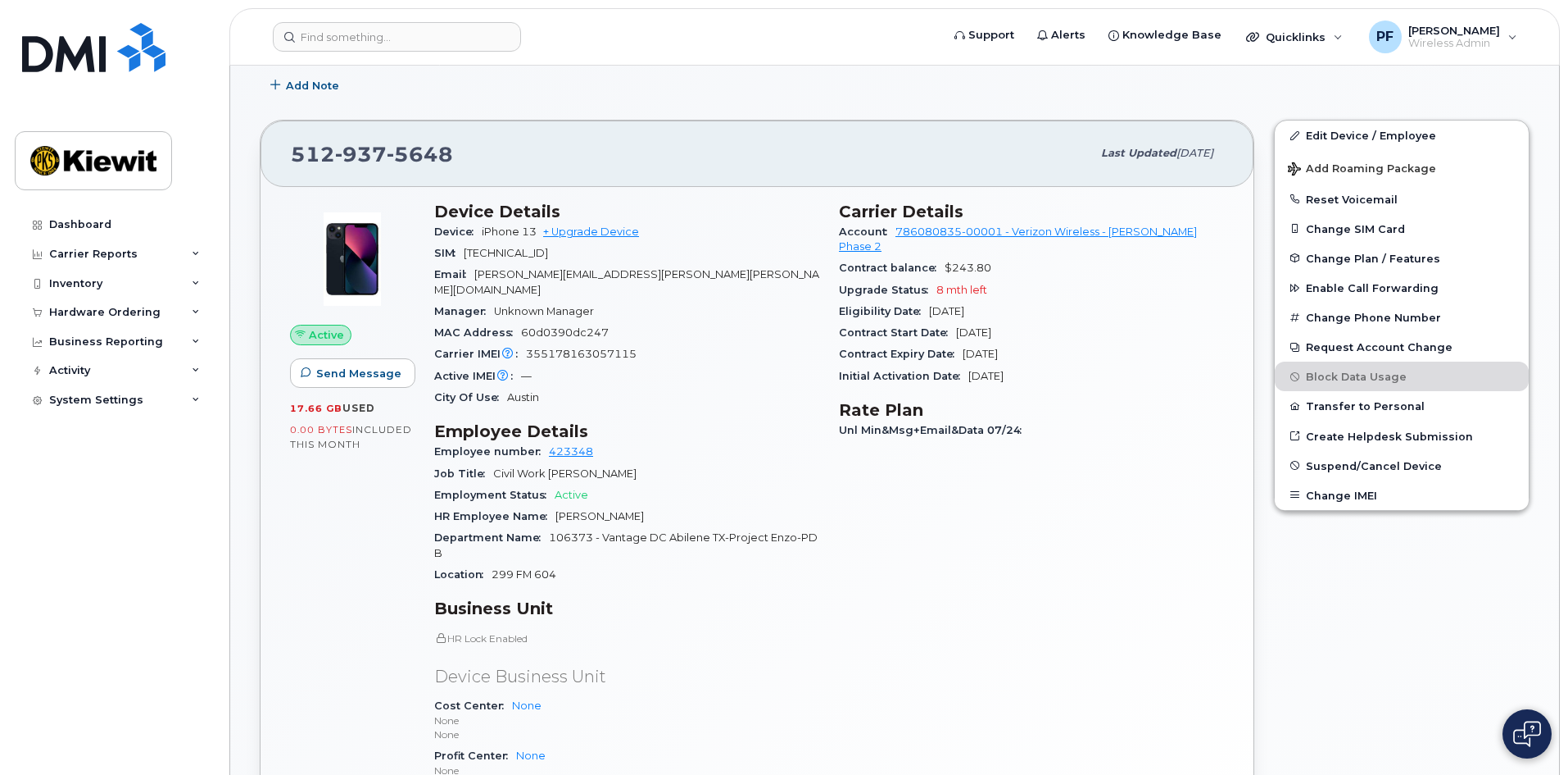
scroll to position [82, 0]
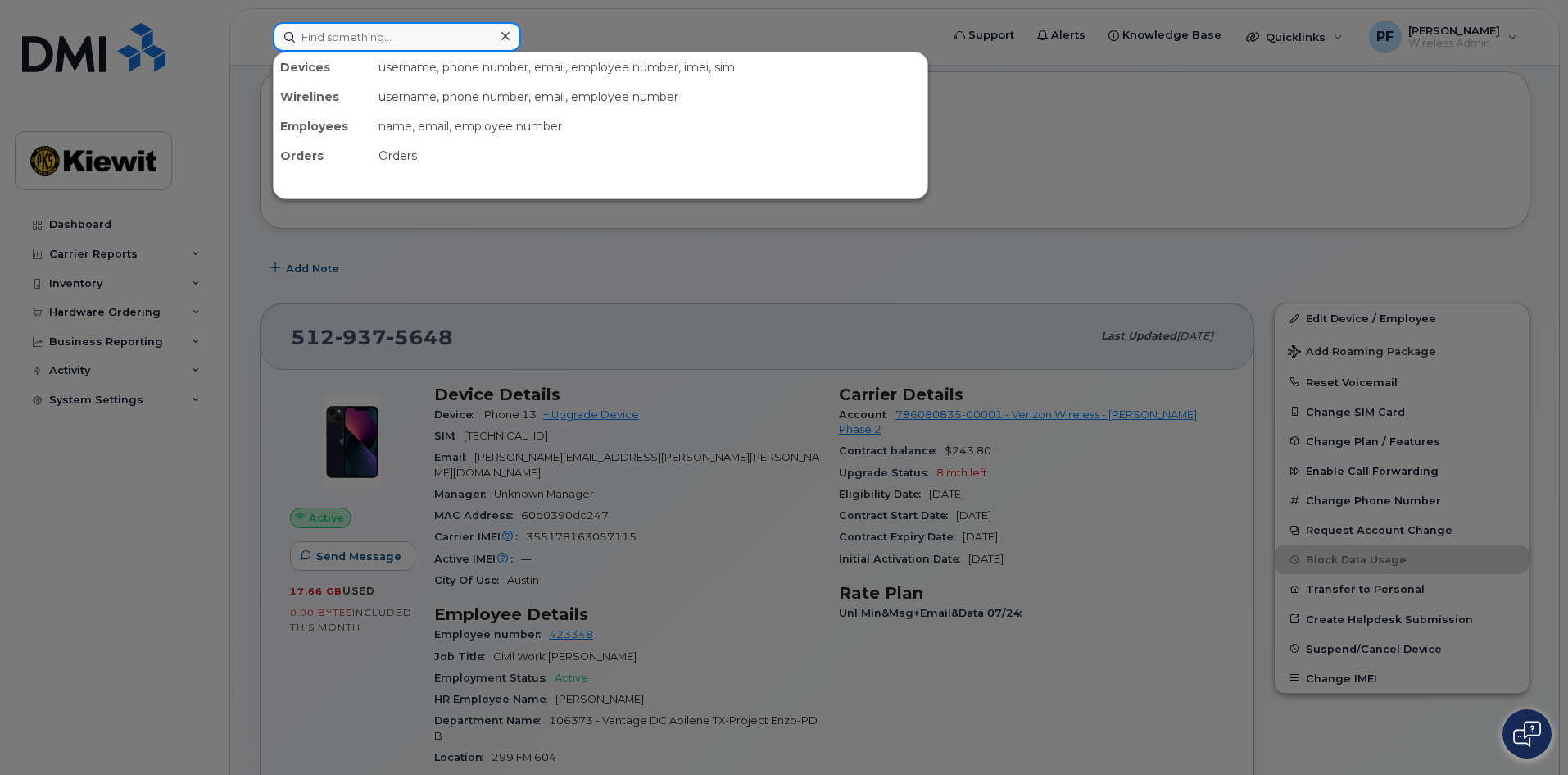
click at [396, 34] on input at bounding box center [396, 36] width 248 height 29
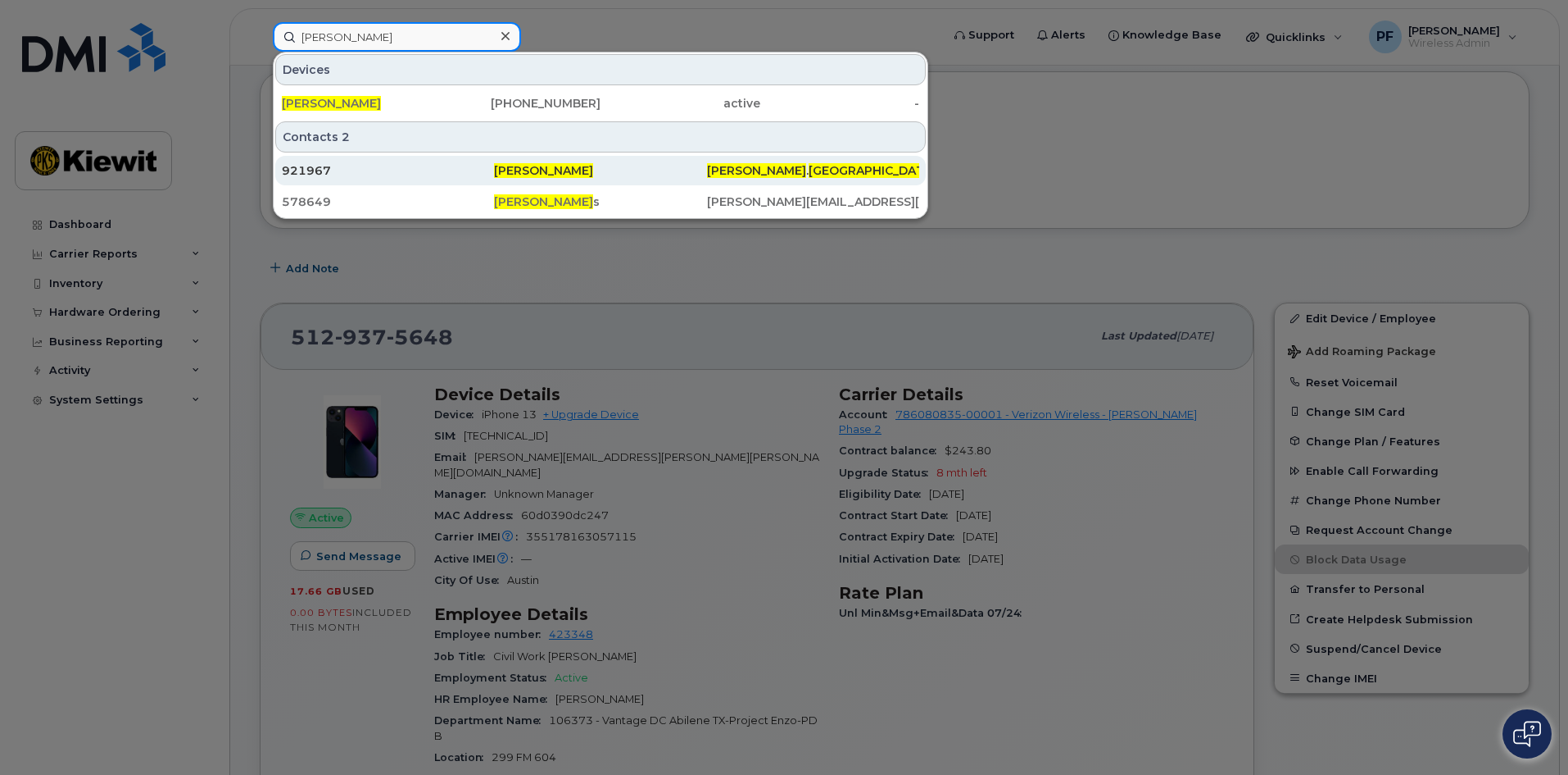
type input "daniel lyon"
click at [494, 162] on div "921967" at bounding box center [600, 170] width 212 height 29
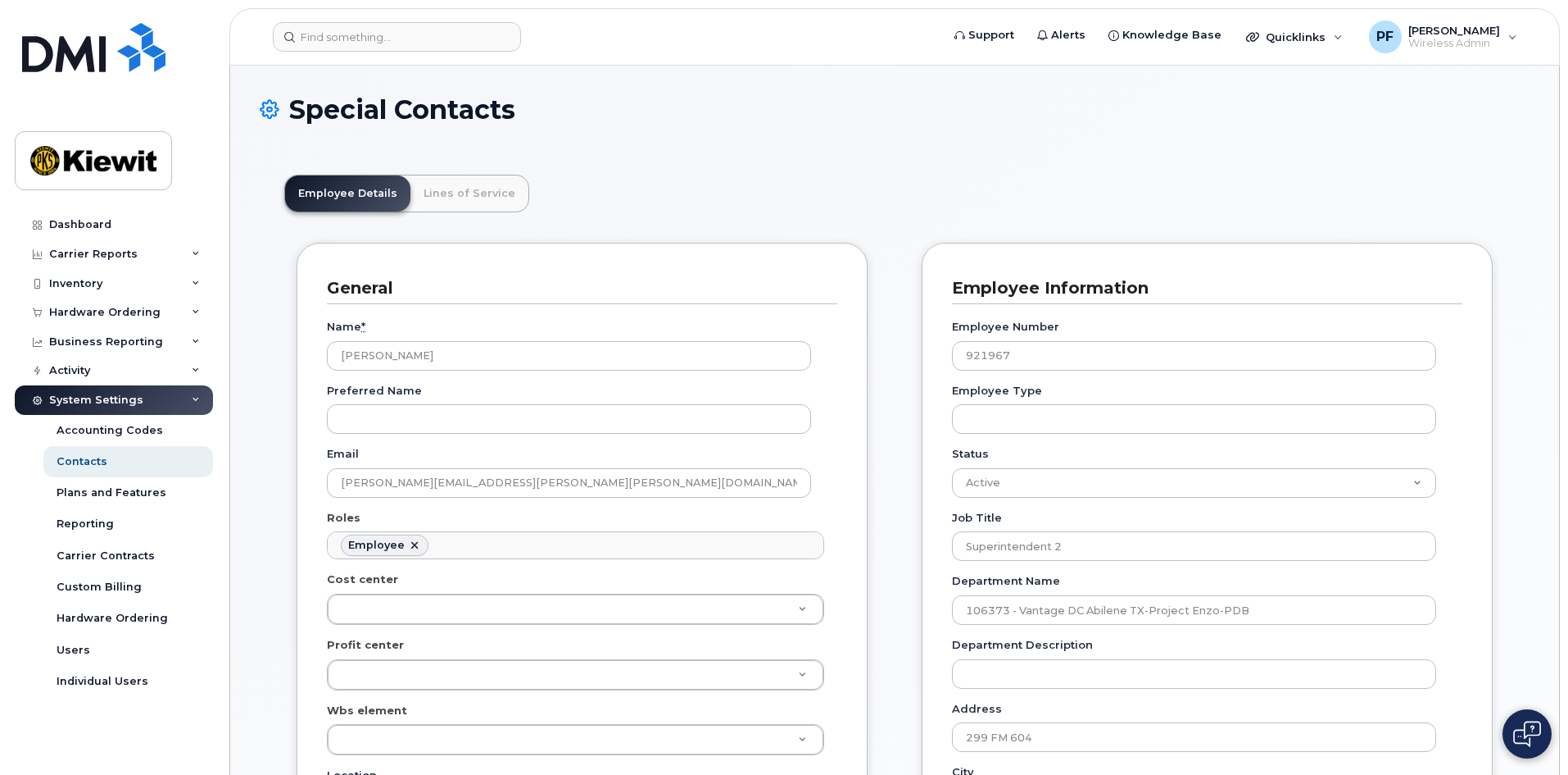
scroll to position [48, 0]
click at [414, 191] on link "Lines of Service" at bounding box center [469, 194] width 118 height 36
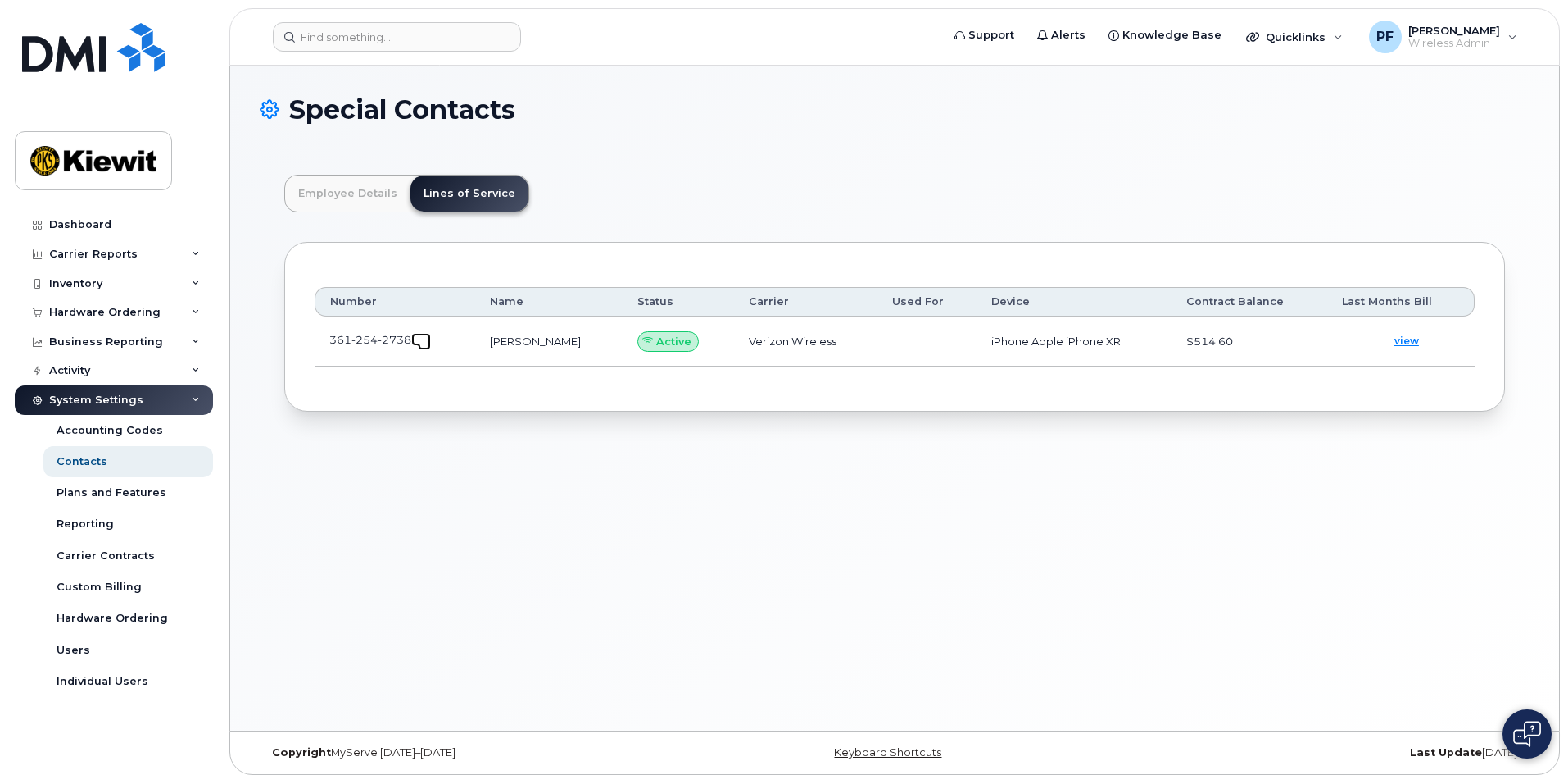
click at [427, 340] on span at bounding box center [425, 344] width 13 height 13
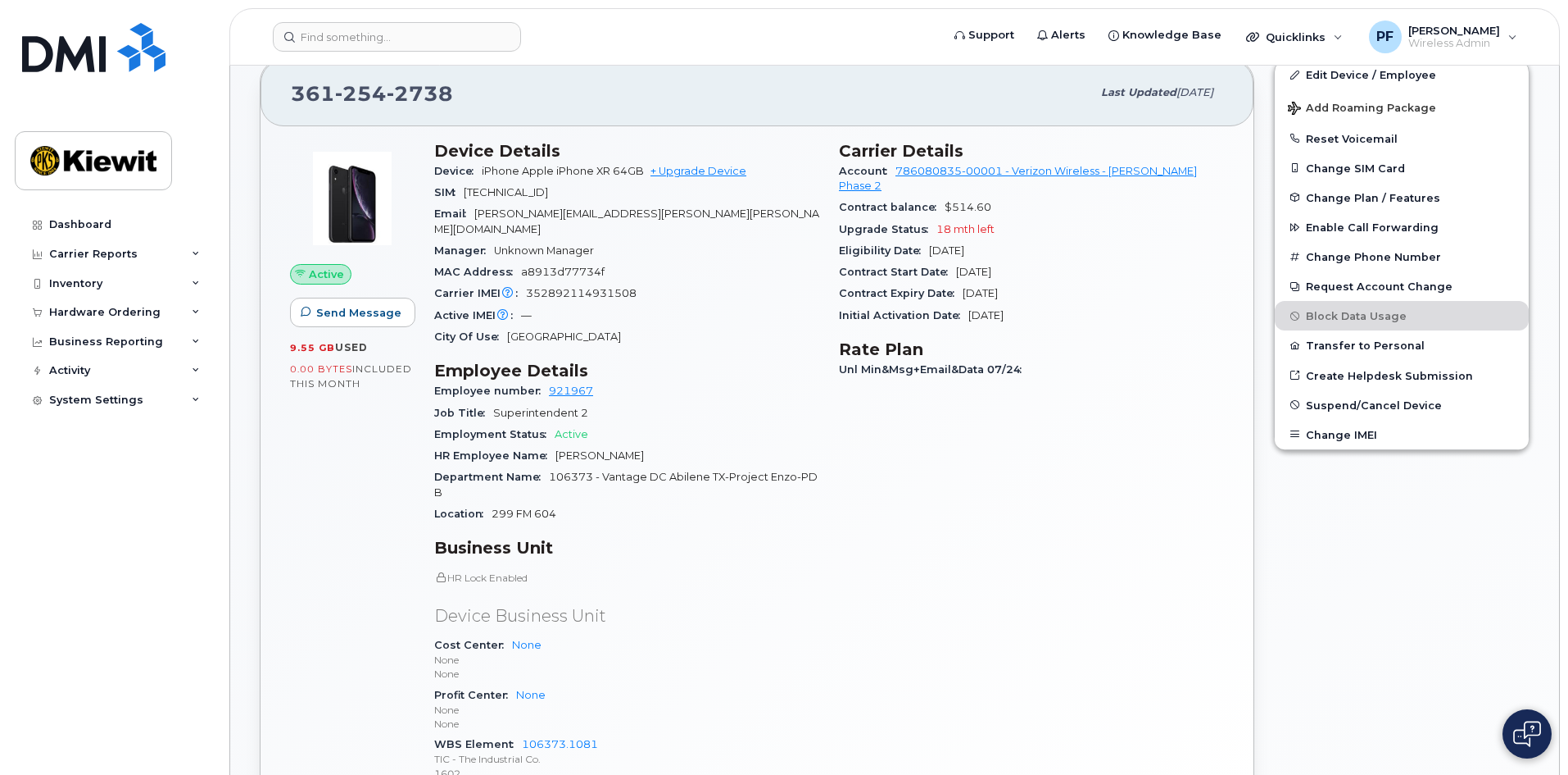
scroll to position [328, 0]
click at [331, 22] on header "Support Alerts Knowledge Base Quicklinks Suspend / Cancel Device Change SIM Car…" at bounding box center [894, 37] width 1330 height 58
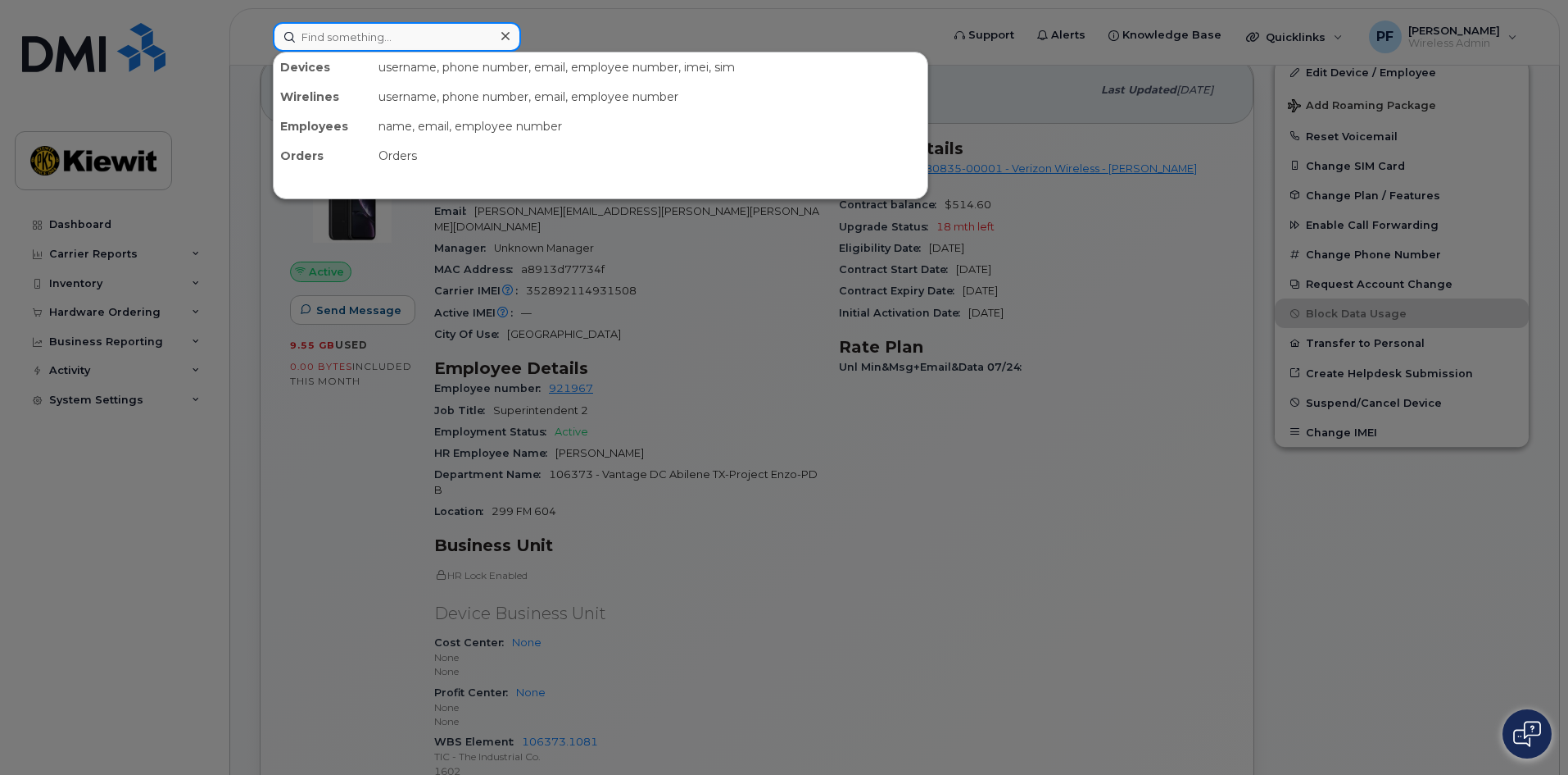
click at [329, 40] on input at bounding box center [396, 36] width 248 height 29
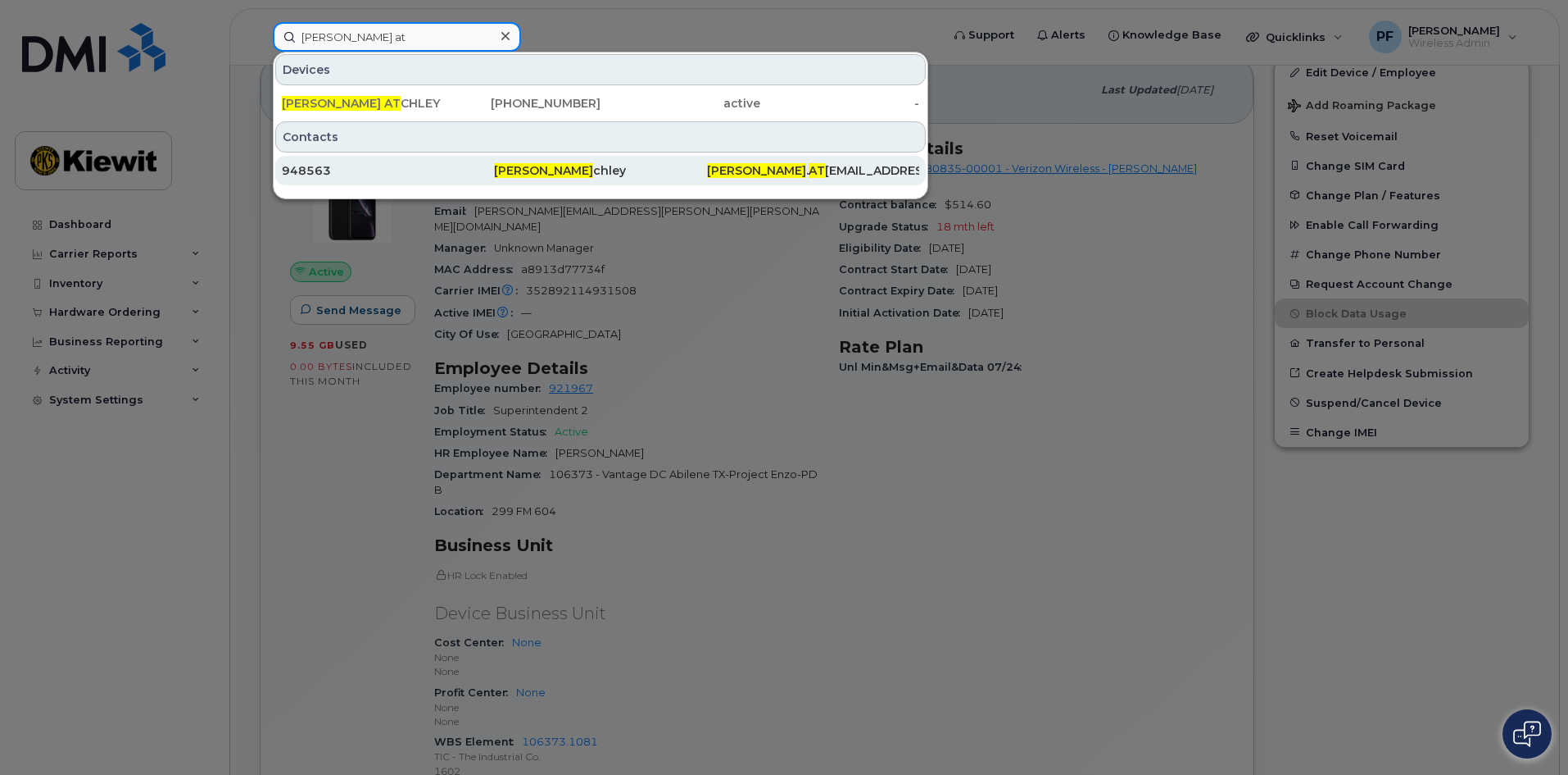
type input "kyle at"
click at [378, 165] on div "948563" at bounding box center [388, 170] width 212 height 16
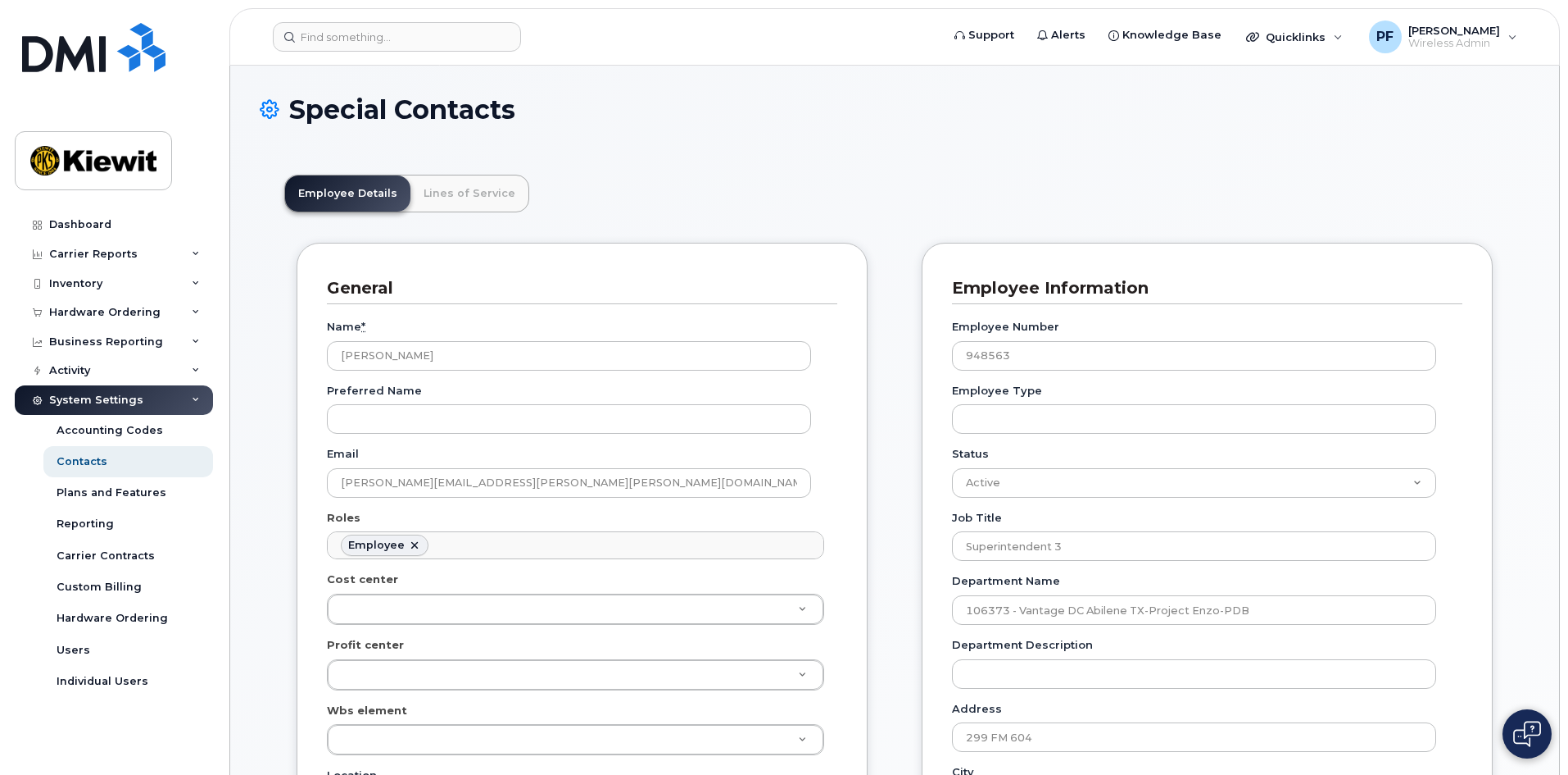
scroll to position [48, 0]
click at [436, 191] on link "Lines of Service" at bounding box center [469, 194] width 118 height 36
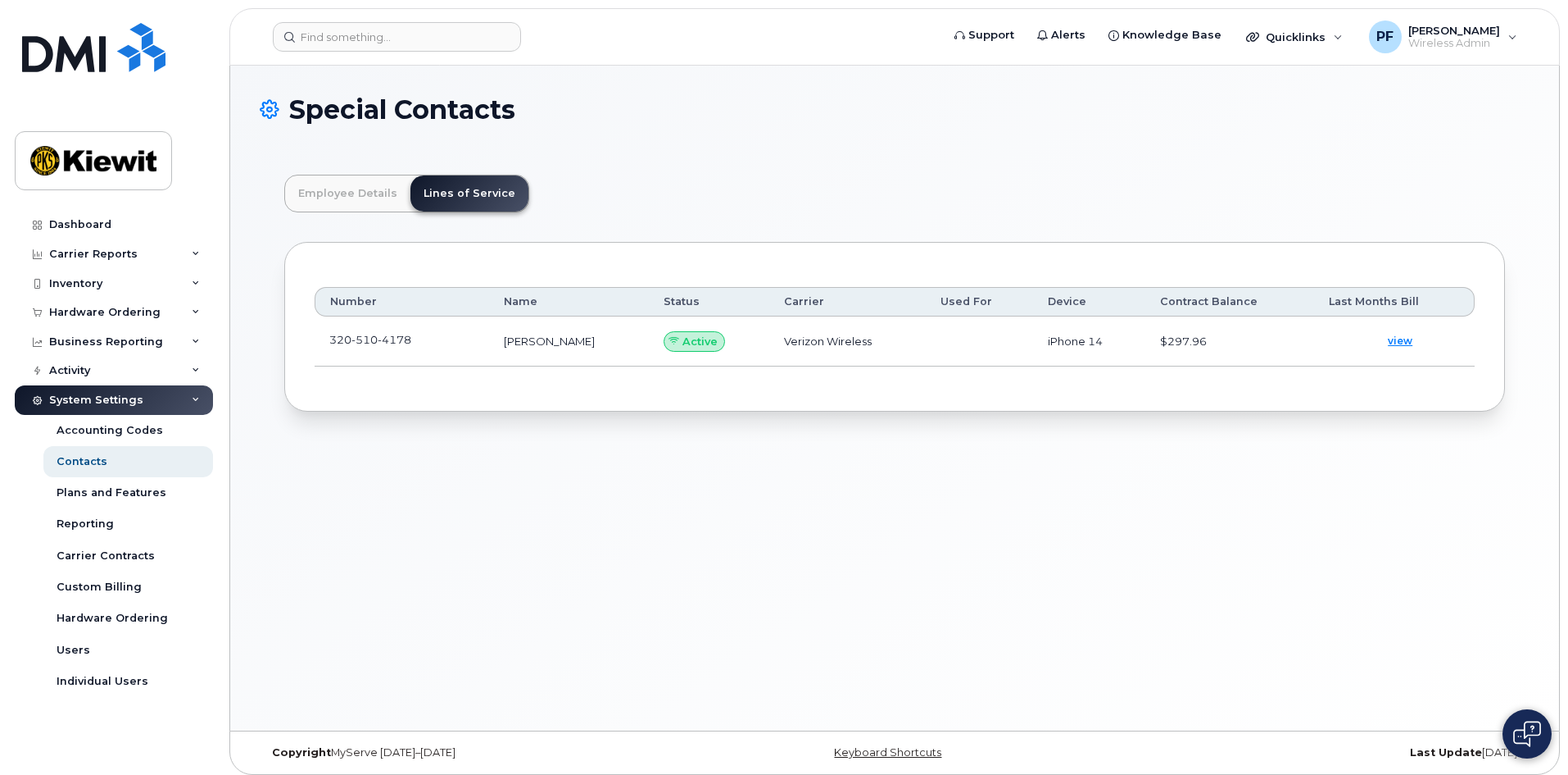
click at [489, 345] on td "[PHONE_NUMBER]" at bounding box center [401, 341] width 175 height 50
click at [453, 339] on td "320 510 4178" at bounding box center [401, 341] width 175 height 50
click at [439, 337] on td "320 510 4178" at bounding box center [401, 341] width 175 height 50
click at [408, 337] on span "4178" at bounding box center [394, 340] width 34 height 13
click at [420, 337] on span at bounding box center [425, 344] width 13 height 13
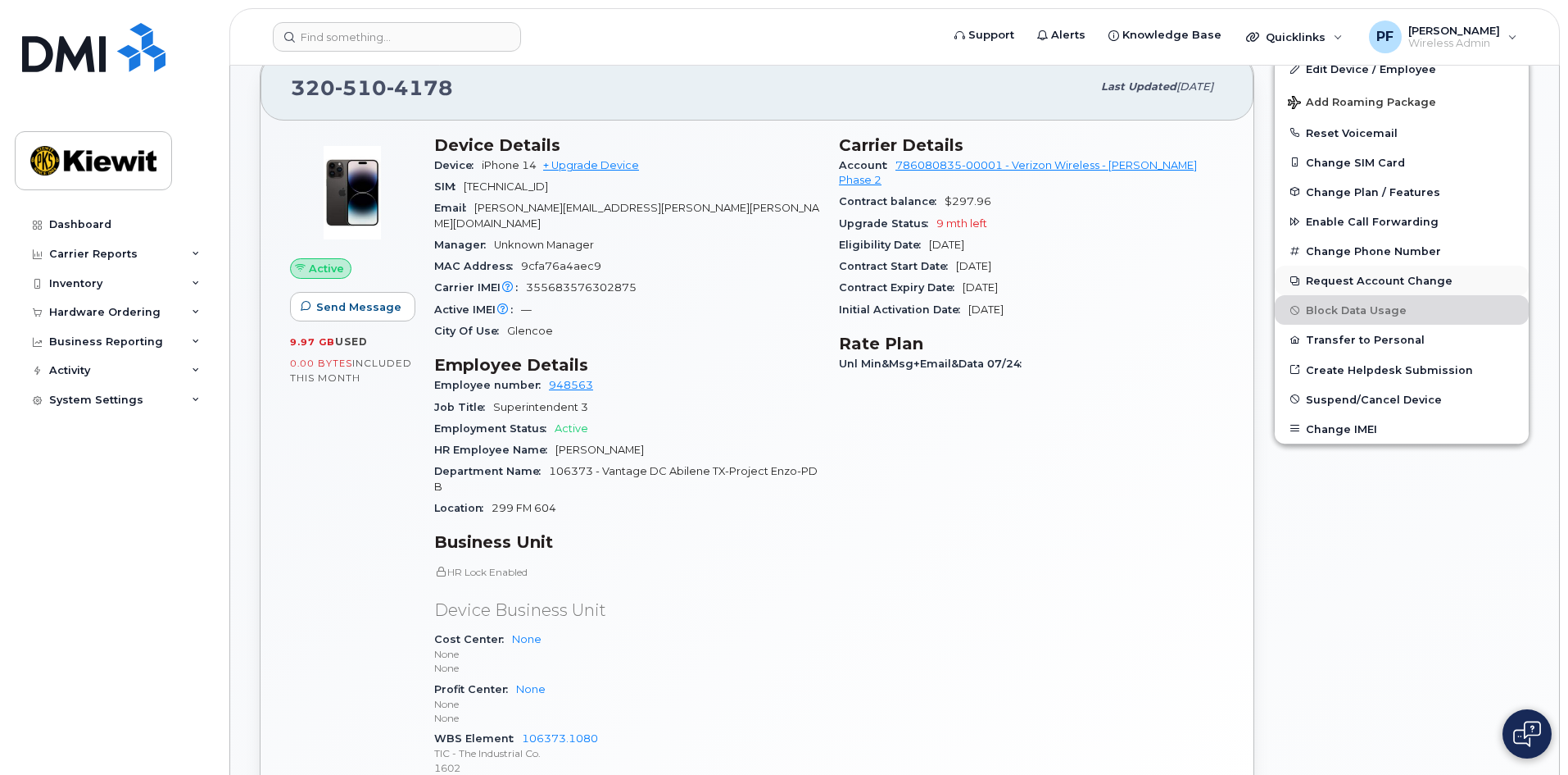
scroll to position [246, 0]
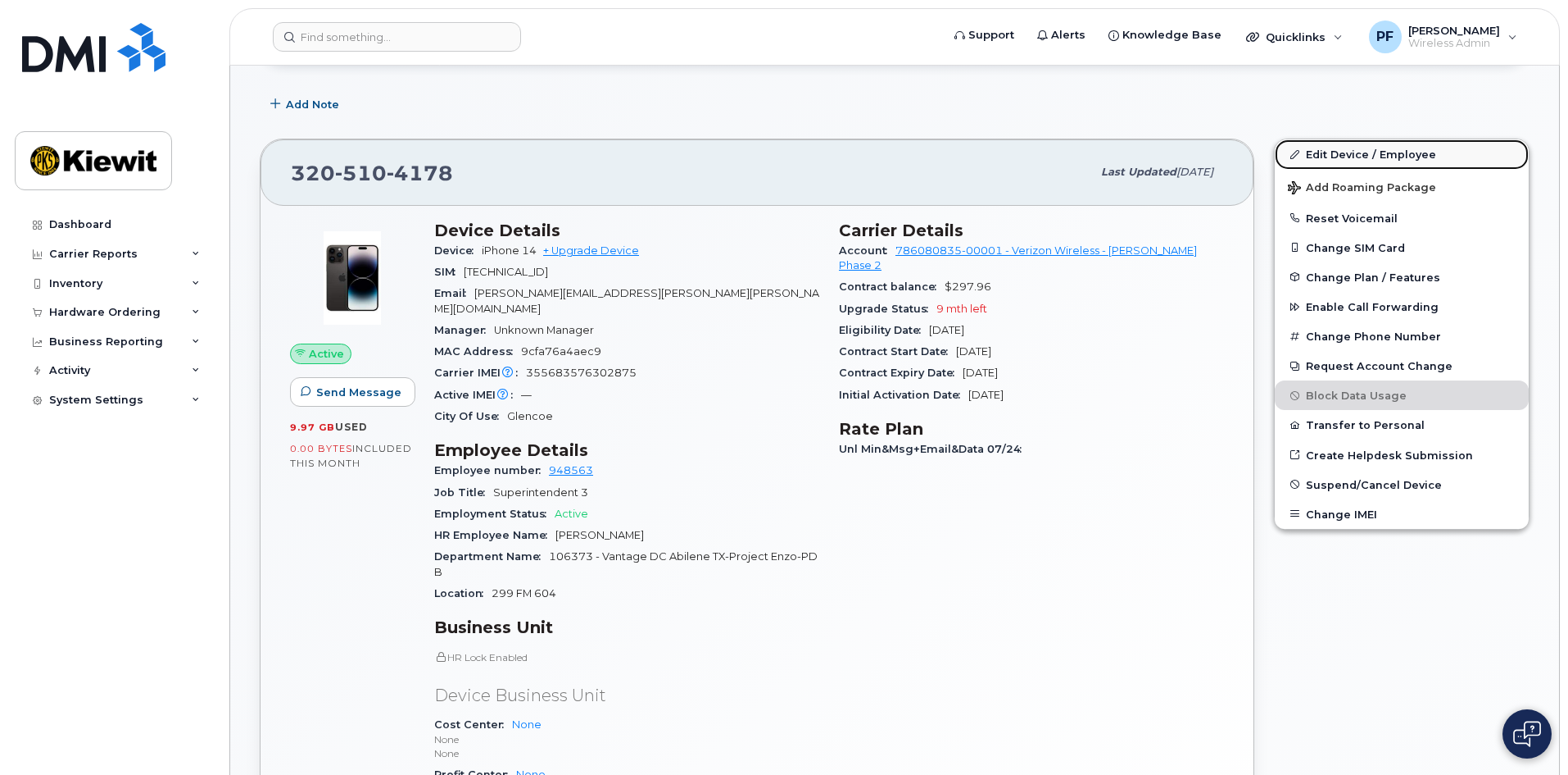
click at [1348, 157] on link "Edit Device / Employee" at bounding box center [1401, 154] width 254 height 29
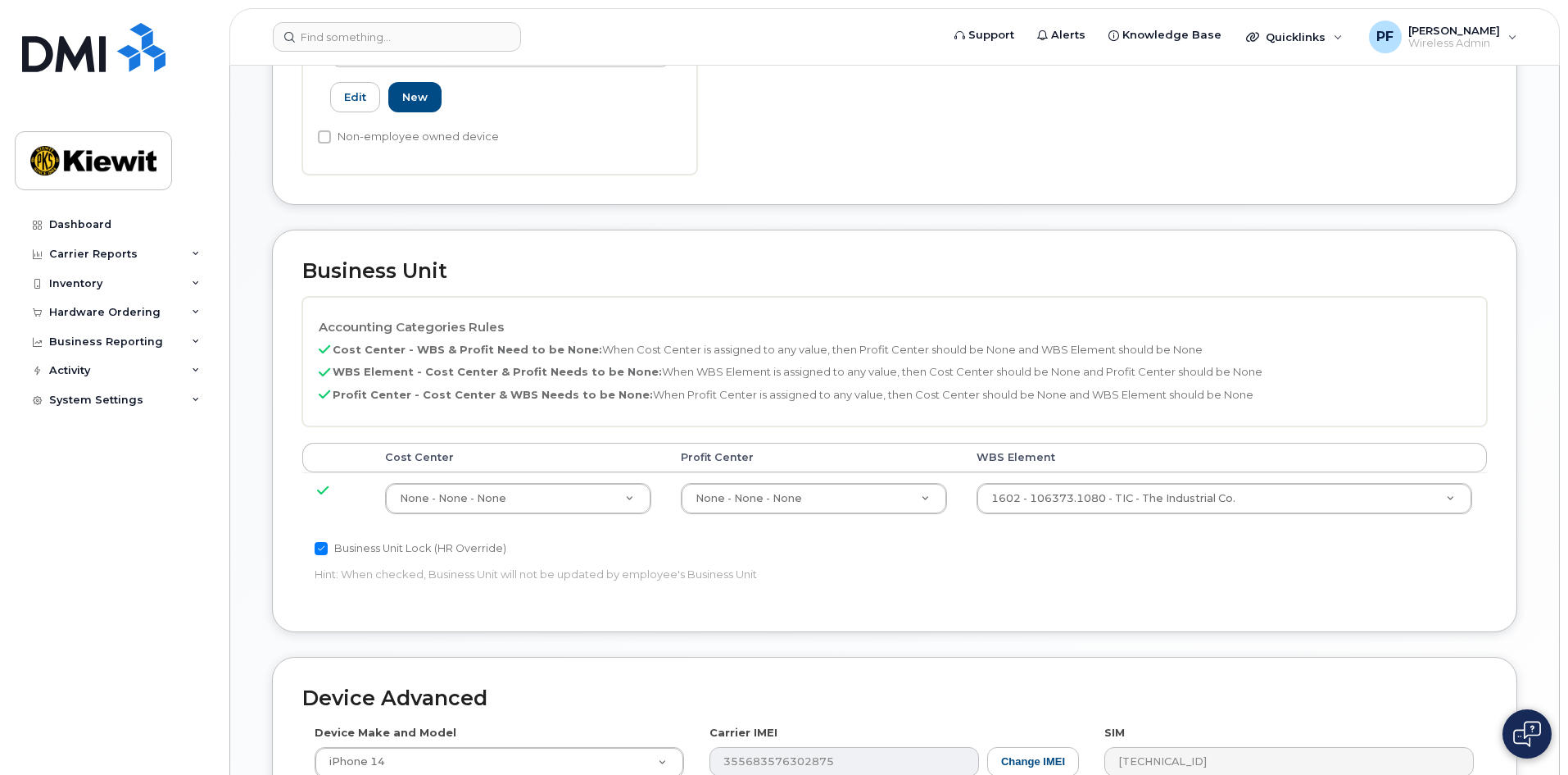
scroll to position [738, 0]
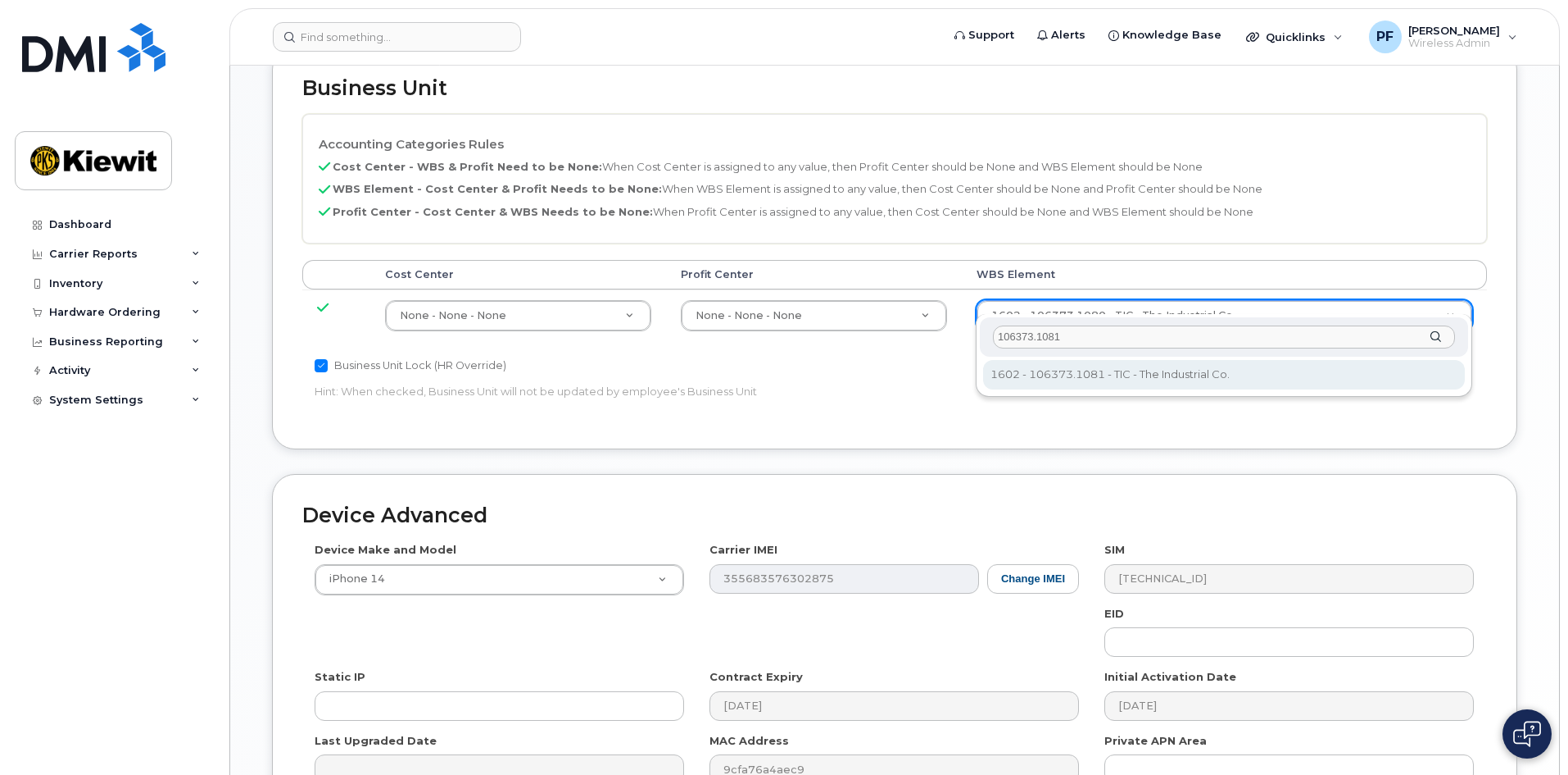
type input "106373.1081"
type input "35050978"
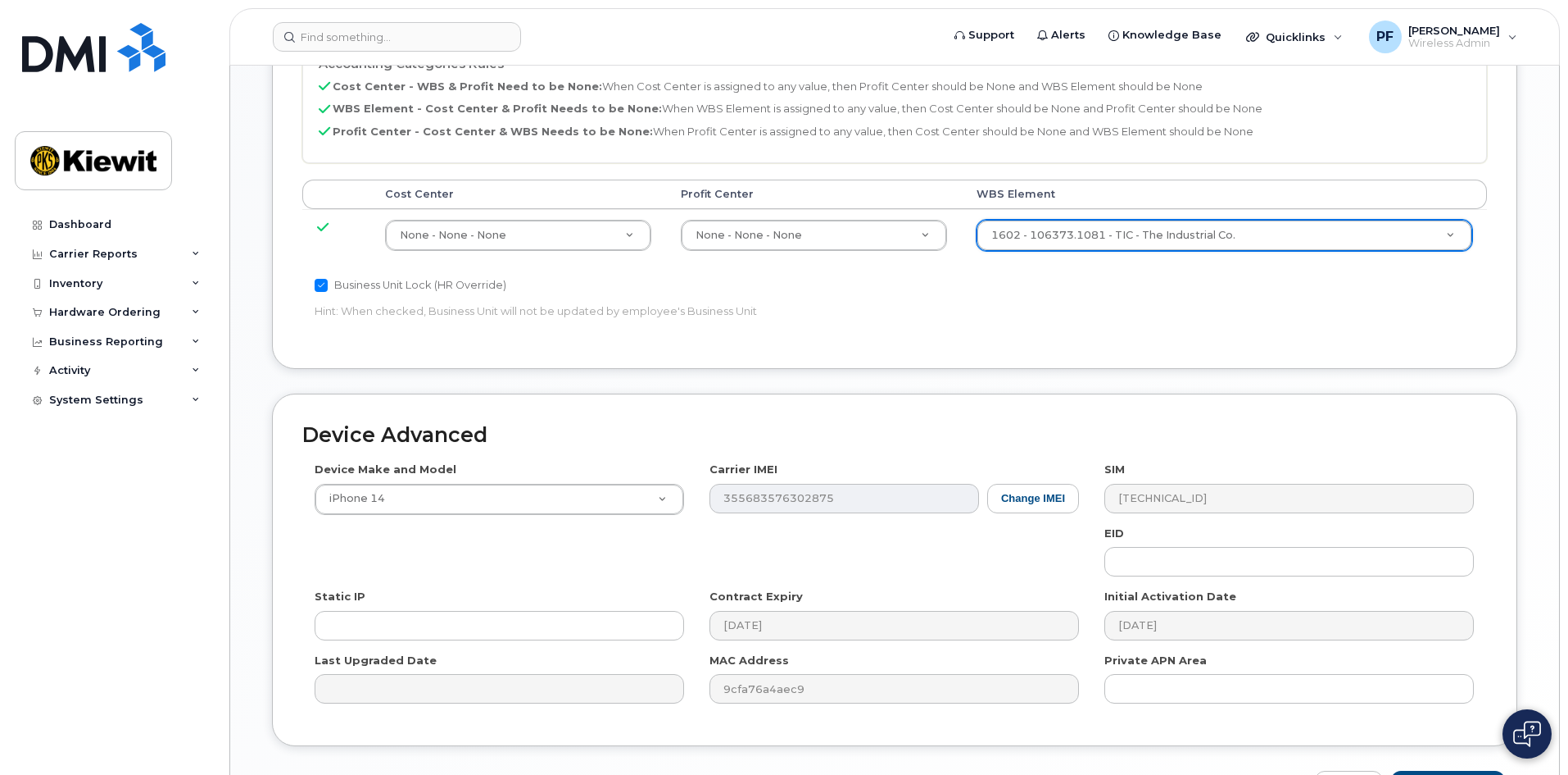
scroll to position [910, 0]
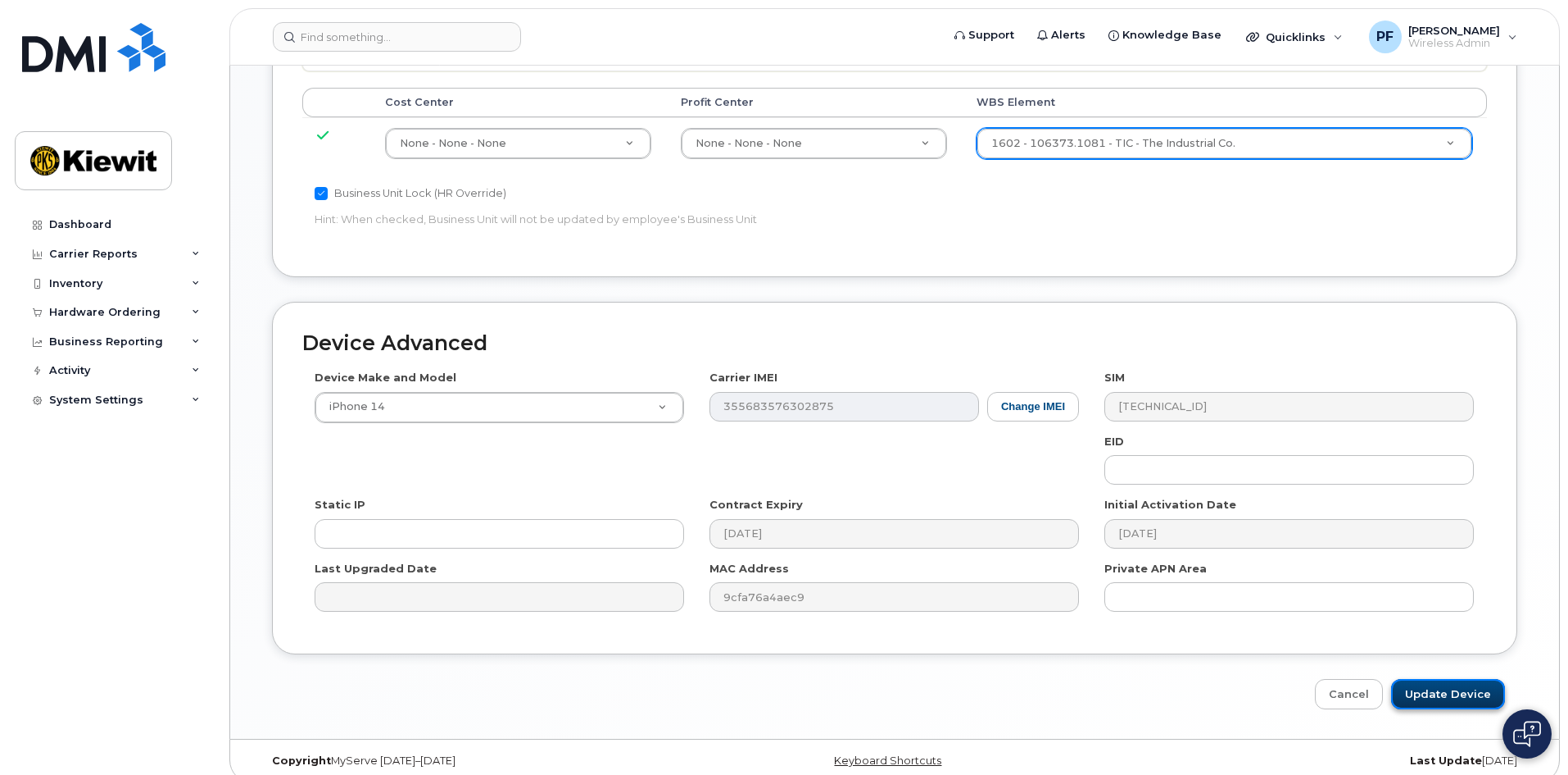
click at [1441, 679] on input "Update Device" at bounding box center [1448, 694] width 114 height 30
type input "Saving..."
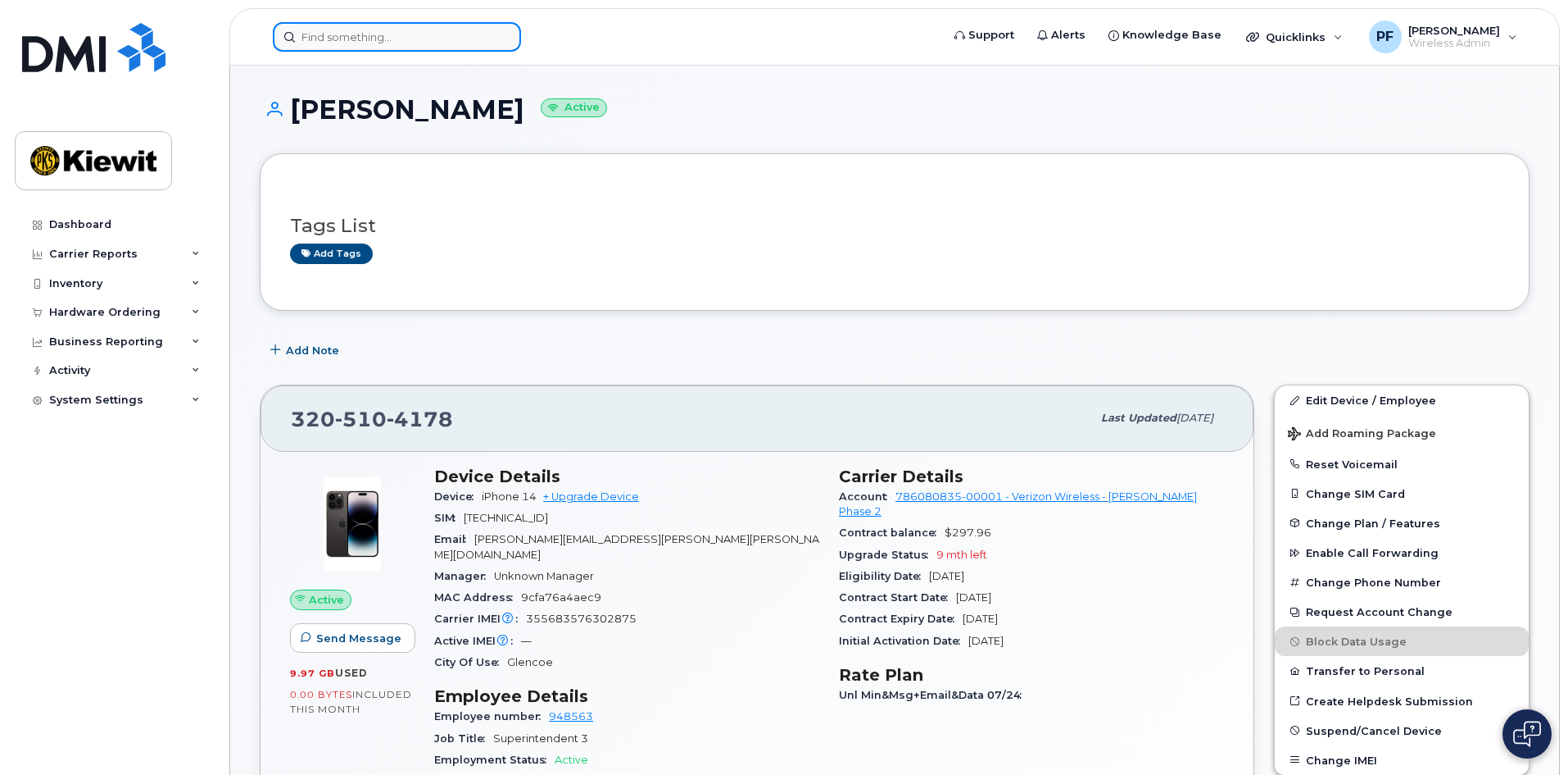
click at [473, 32] on input at bounding box center [396, 36] width 248 height 29
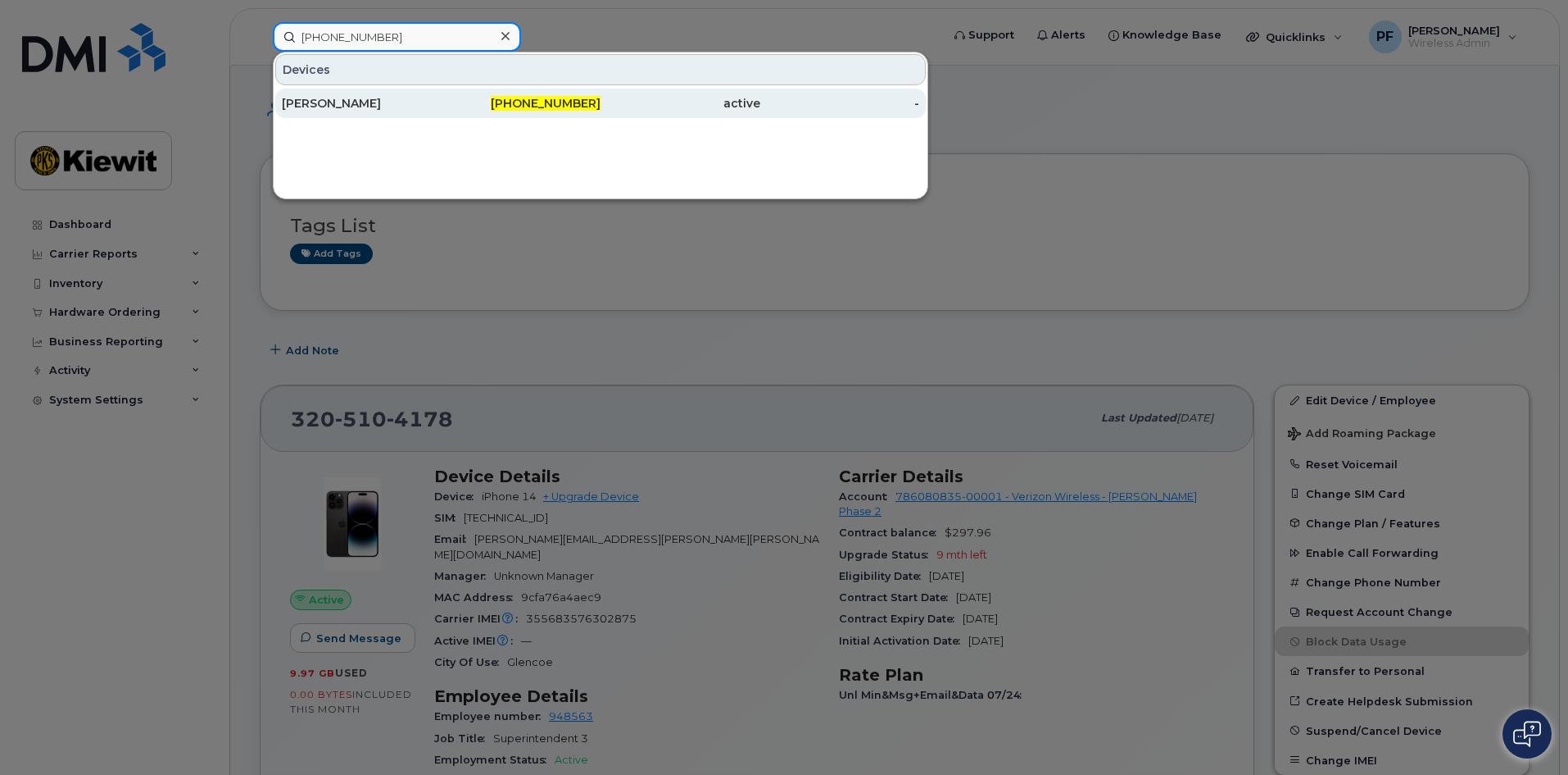
type input "808-861-3838"
click at [423, 96] on div "KEEGAN BROWNE" at bounding box center [361, 103] width 159 height 16
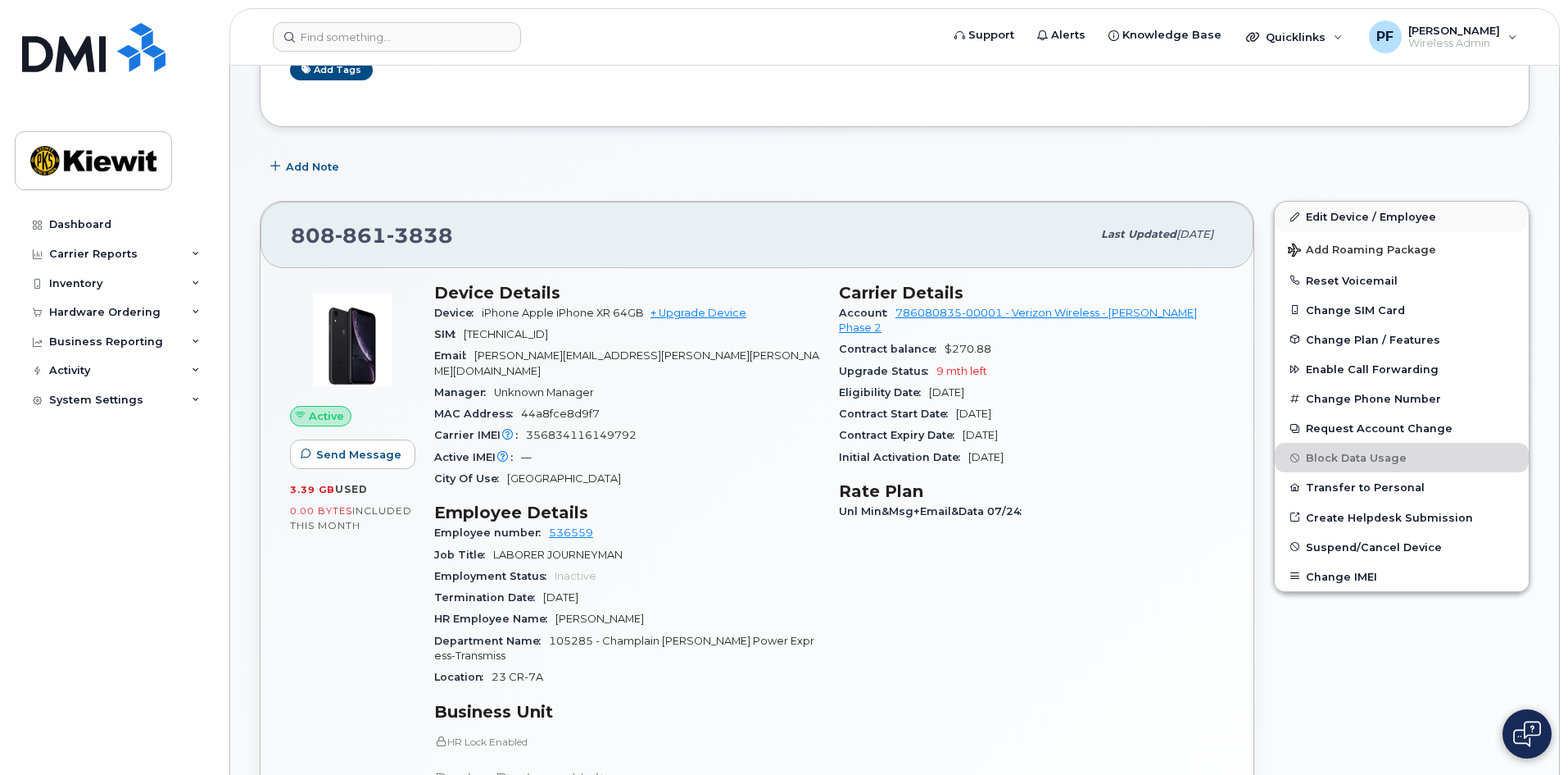
scroll to position [164, 0]
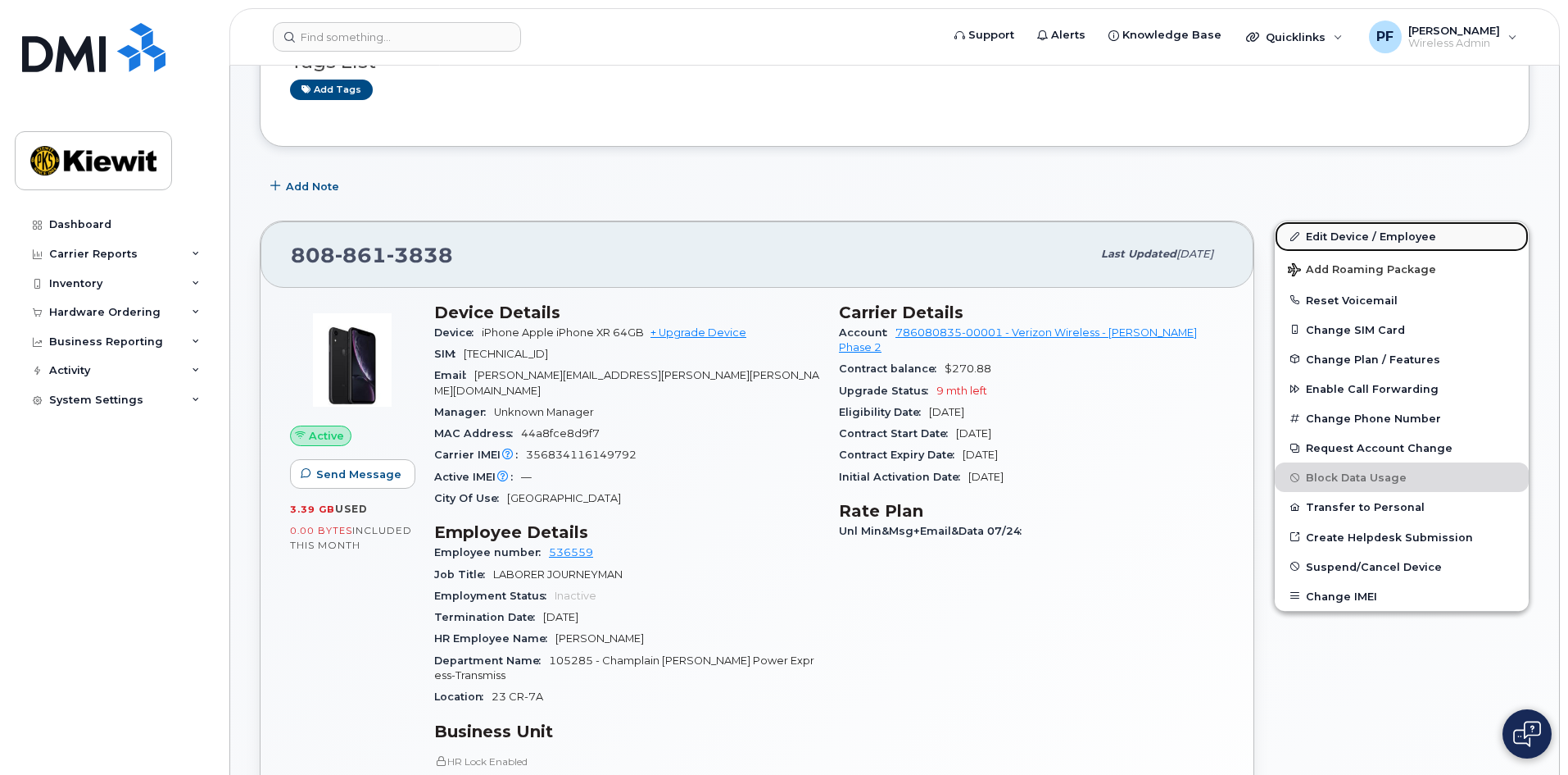
click at [1354, 229] on link "Edit Device / Employee" at bounding box center [1401, 235] width 254 height 29
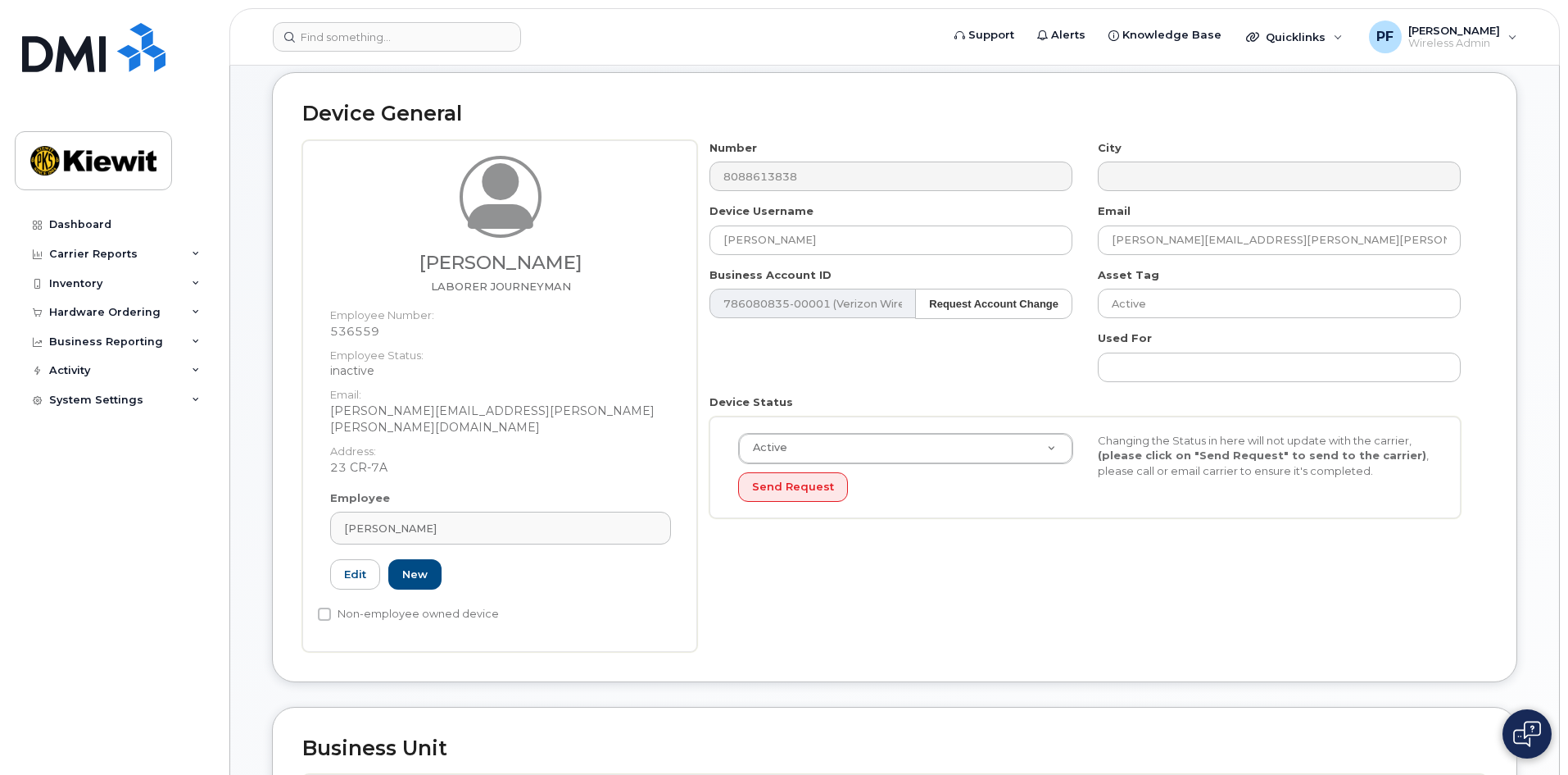
scroll to position [164, 0]
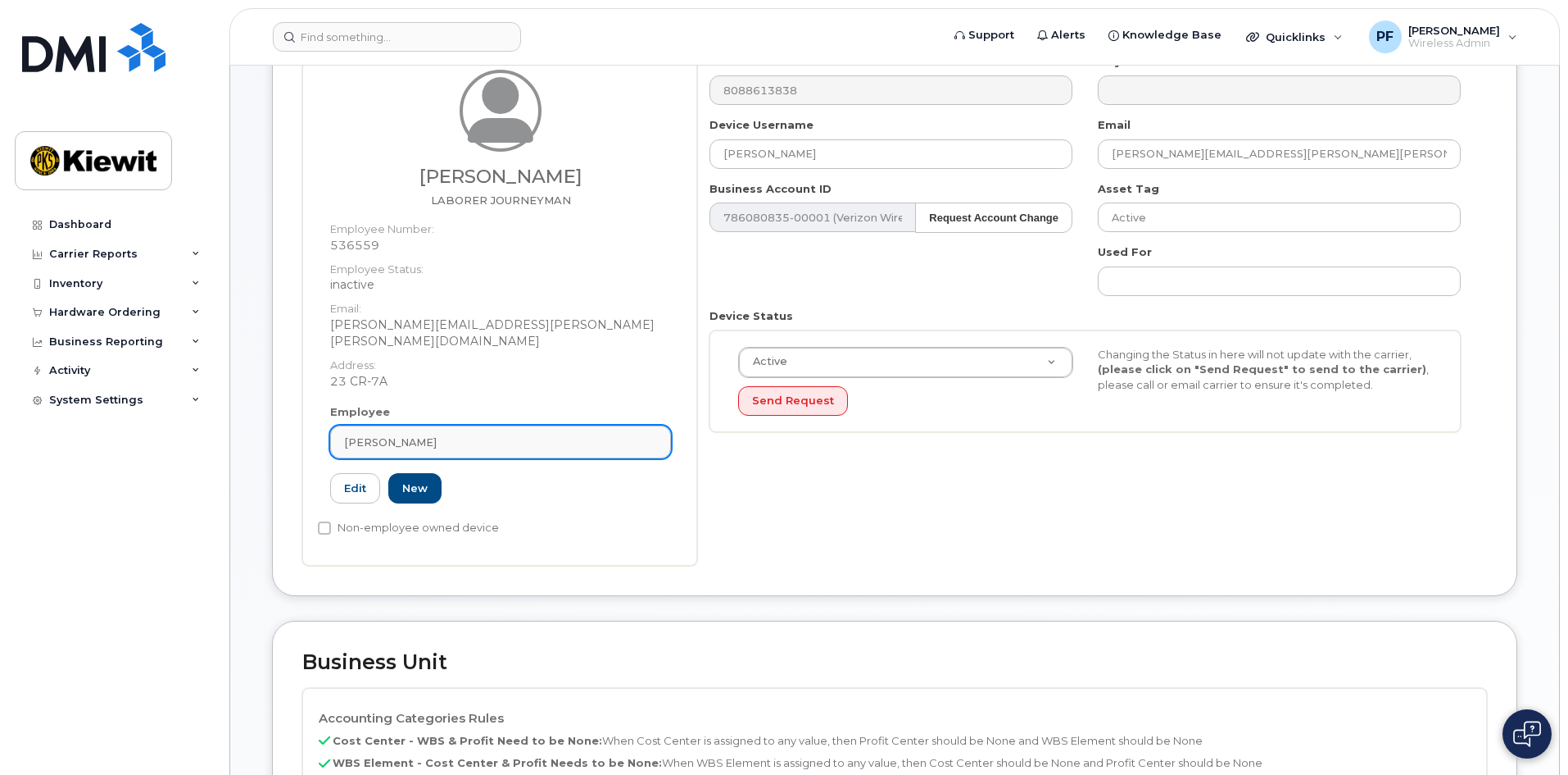
click at [476, 439] on link "Keegan Browne" at bounding box center [500, 442] width 341 height 33
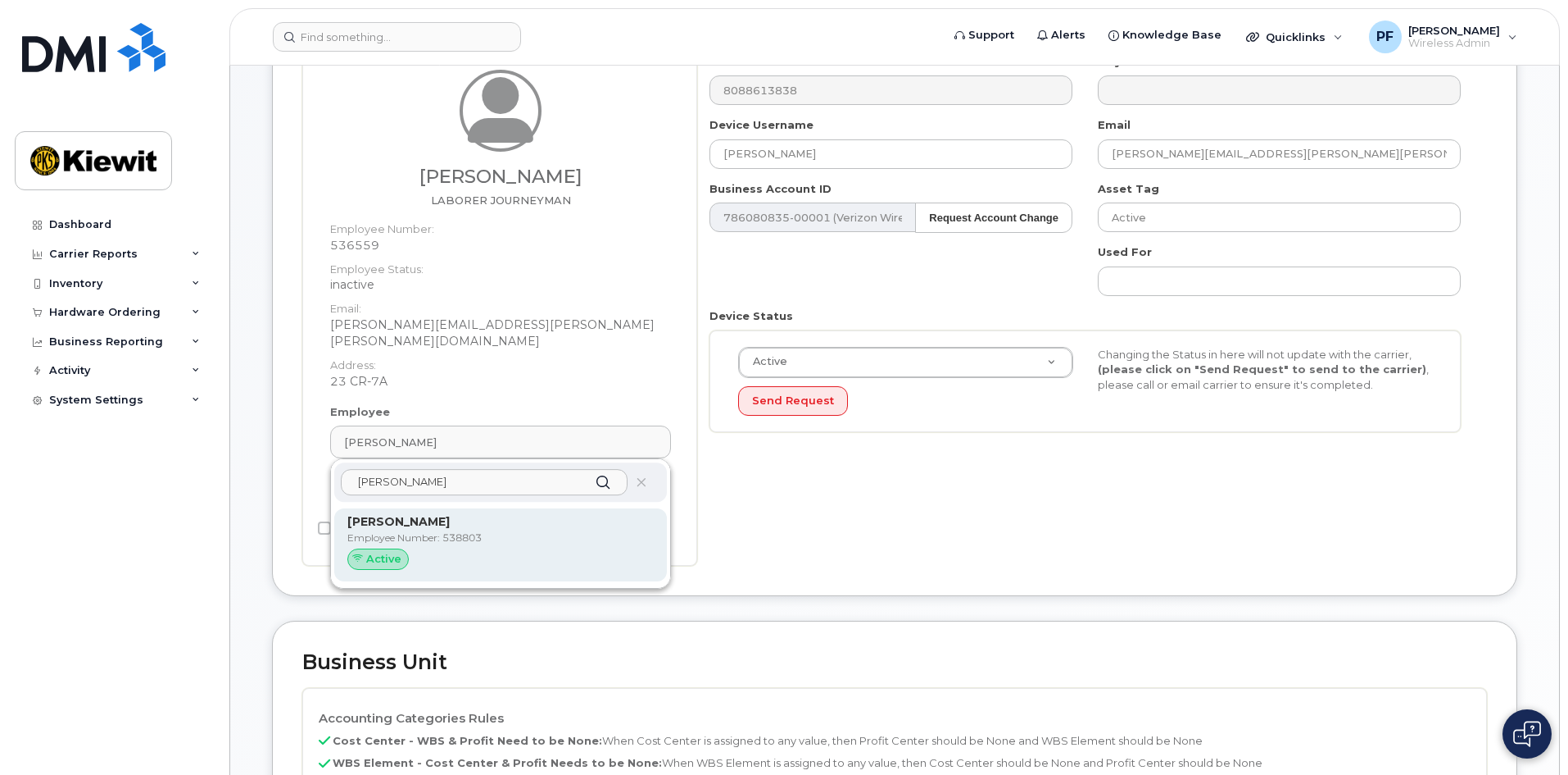
type input "isiah johnson"
click at [438, 530] on div "Isiah Johnson Employee Number: 538803 Active" at bounding box center [500, 545] width 307 height 63
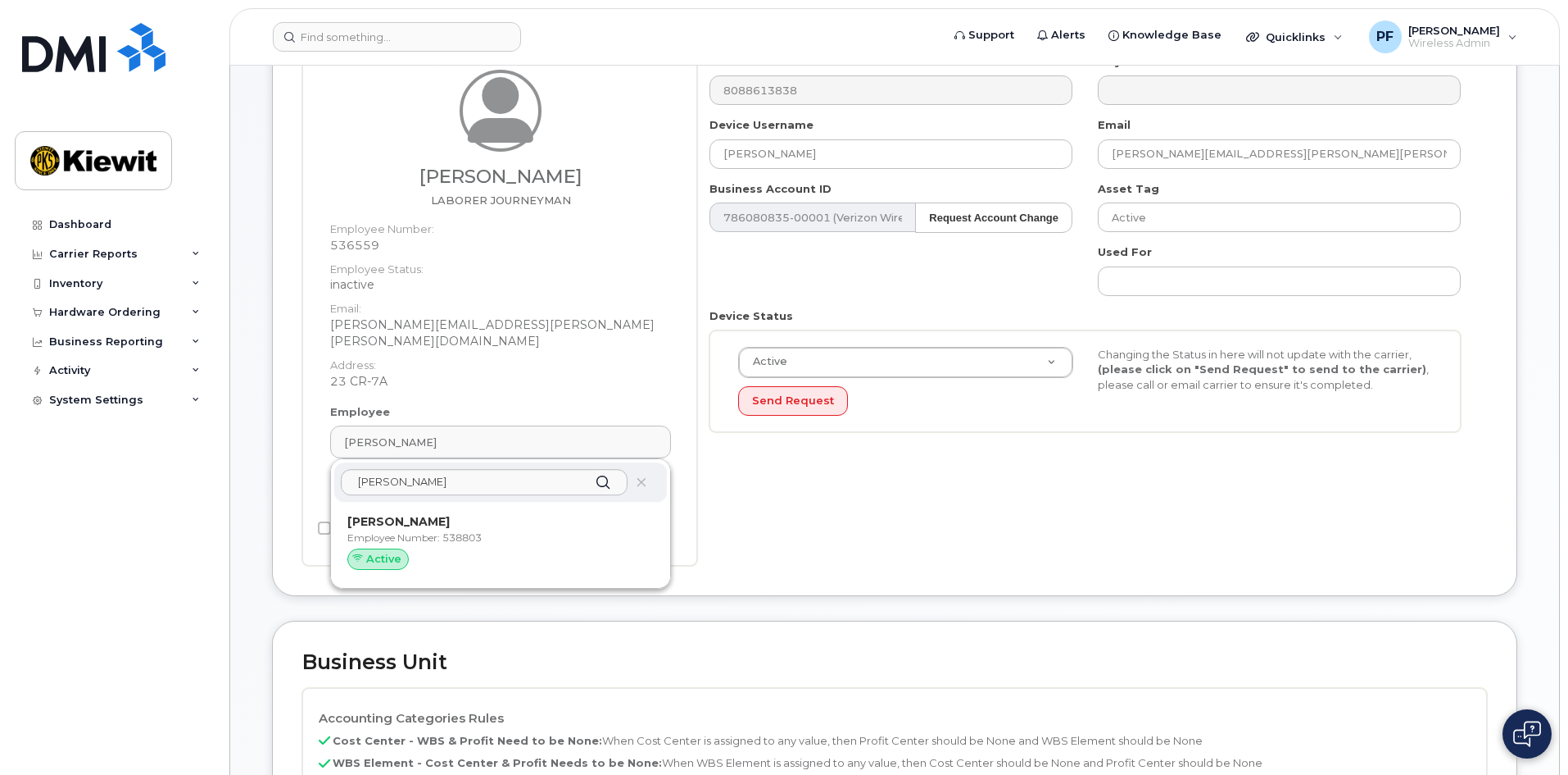
type input "538803"
type input "Isiah Johnson"
type input "isiah.johnson@kiewit.com"
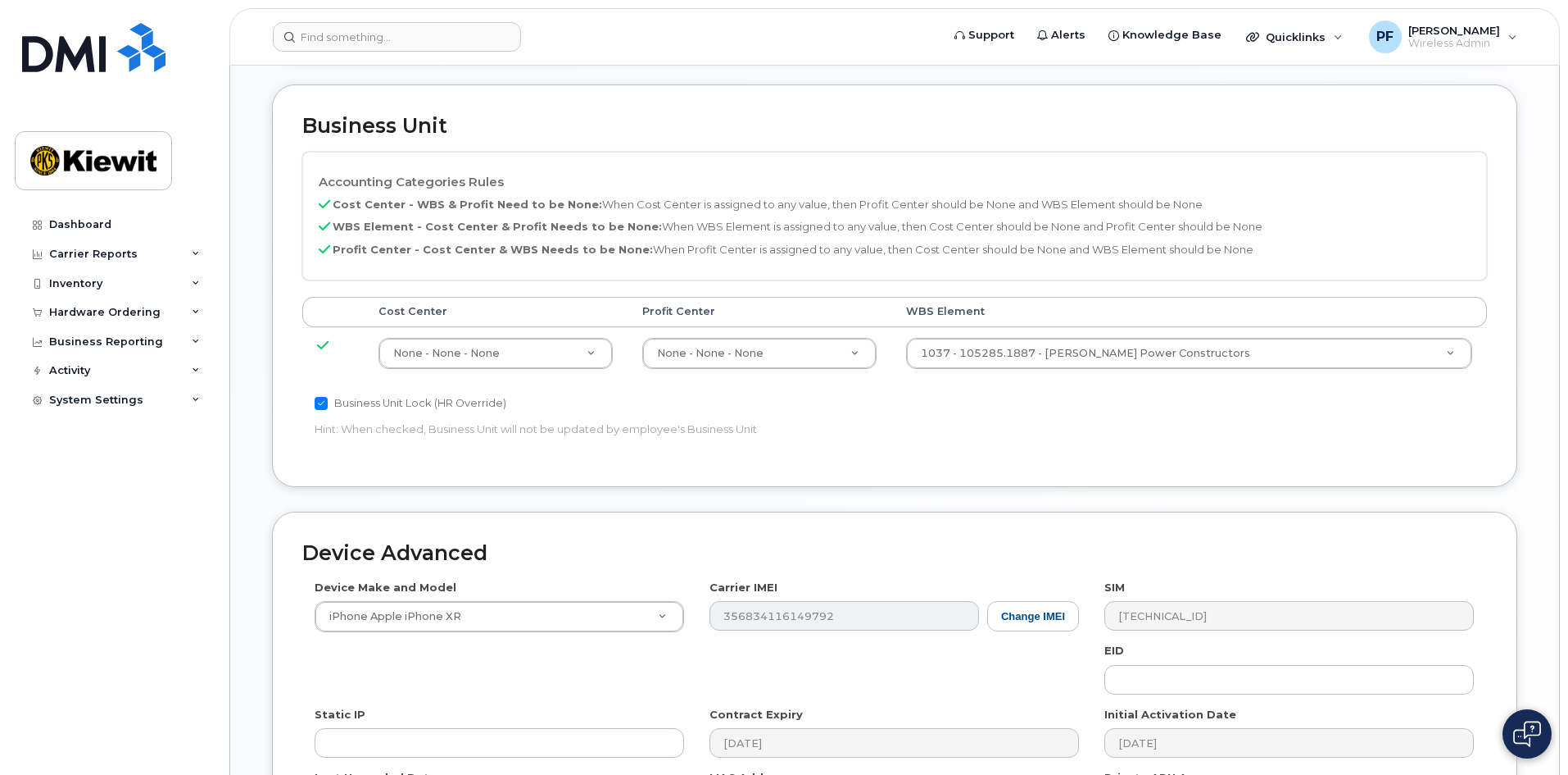
scroll to position [875, 0]
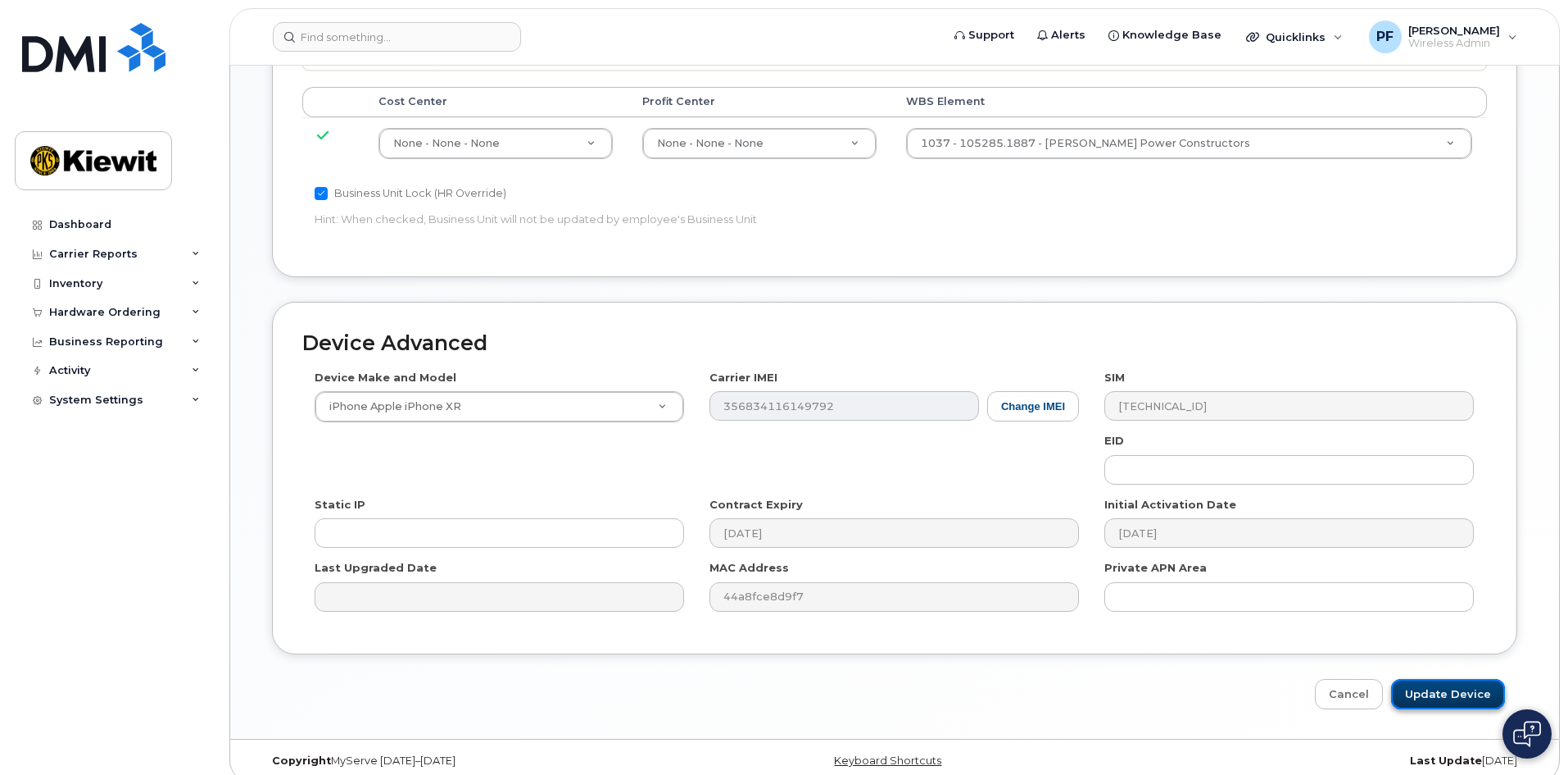
click at [1448, 679] on input "Update Device" at bounding box center [1448, 694] width 114 height 30
type input "Saving..."
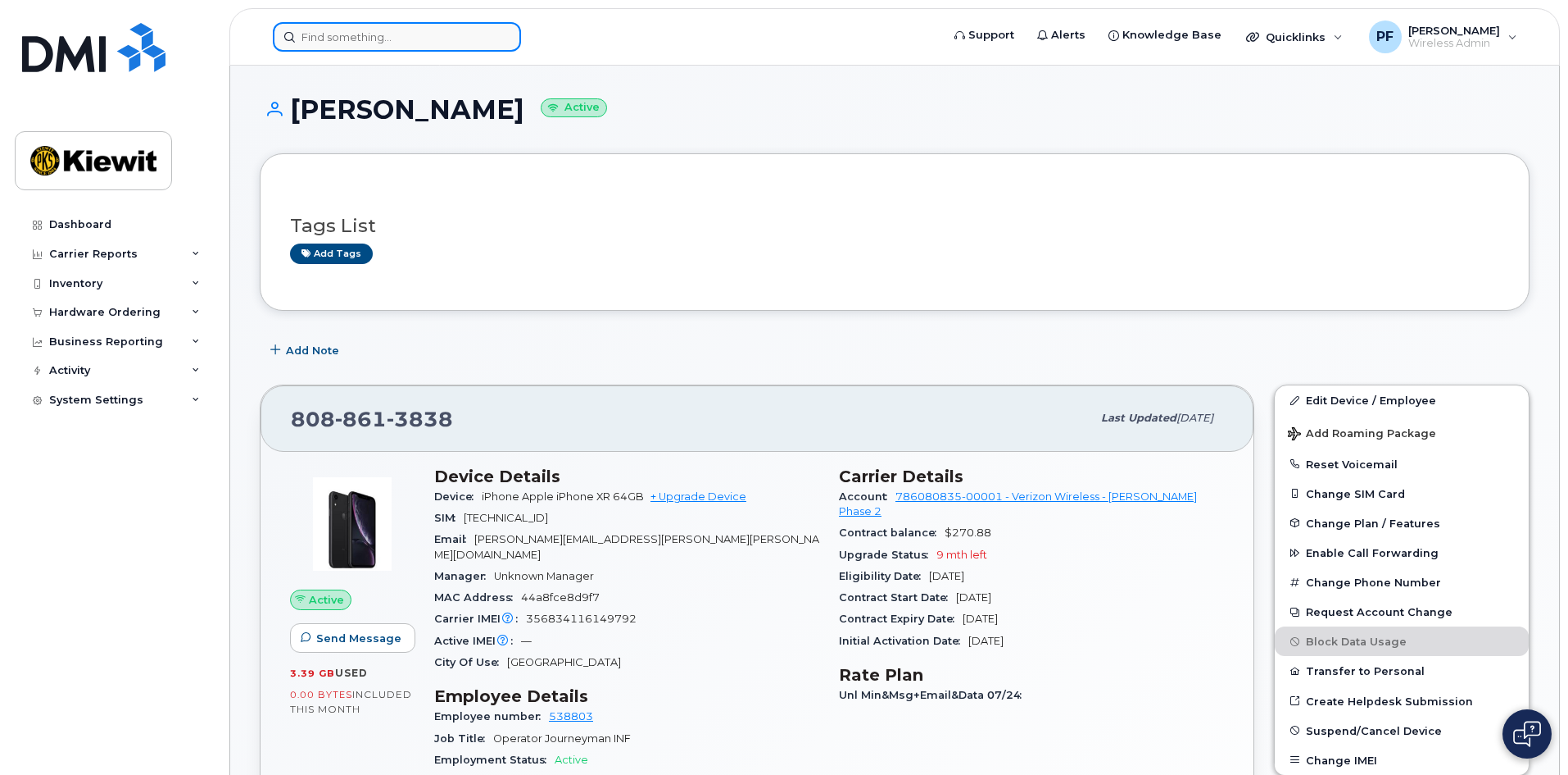
click at [387, 40] on input at bounding box center [396, 36] width 248 height 29
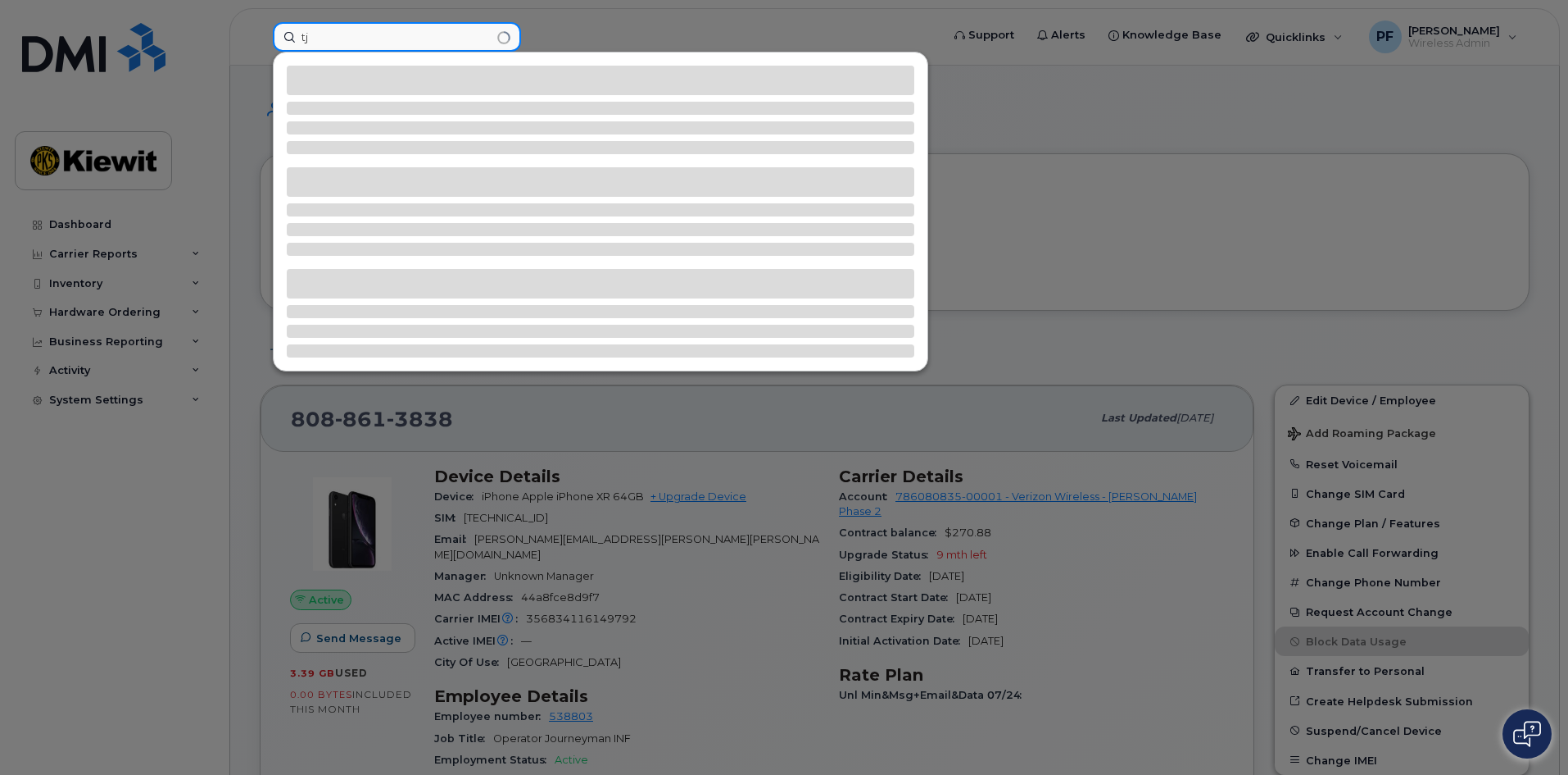
type input "t"
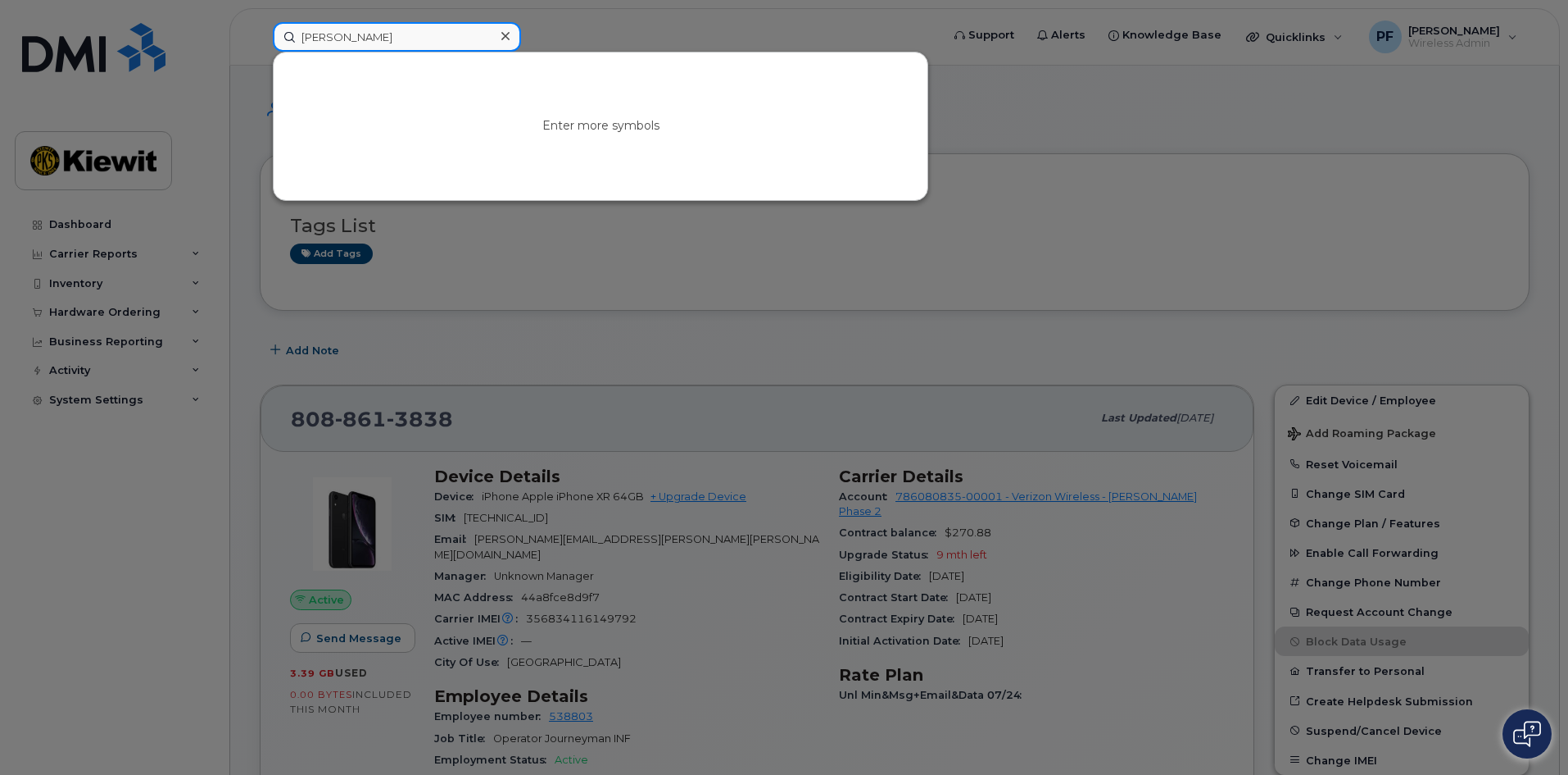
type input "[PERSON_NAME]"
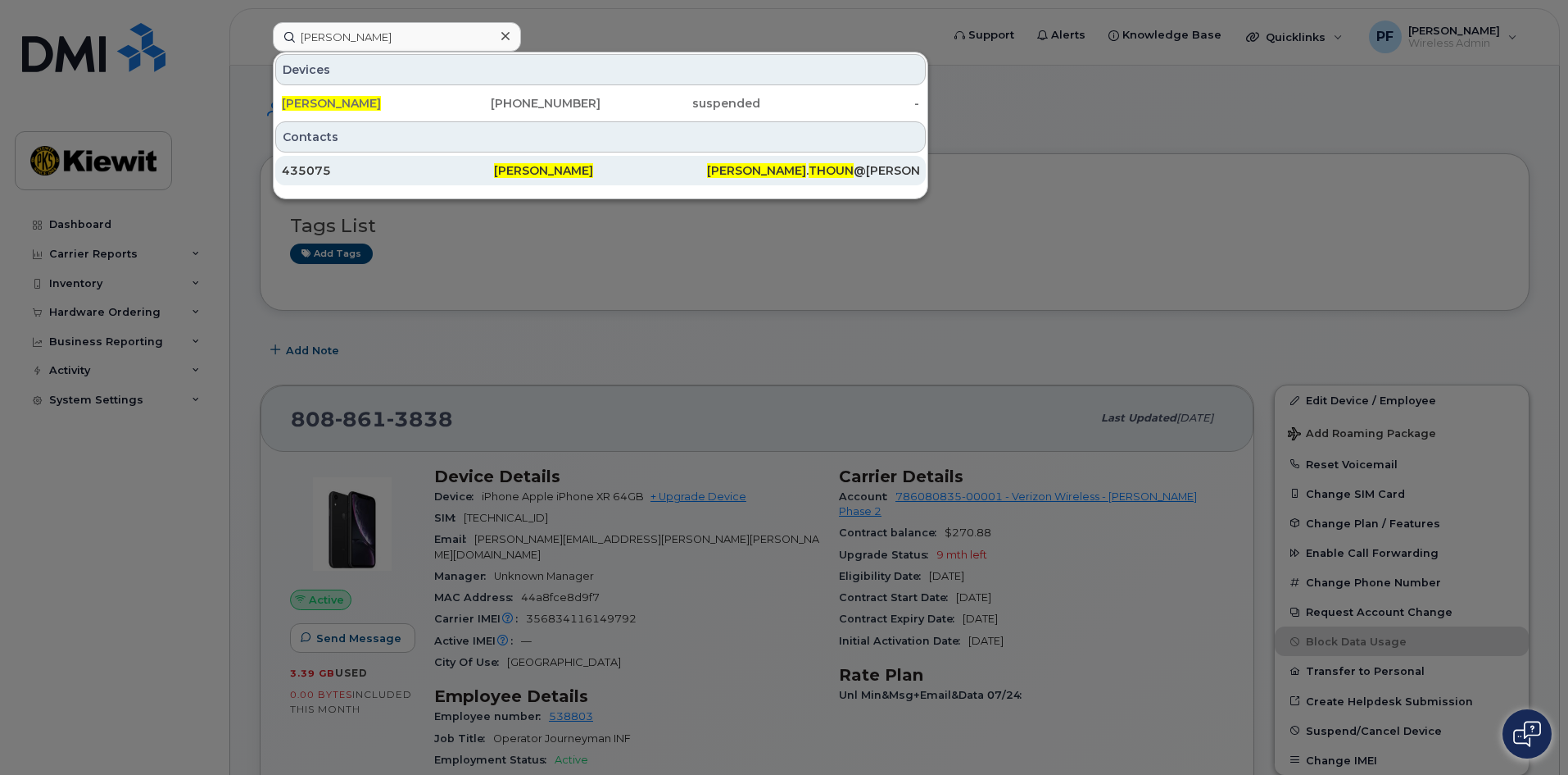
click at [358, 166] on div "435075" at bounding box center [388, 170] width 212 height 16
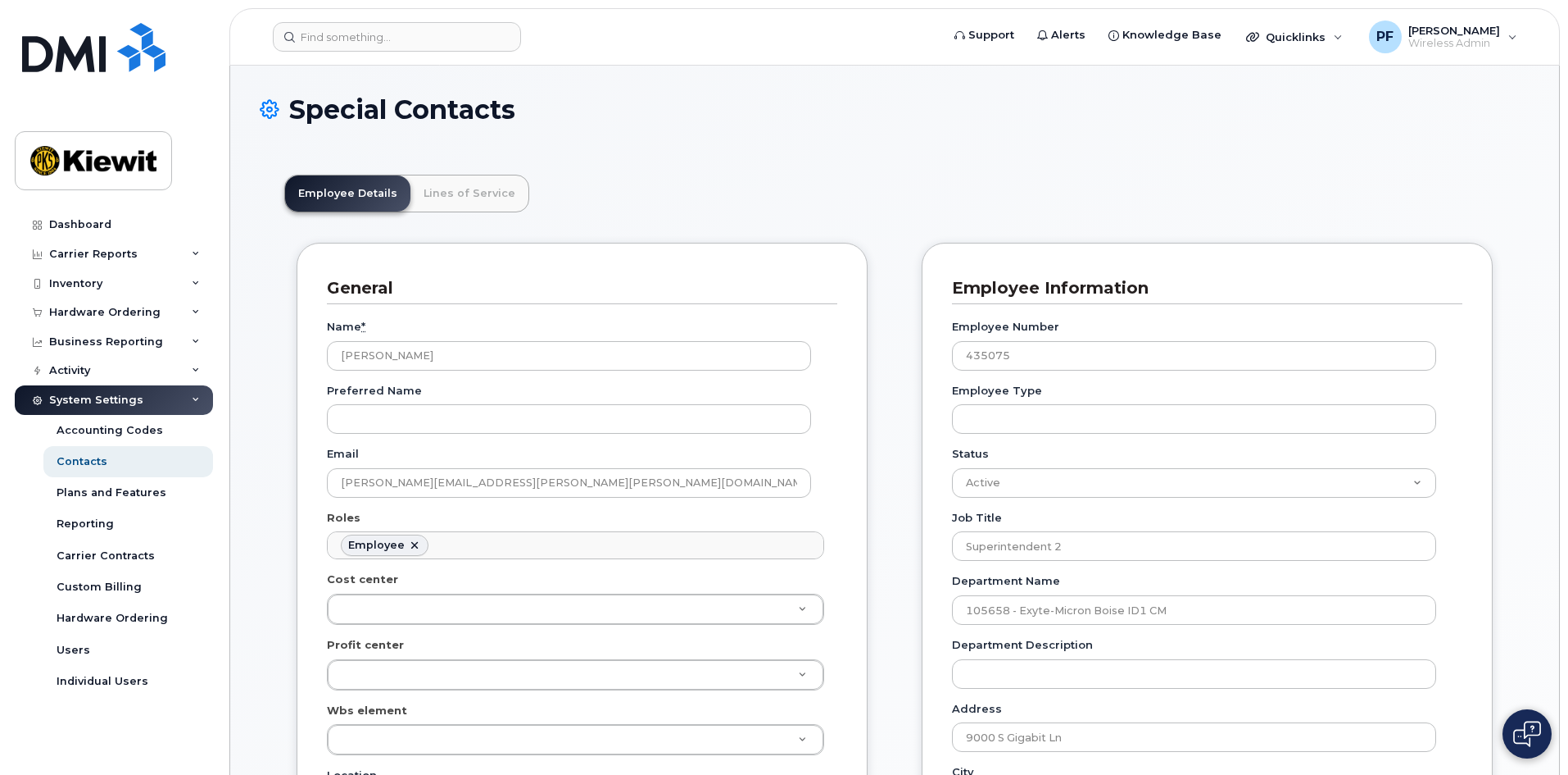
scroll to position [48, 0]
click at [429, 189] on link "Lines of Service" at bounding box center [469, 194] width 118 height 36
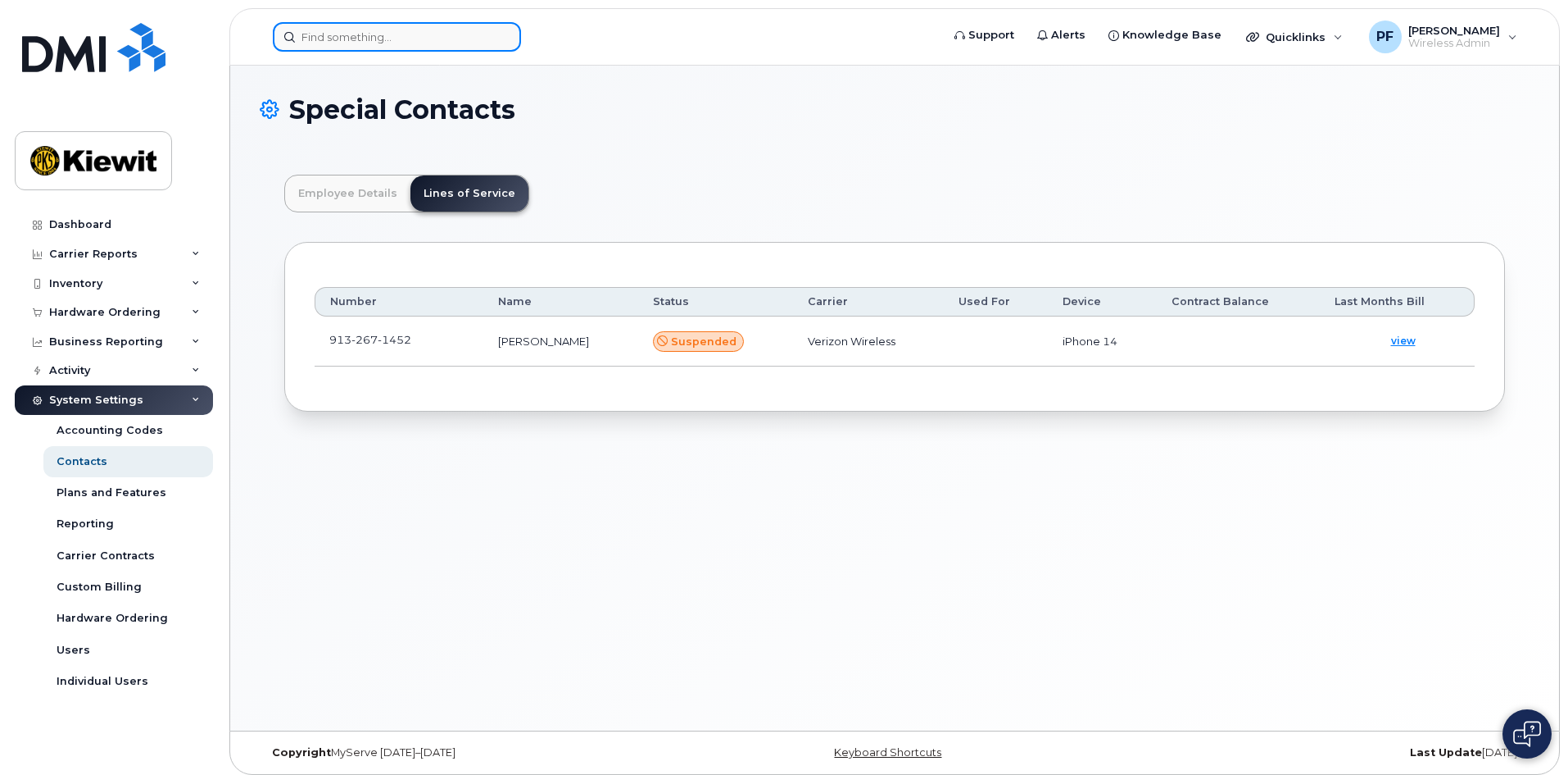
click at [313, 41] on input at bounding box center [396, 36] width 248 height 29
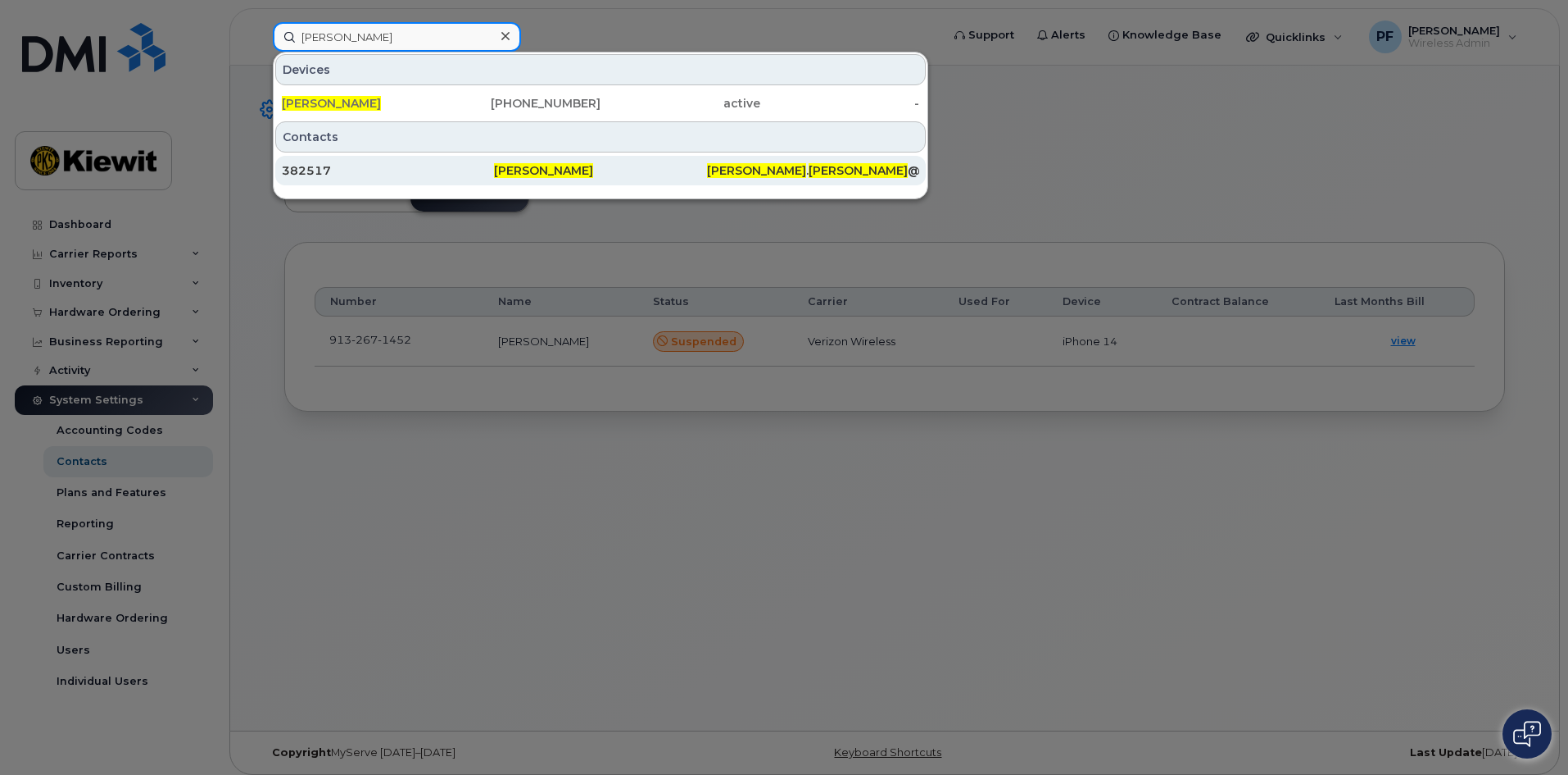
type input "kurt fralick"
click at [371, 176] on div "382517" at bounding box center [388, 170] width 212 height 16
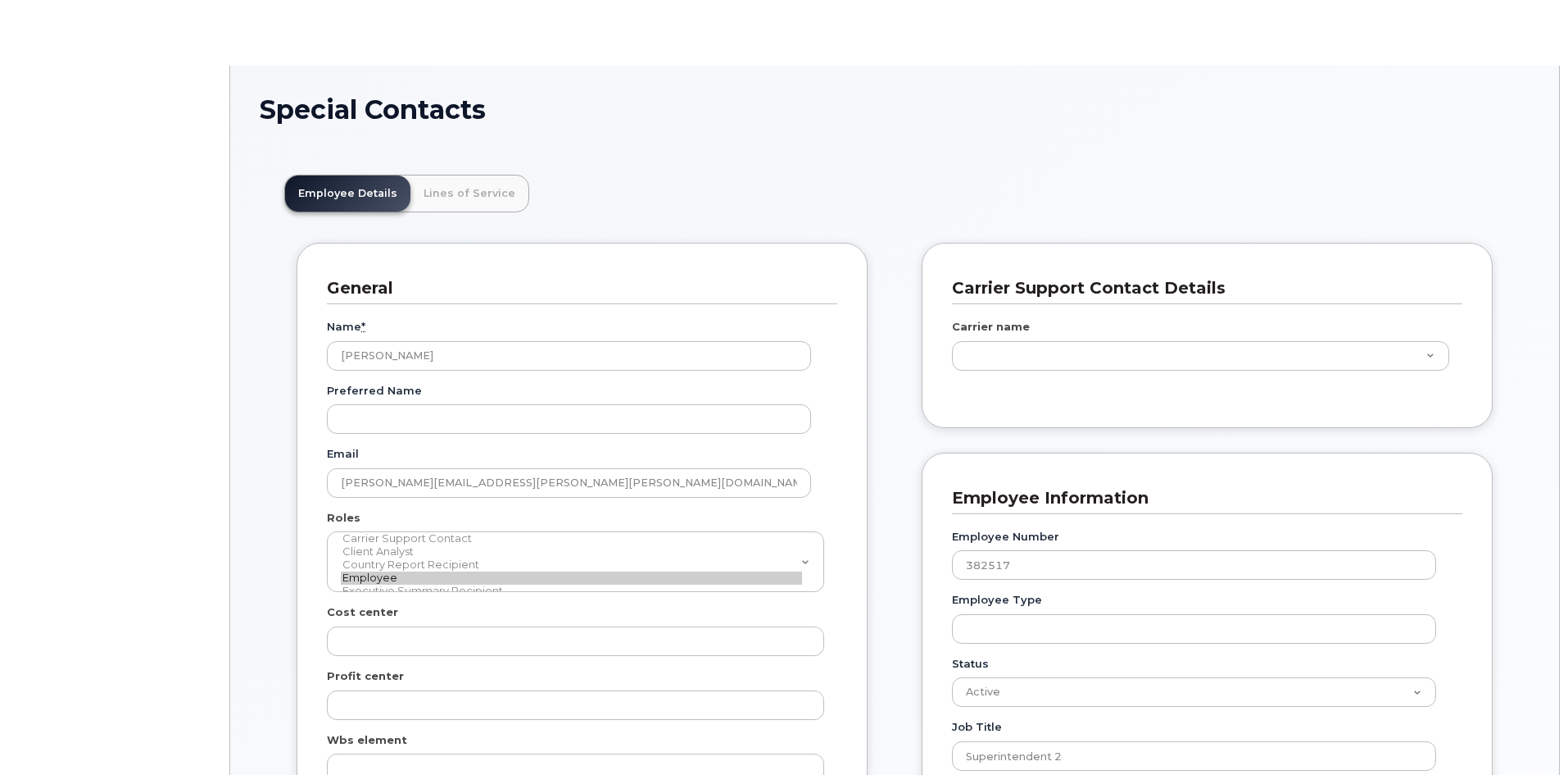
scroll to position [48, 0]
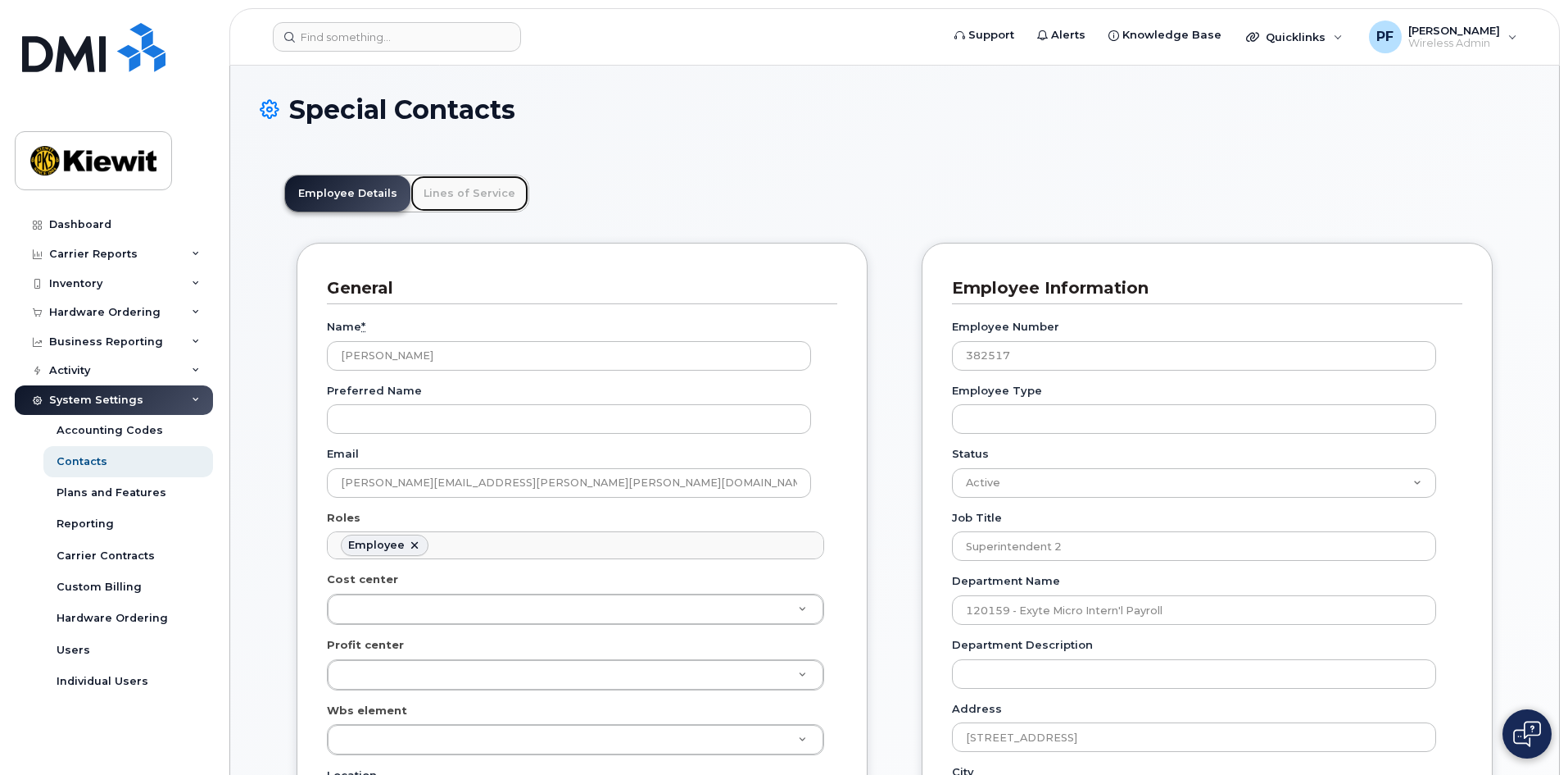
click at [476, 200] on link "Lines of Service" at bounding box center [469, 194] width 118 height 36
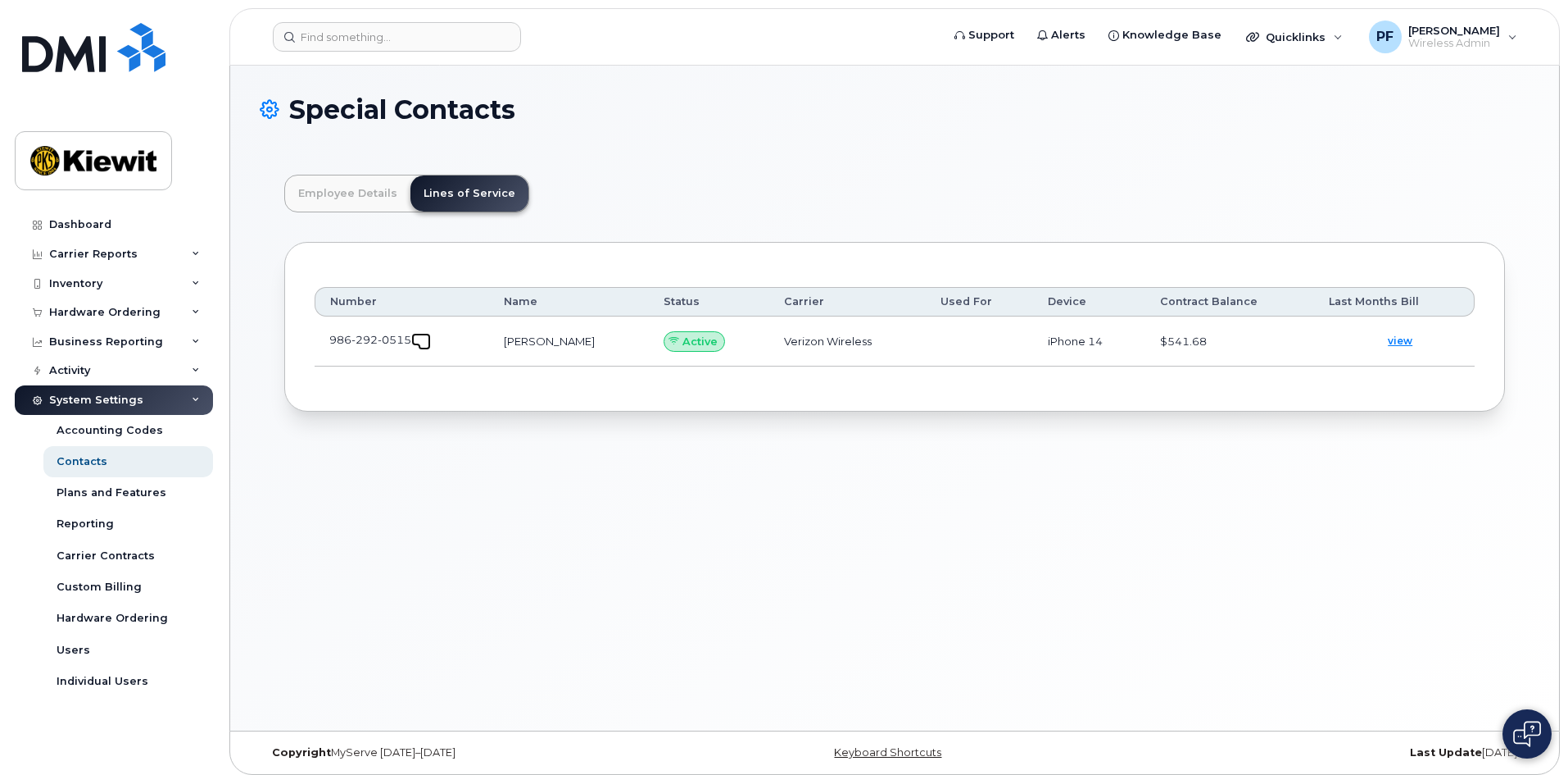
click at [426, 339] on span at bounding box center [425, 344] width 13 height 13
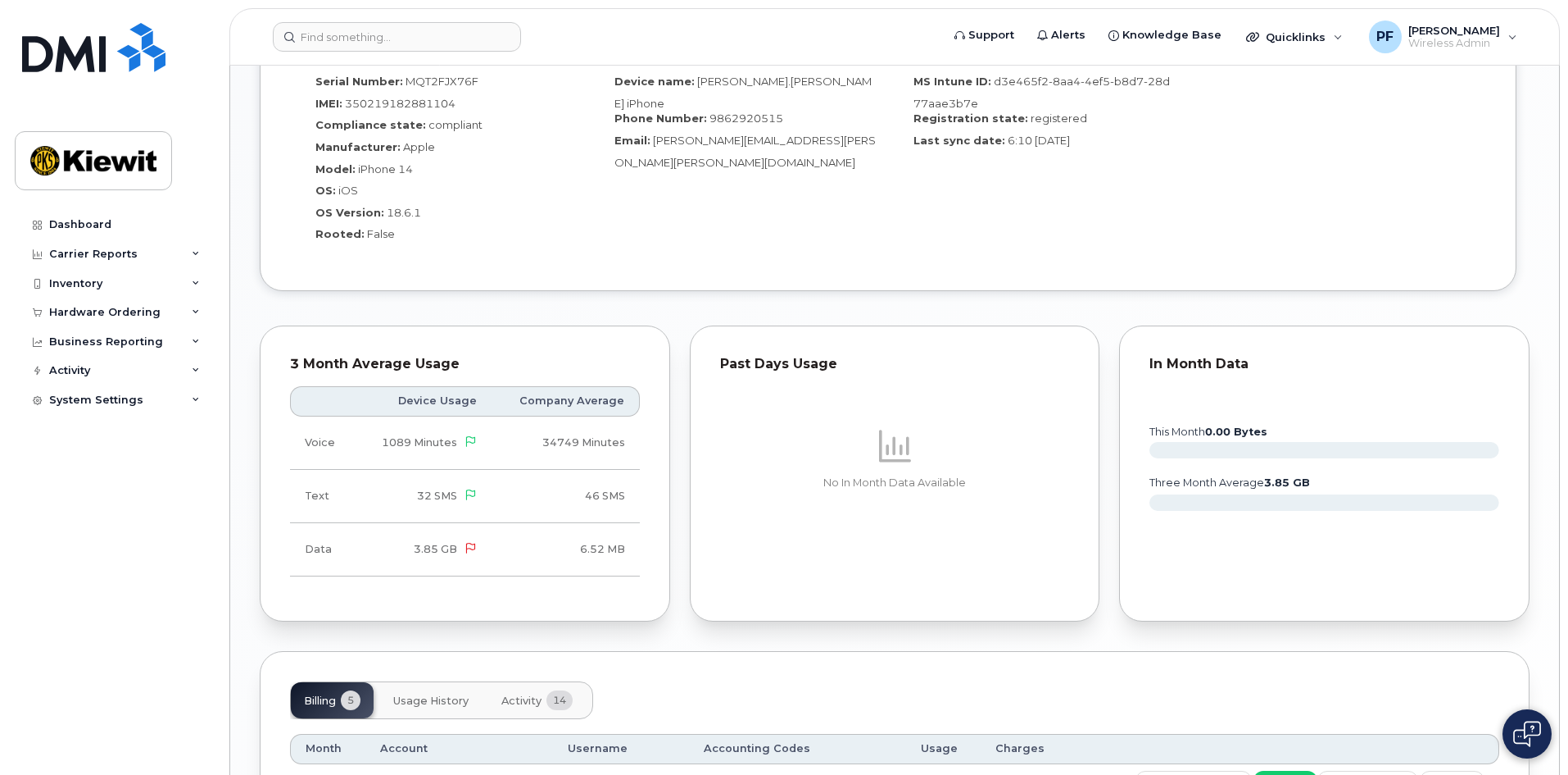
scroll to position [1230, 0]
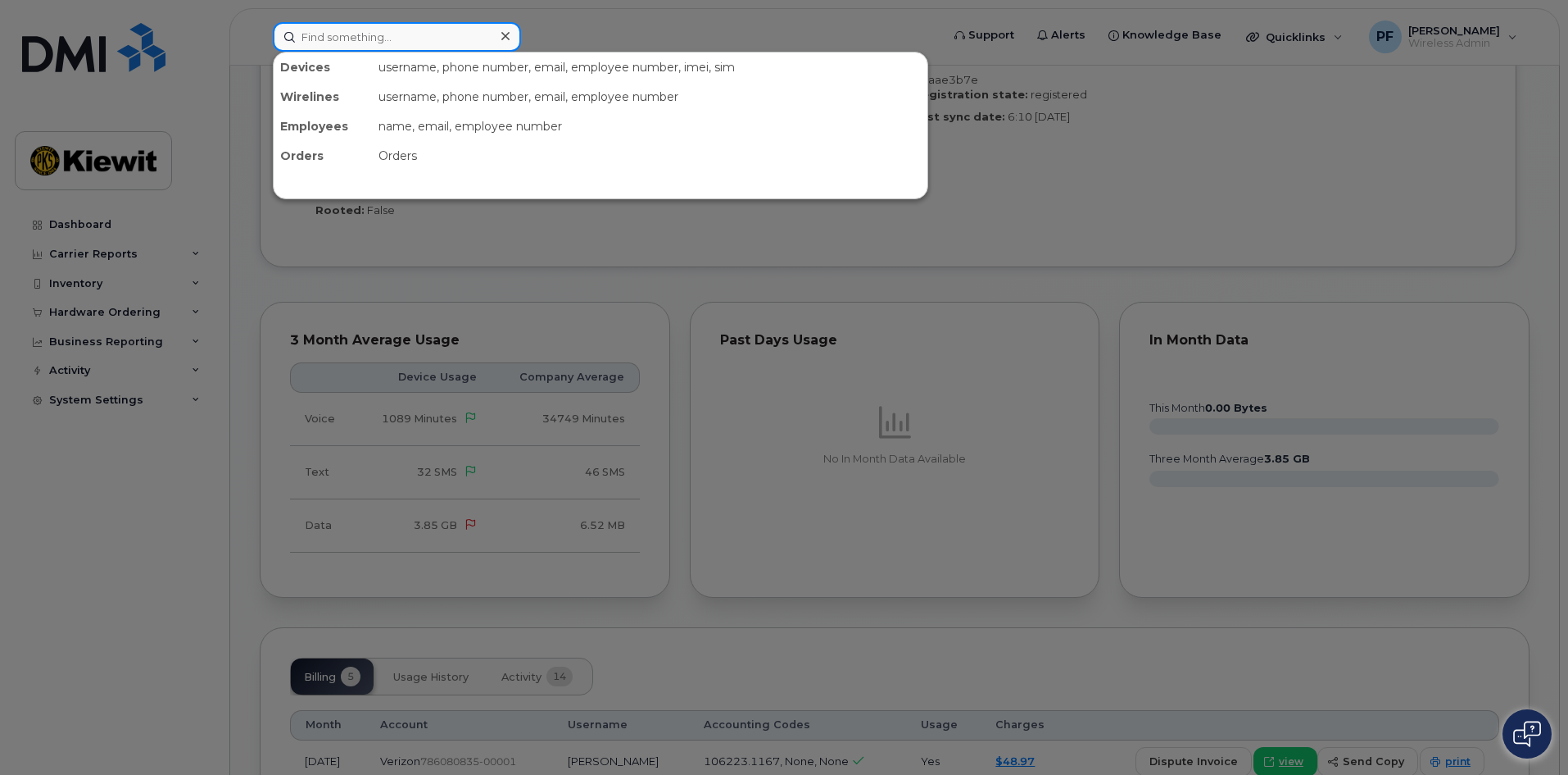
click at [412, 39] on input at bounding box center [396, 36] width 248 height 29
